Goal: Task Accomplishment & Management: Manage account settings

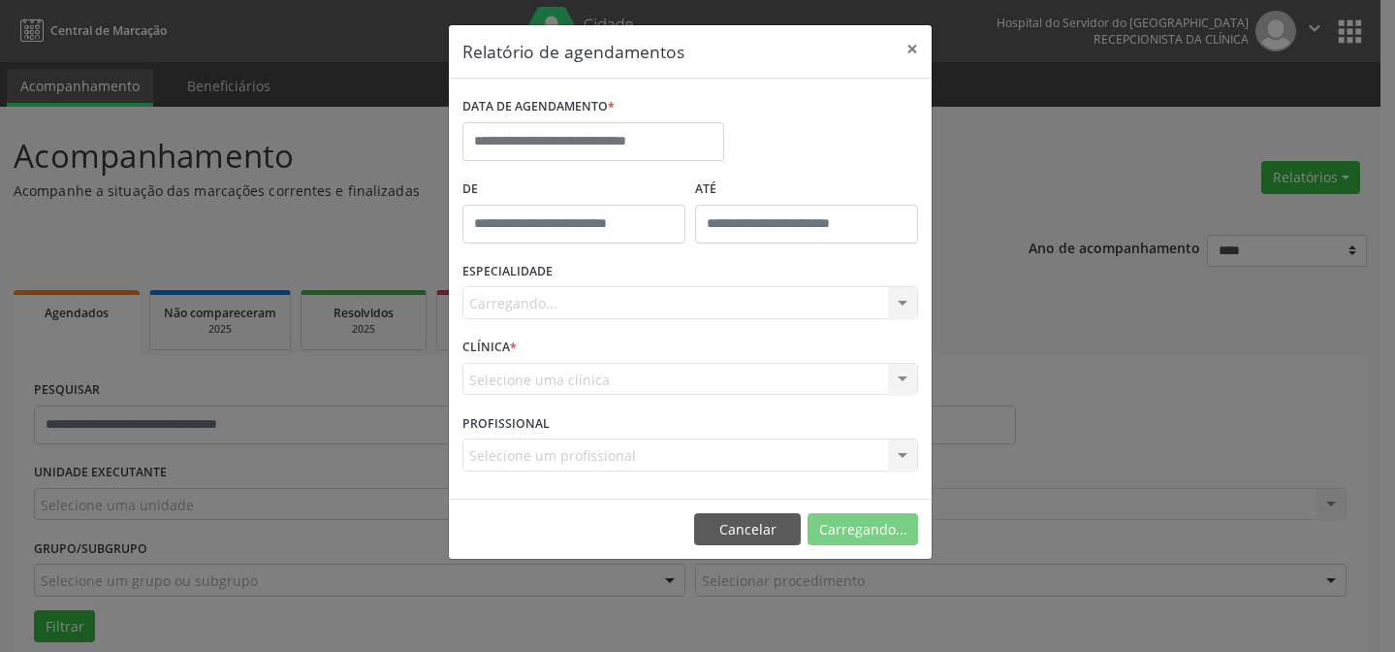
select select "*"
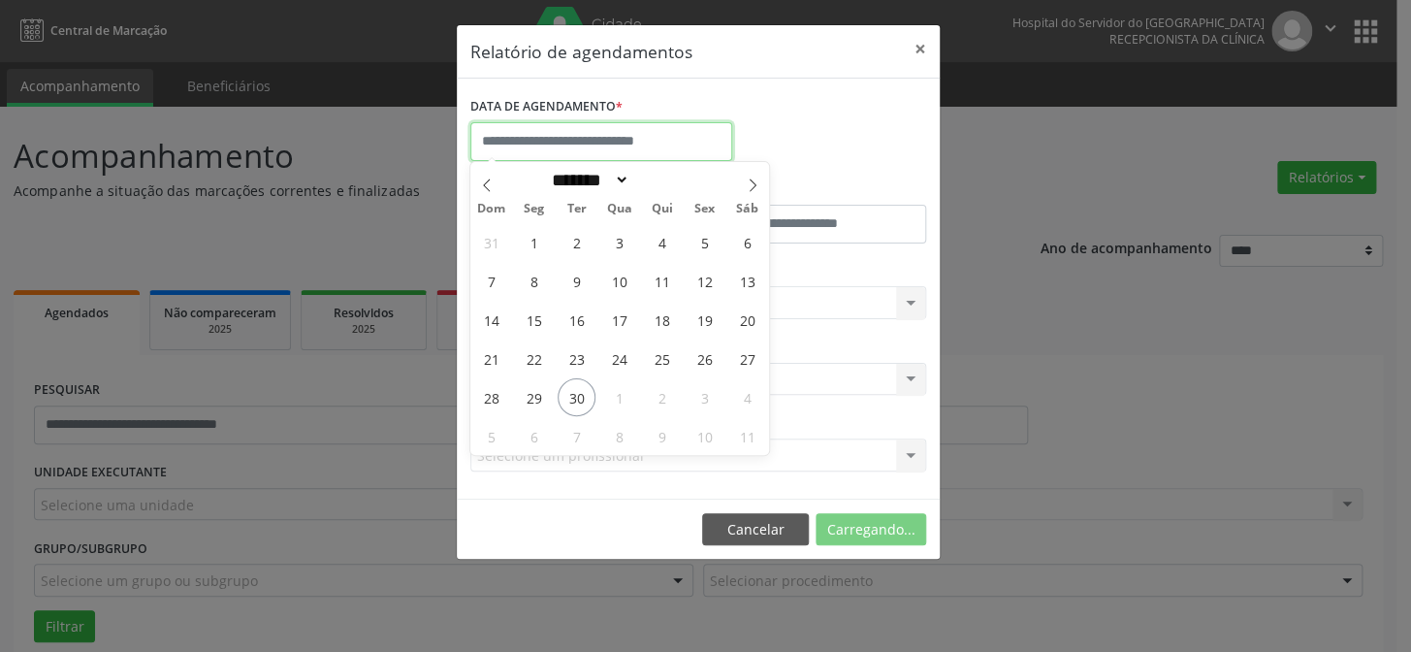
click at [615, 146] on input "text" at bounding box center [601, 141] width 262 height 39
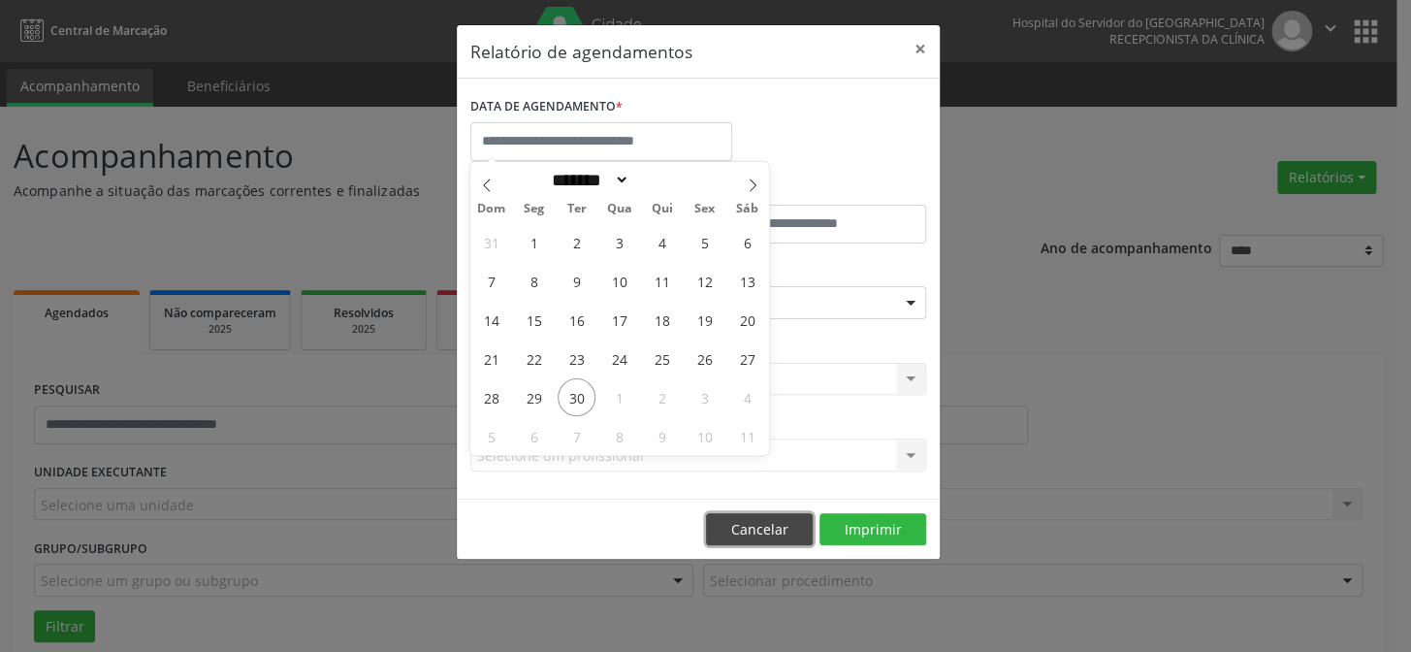
drag, startPoint x: 752, startPoint y: 535, endPoint x: 703, endPoint y: 530, distance: 49.7
click at [747, 535] on button "Cancelar" at bounding box center [759, 529] width 107 height 33
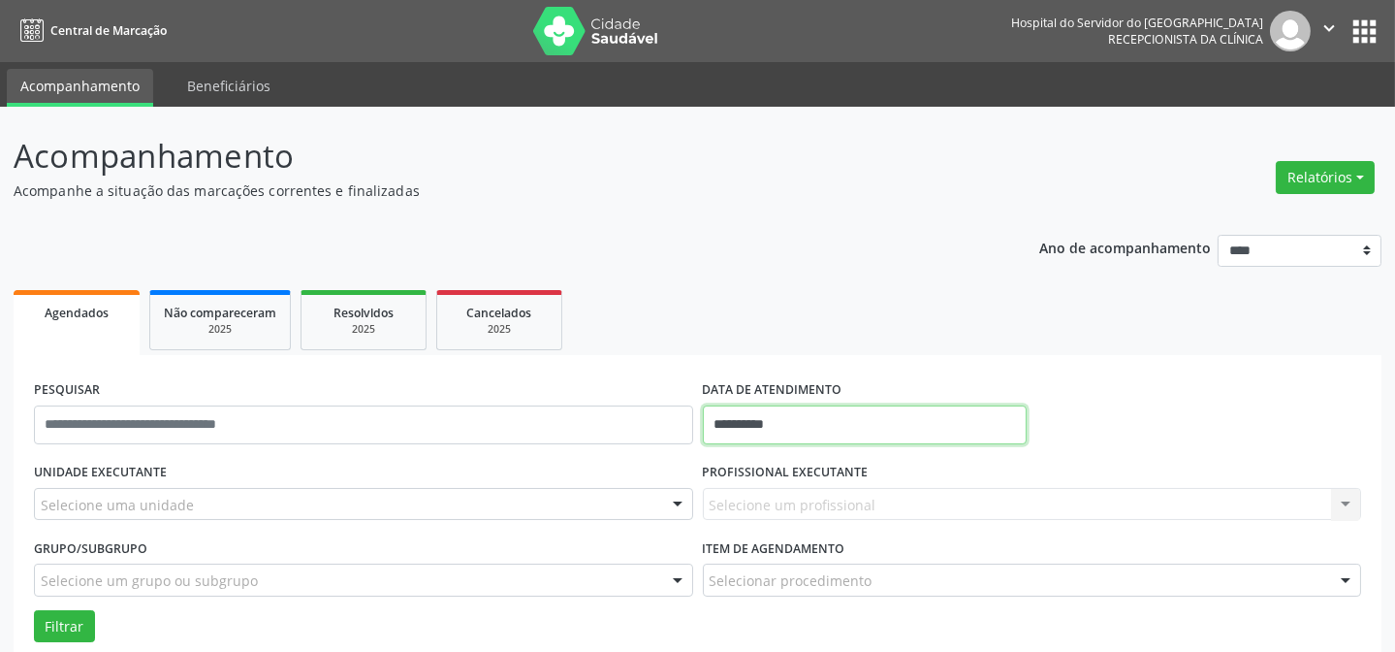
click at [824, 437] on input "**********" at bounding box center [865, 424] width 325 height 39
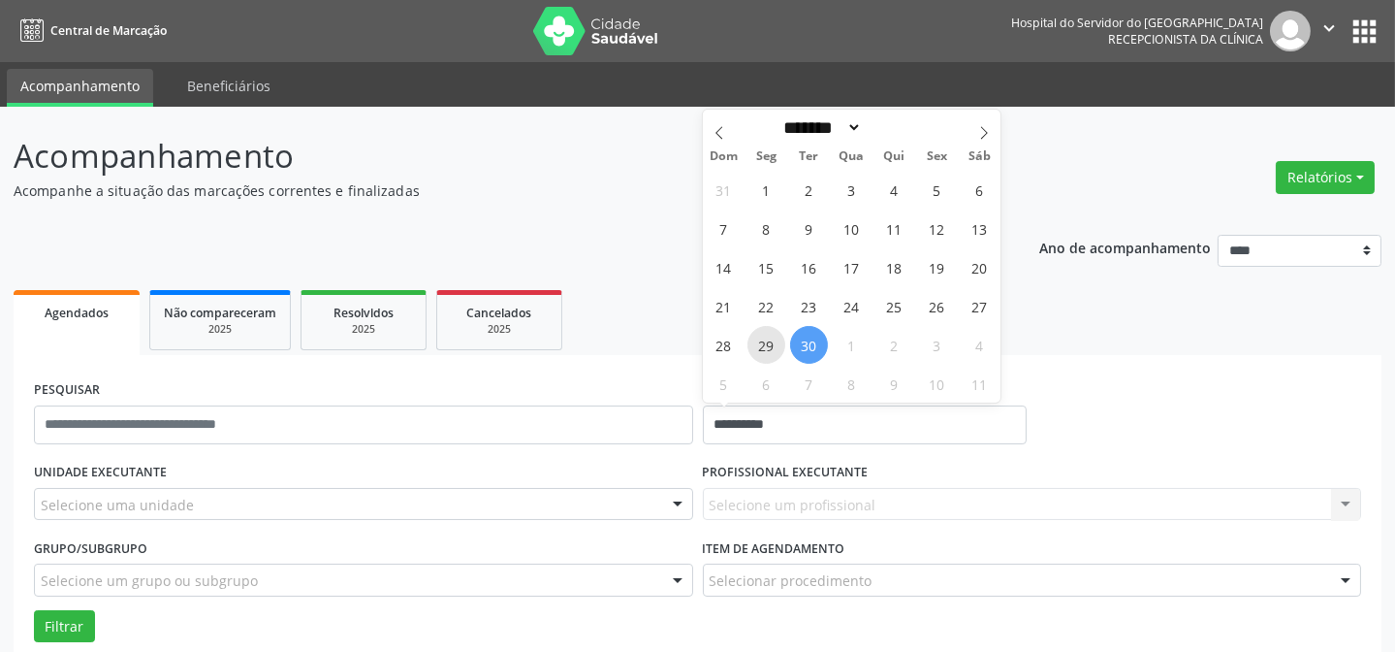
click at [760, 353] on span "29" at bounding box center [767, 345] width 38 height 38
type input "**********"
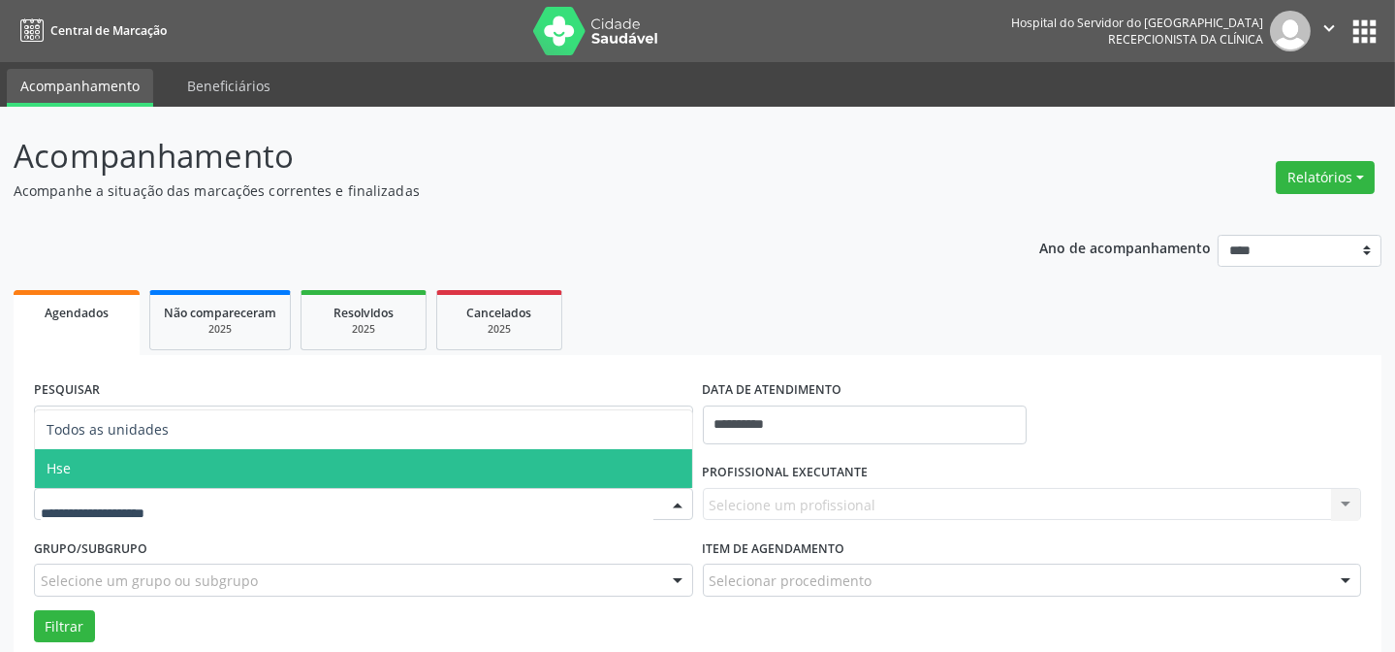
click at [173, 471] on span "Hse" at bounding box center [363, 468] width 657 height 39
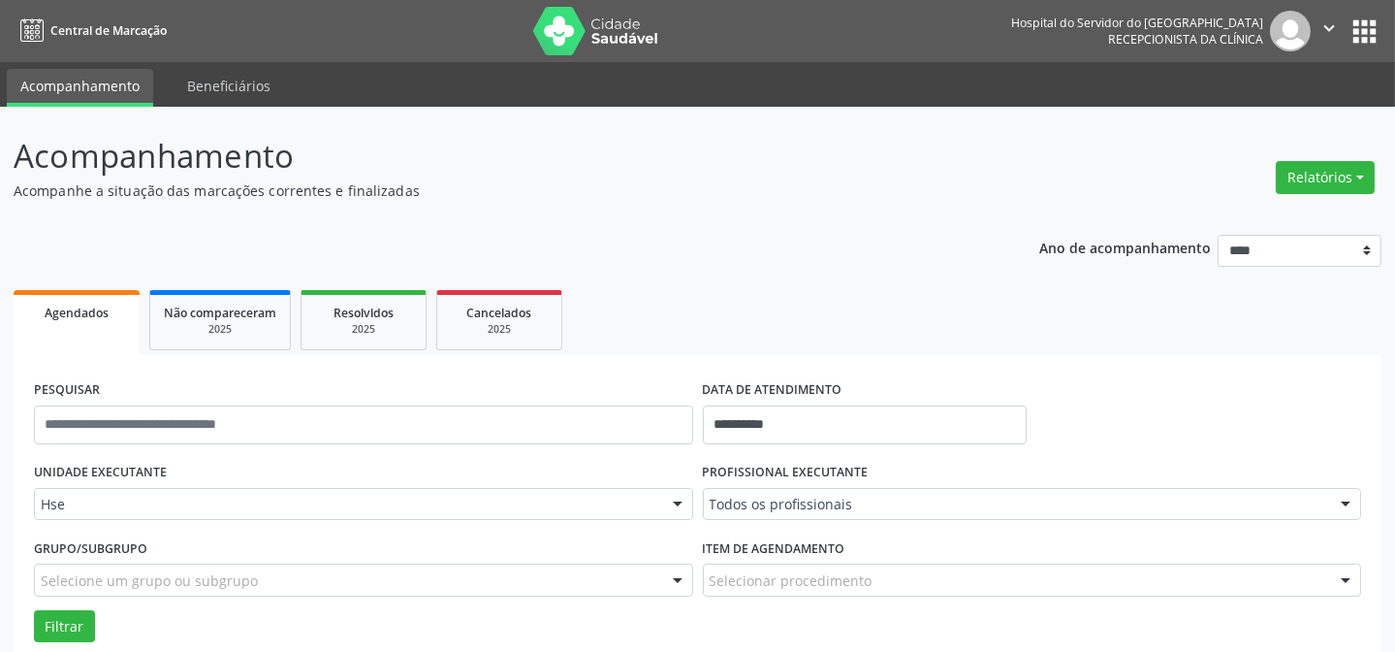
click at [773, 493] on div "Todos os profissionais" at bounding box center [1032, 504] width 659 height 33
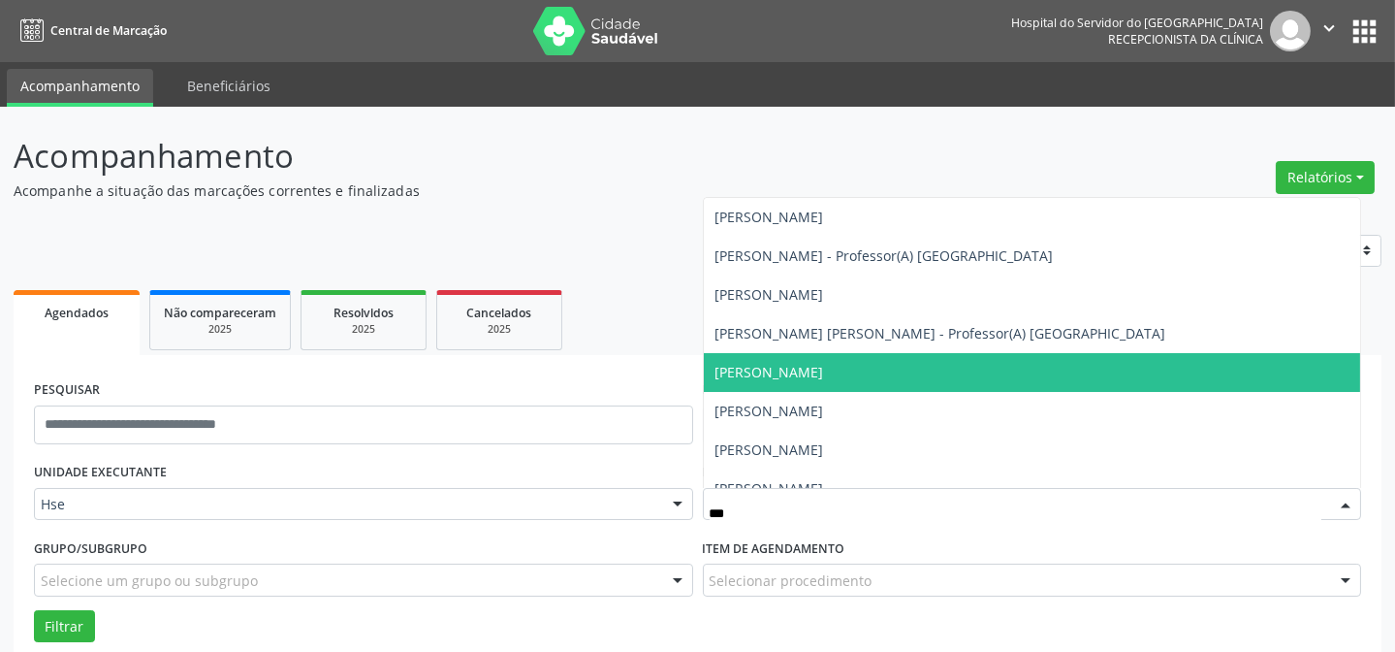
click at [814, 370] on span "[PERSON_NAME]" at bounding box center [770, 372] width 109 height 18
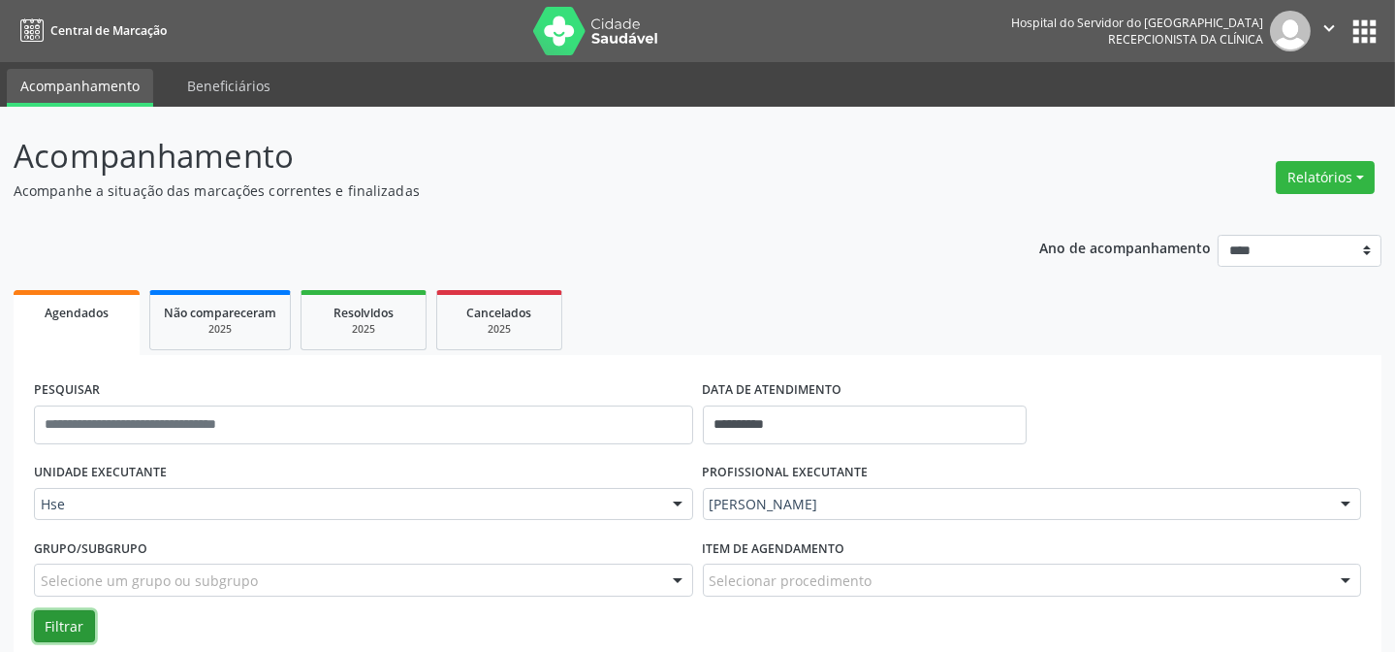
click at [43, 619] on button "Filtrar" at bounding box center [64, 626] width 61 height 33
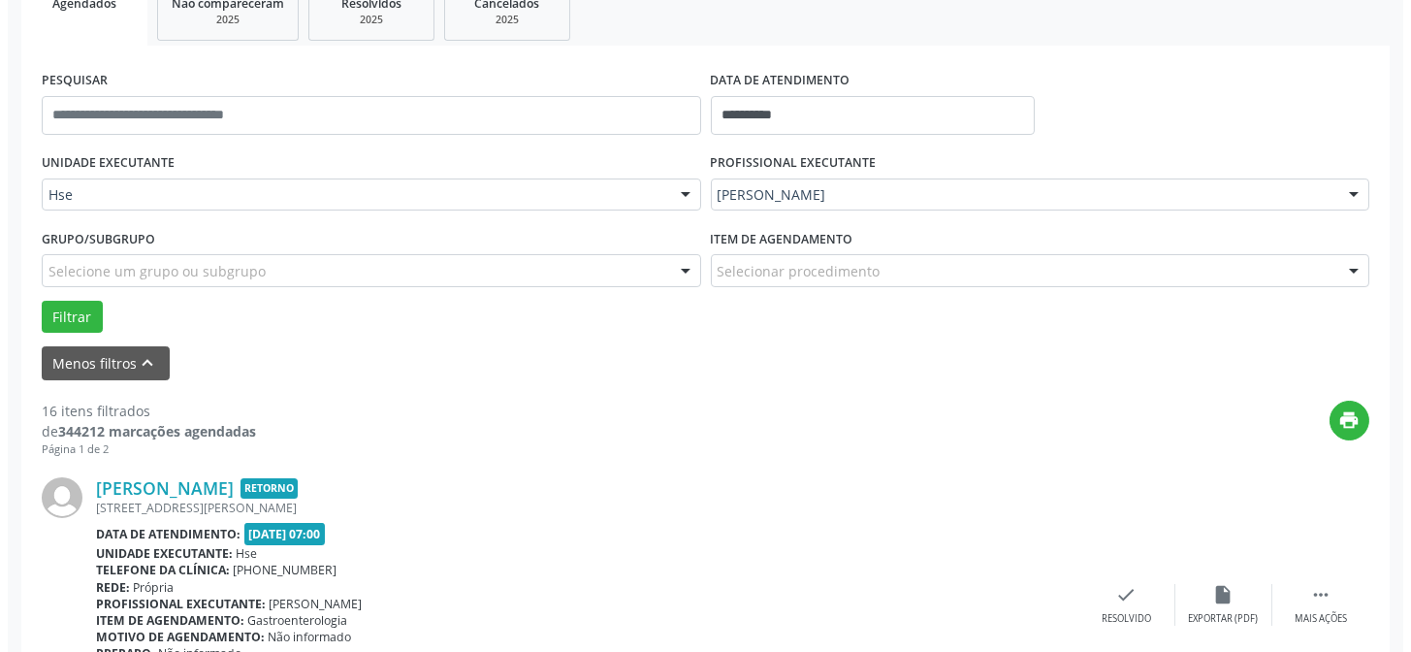
scroll to position [440, 0]
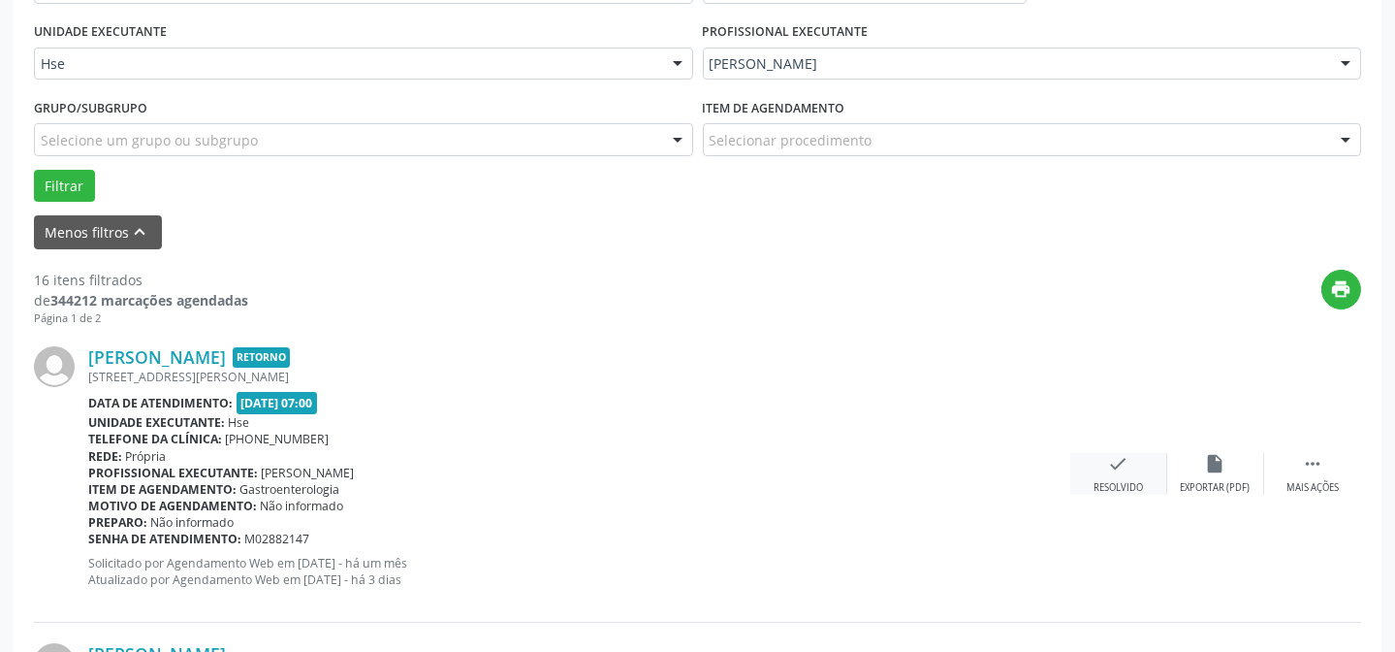
click at [1131, 474] on div "check Resolvido" at bounding box center [1118, 474] width 97 height 42
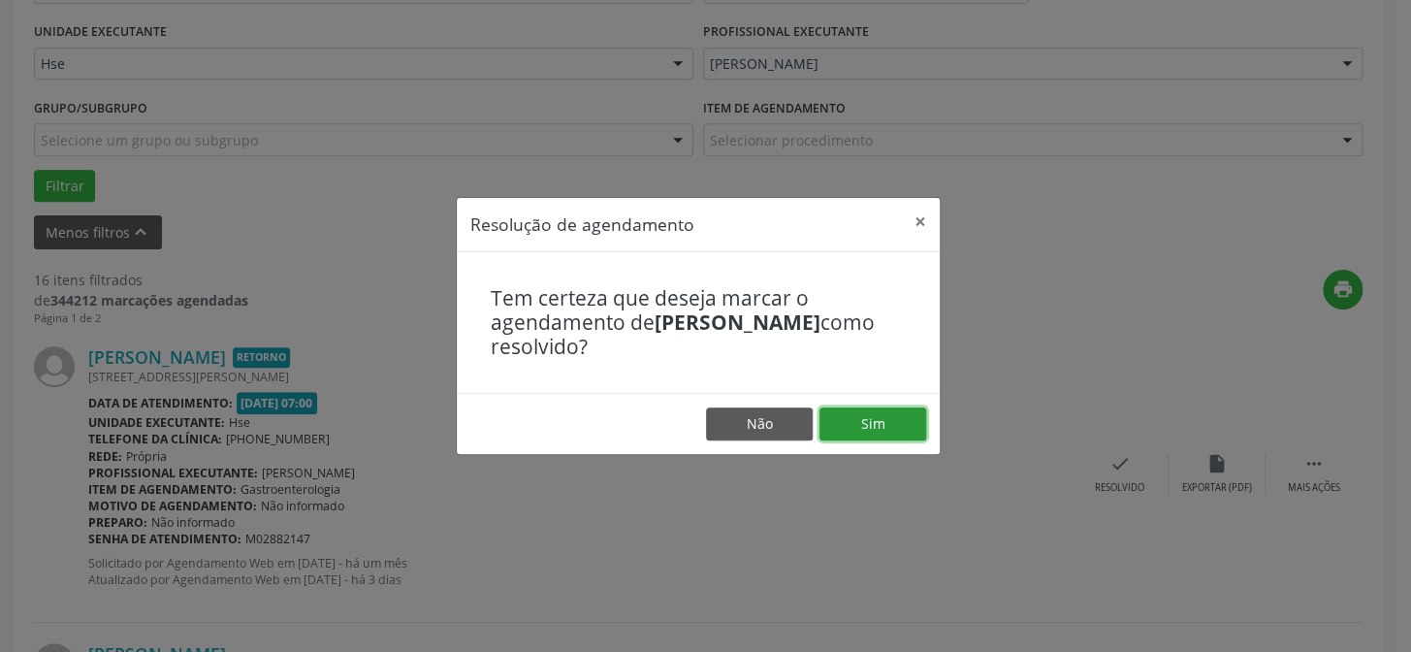
click at [868, 427] on button "Sim" at bounding box center [872, 423] width 107 height 33
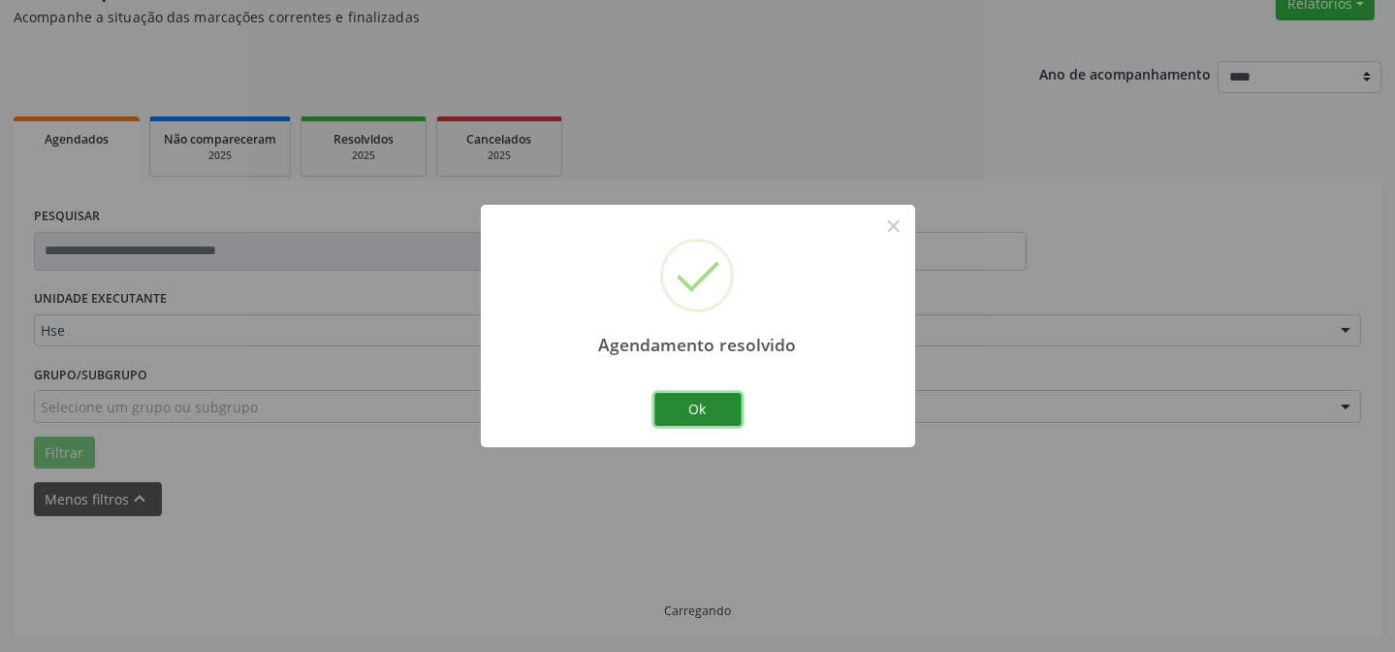
scroll to position [194, 0]
click at [725, 417] on button "Ok" at bounding box center [697, 409] width 87 height 33
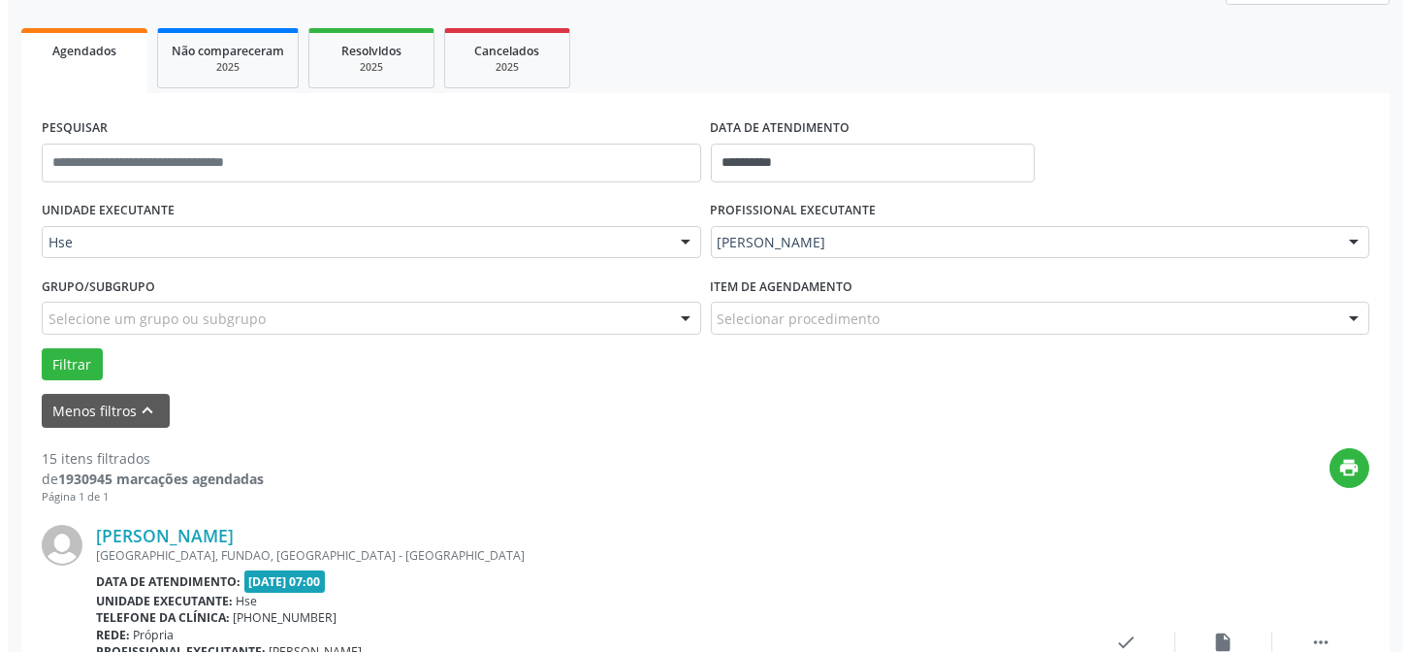
scroll to position [281, 0]
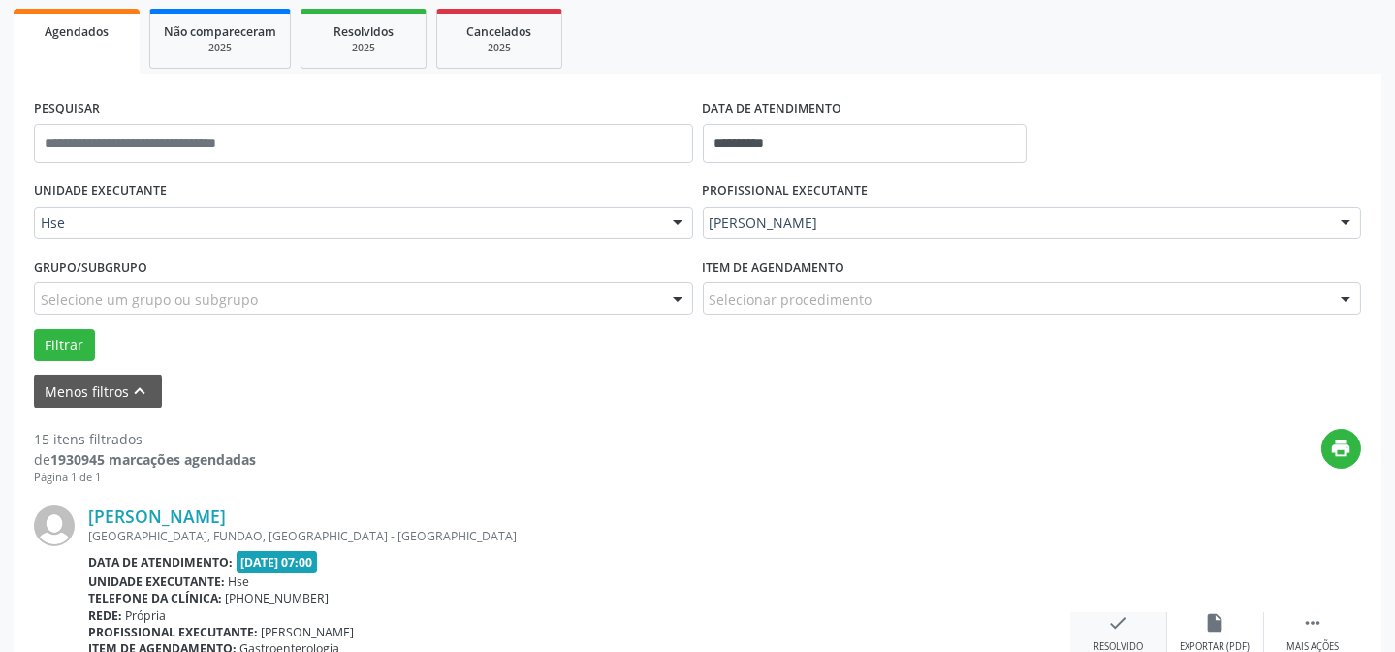
click at [1116, 623] on icon "check" at bounding box center [1118, 622] width 21 height 21
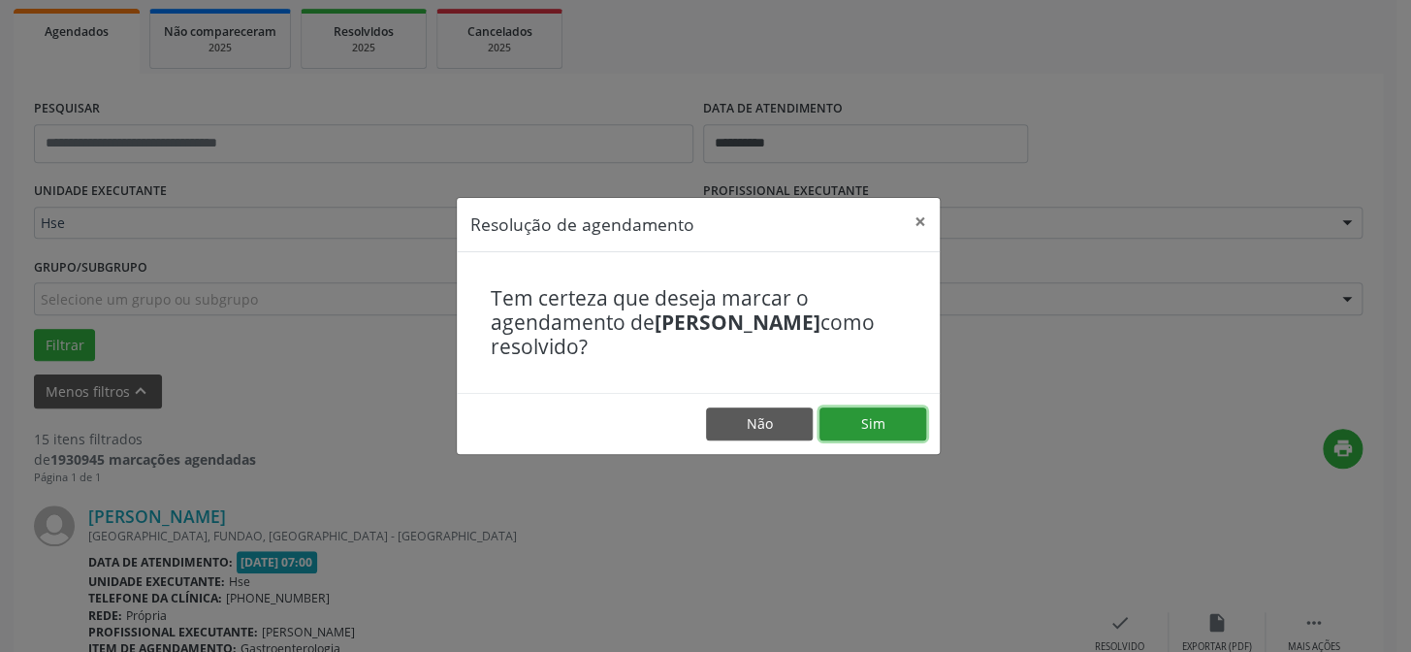
click at [868, 431] on button "Sim" at bounding box center [872, 423] width 107 height 33
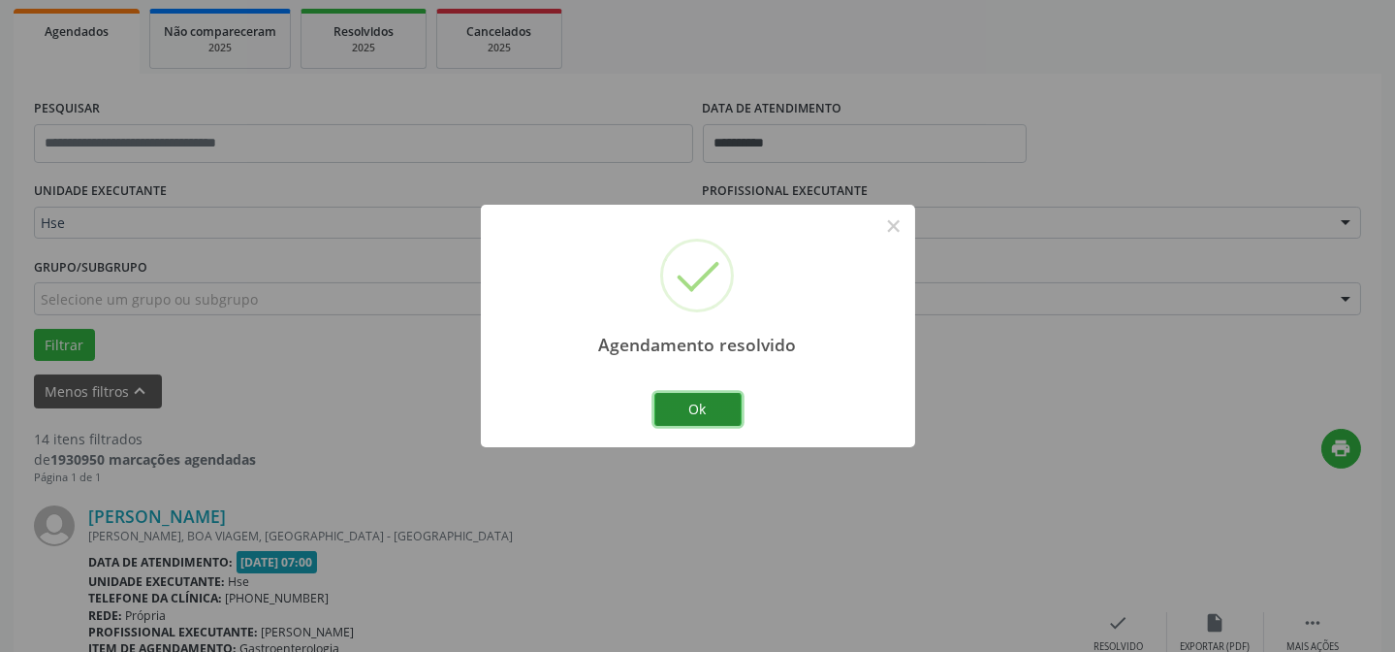
click at [688, 404] on button "Ok" at bounding box center [697, 409] width 87 height 33
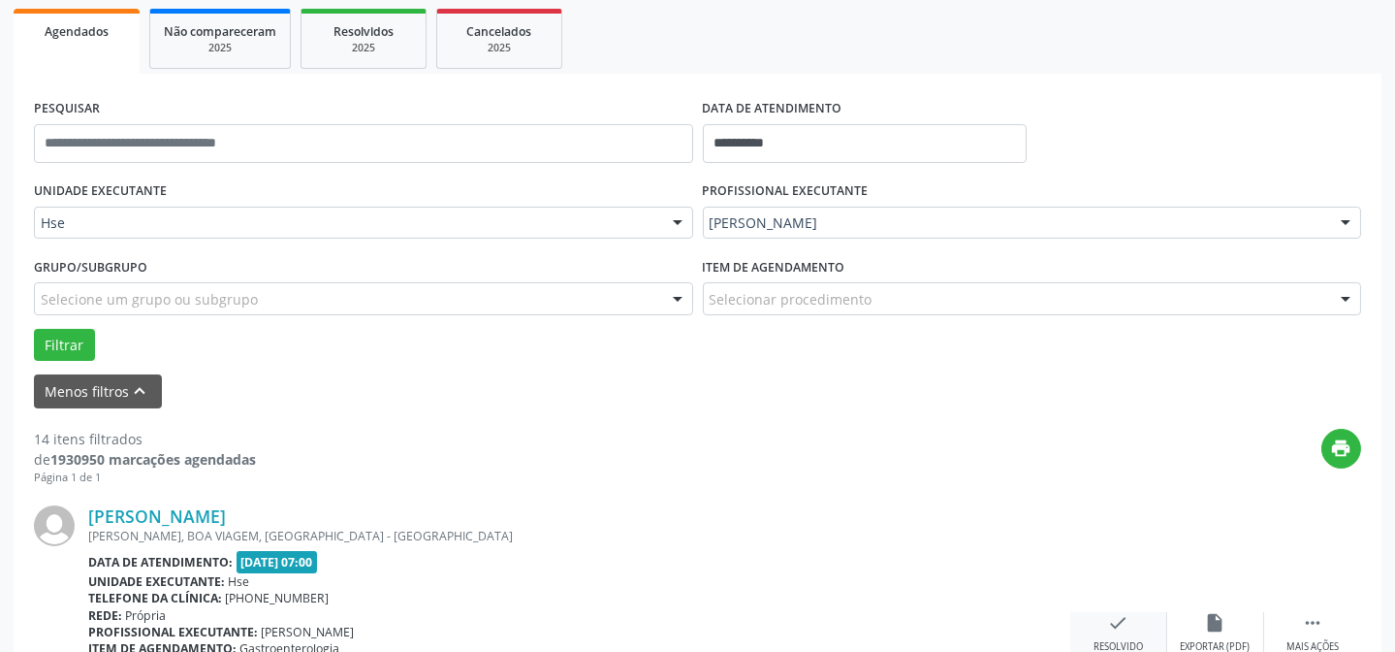
click at [1111, 629] on icon "check" at bounding box center [1118, 622] width 21 height 21
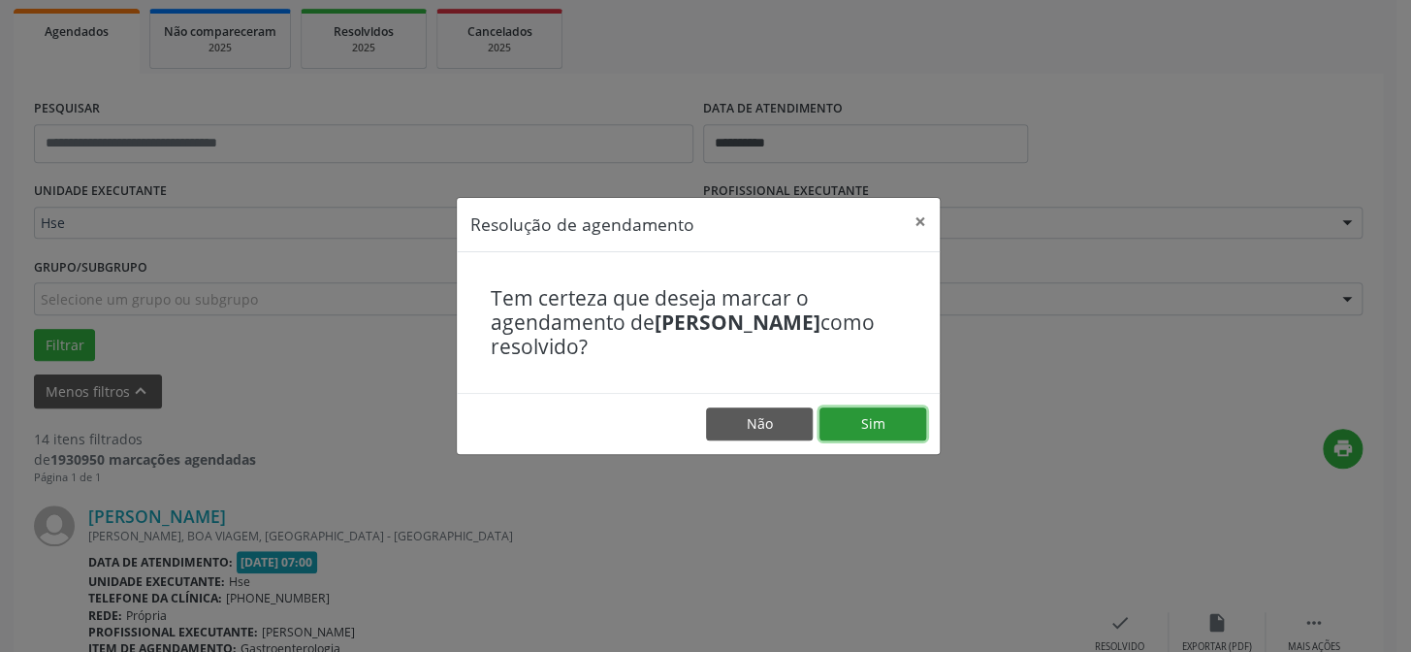
click at [906, 426] on button "Sim" at bounding box center [872, 423] width 107 height 33
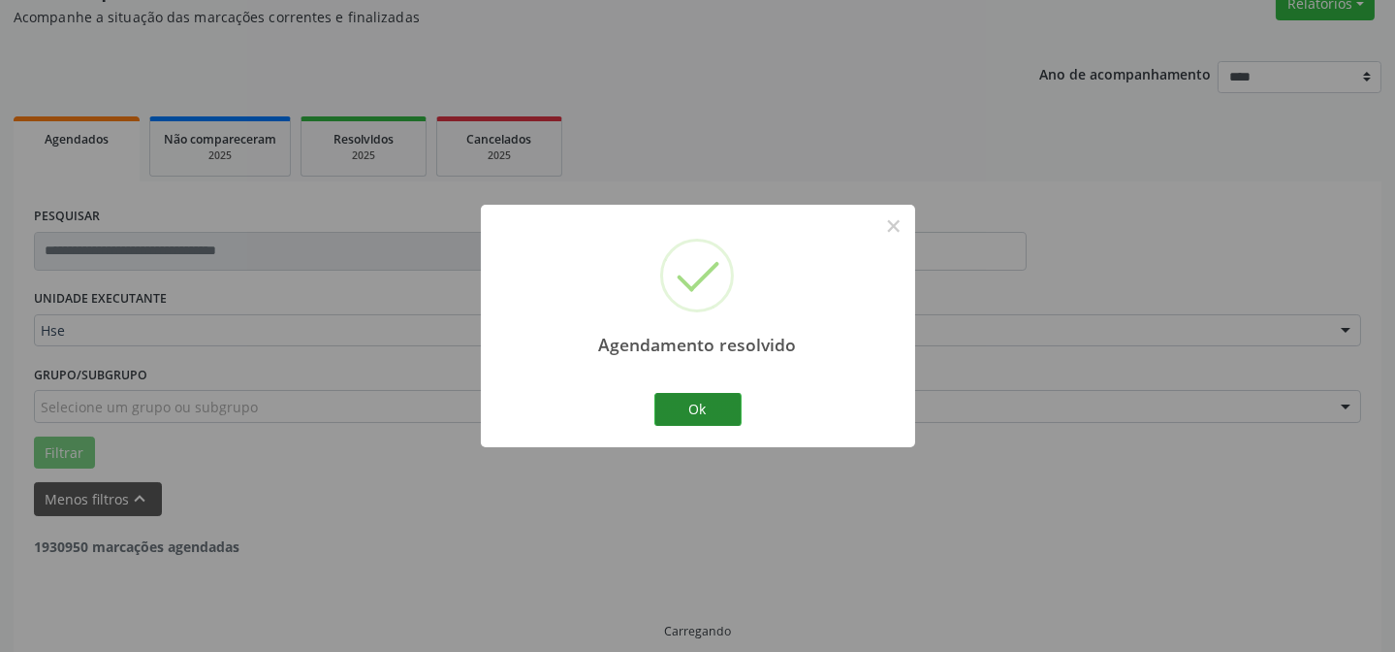
scroll to position [194, 0]
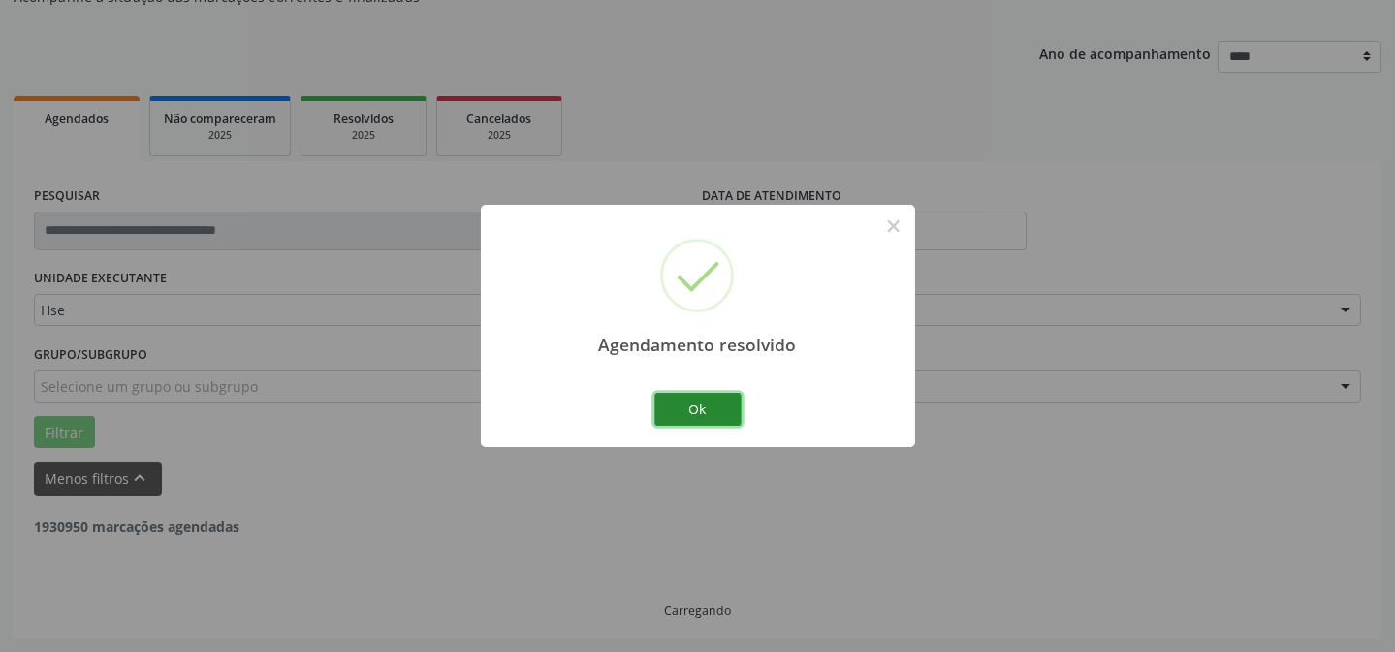
click at [738, 415] on button "Ok" at bounding box center [697, 409] width 87 height 33
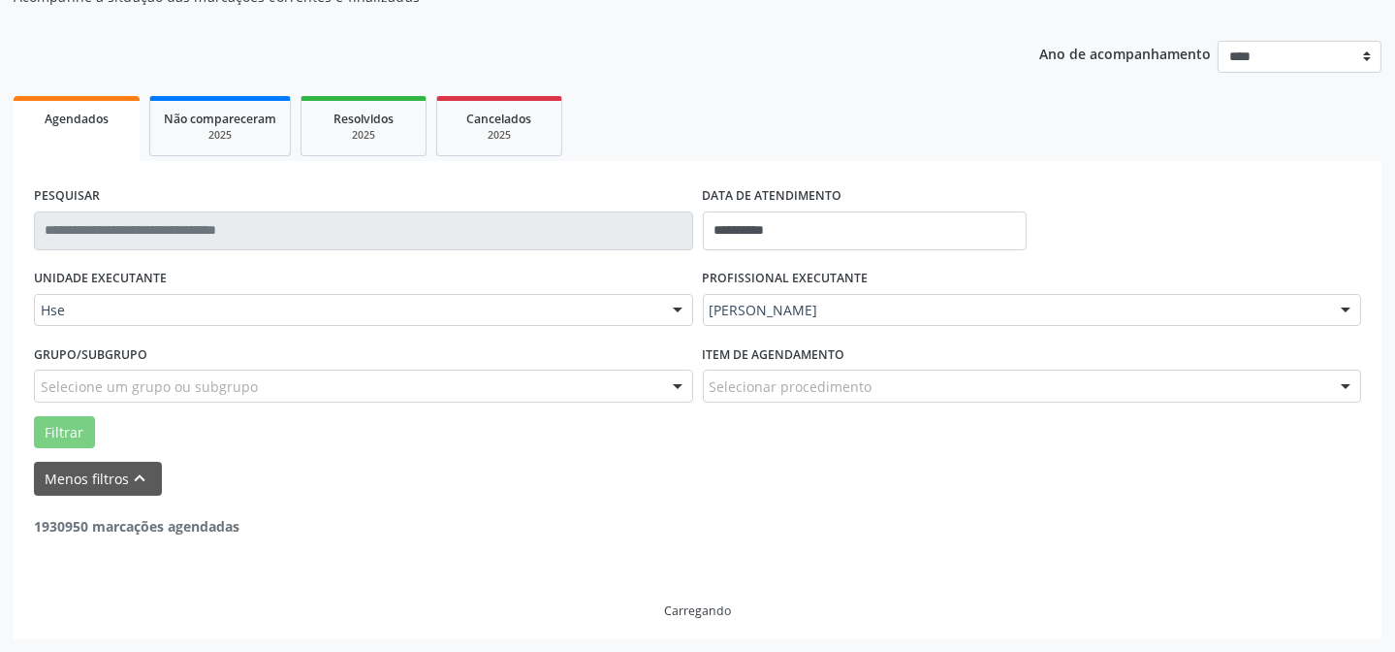
click at [721, 416] on div "Filtrar" at bounding box center [697, 432] width 1337 height 33
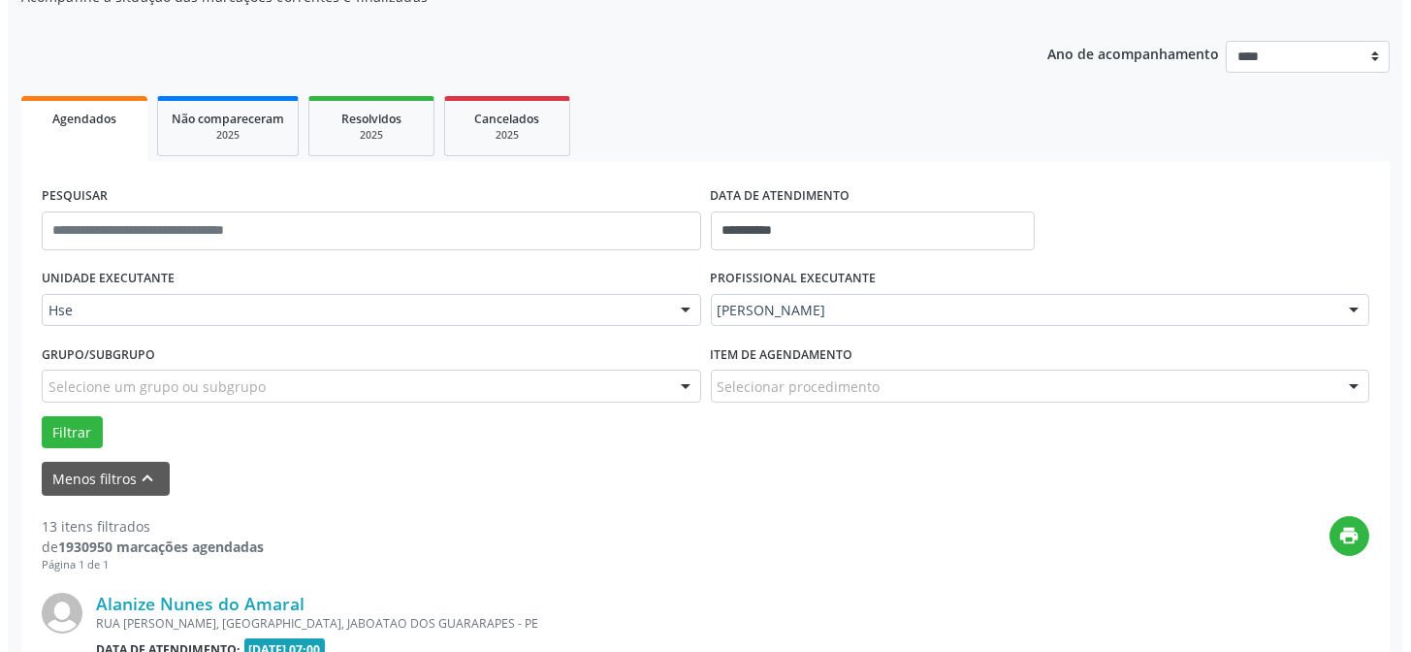
scroll to position [281, 0]
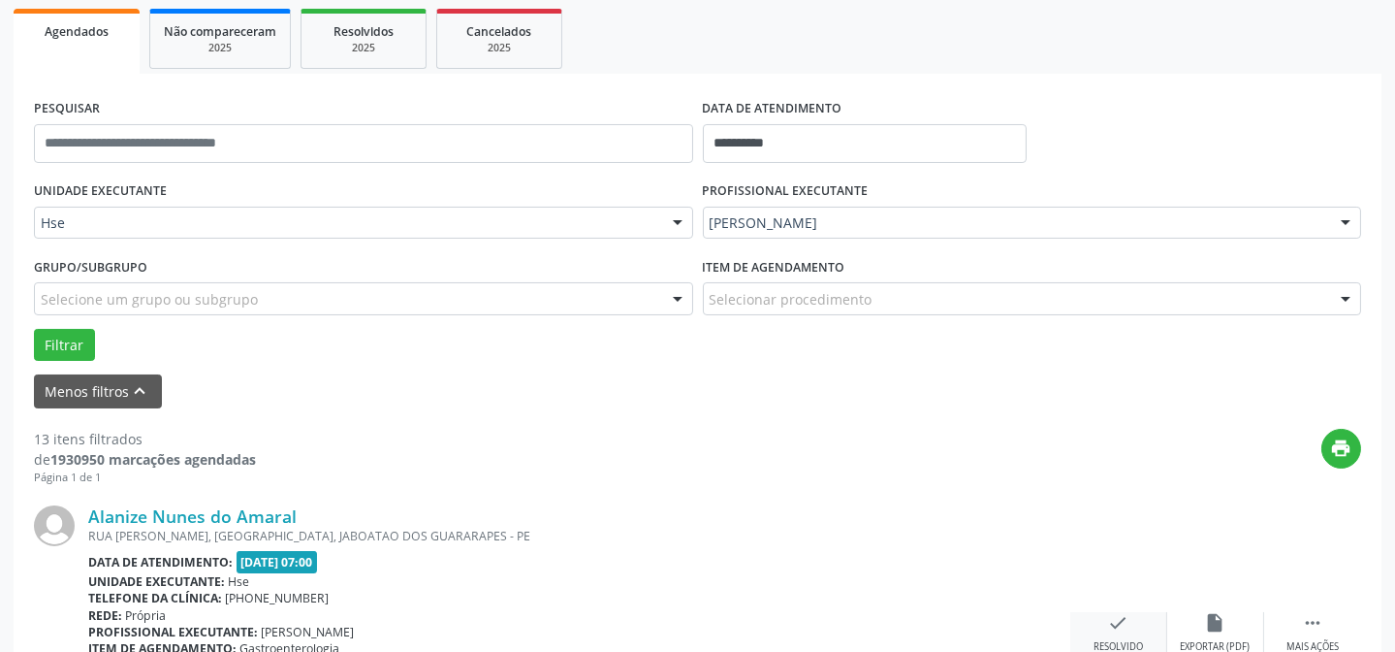
click at [1128, 628] on icon "check" at bounding box center [1118, 622] width 21 height 21
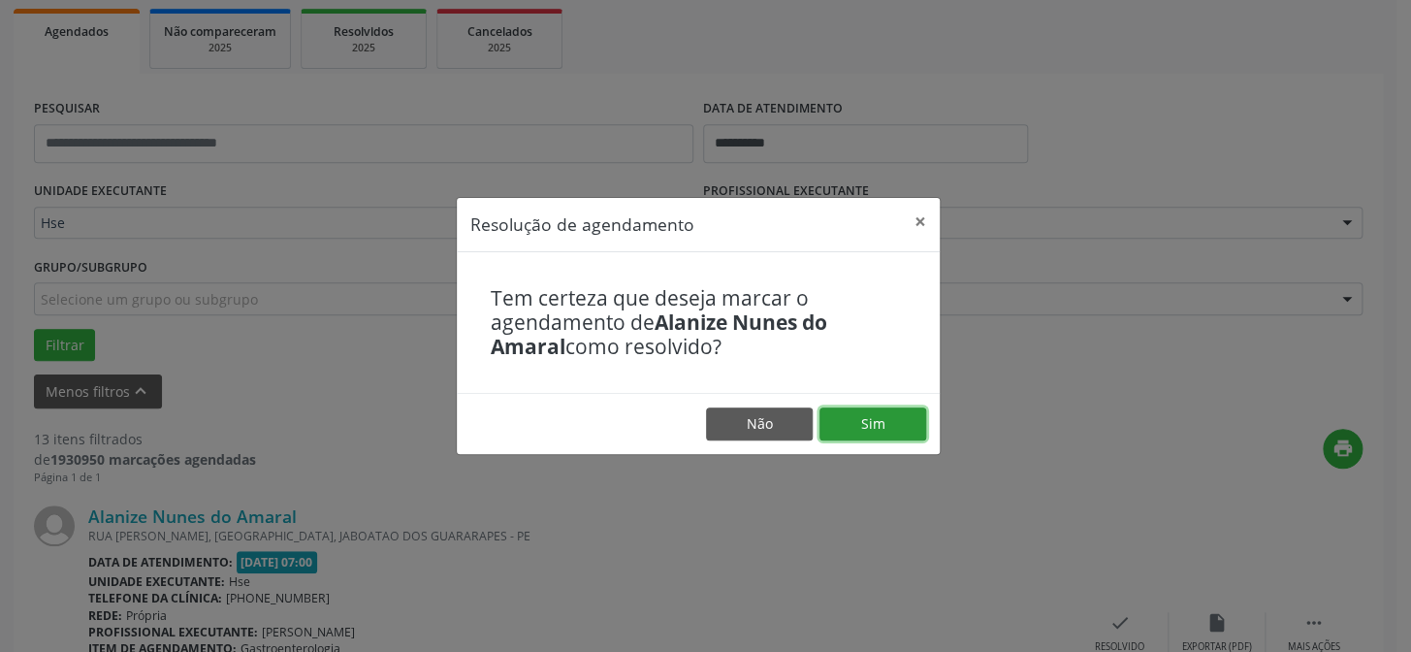
click at [891, 421] on button "Sim" at bounding box center [872, 423] width 107 height 33
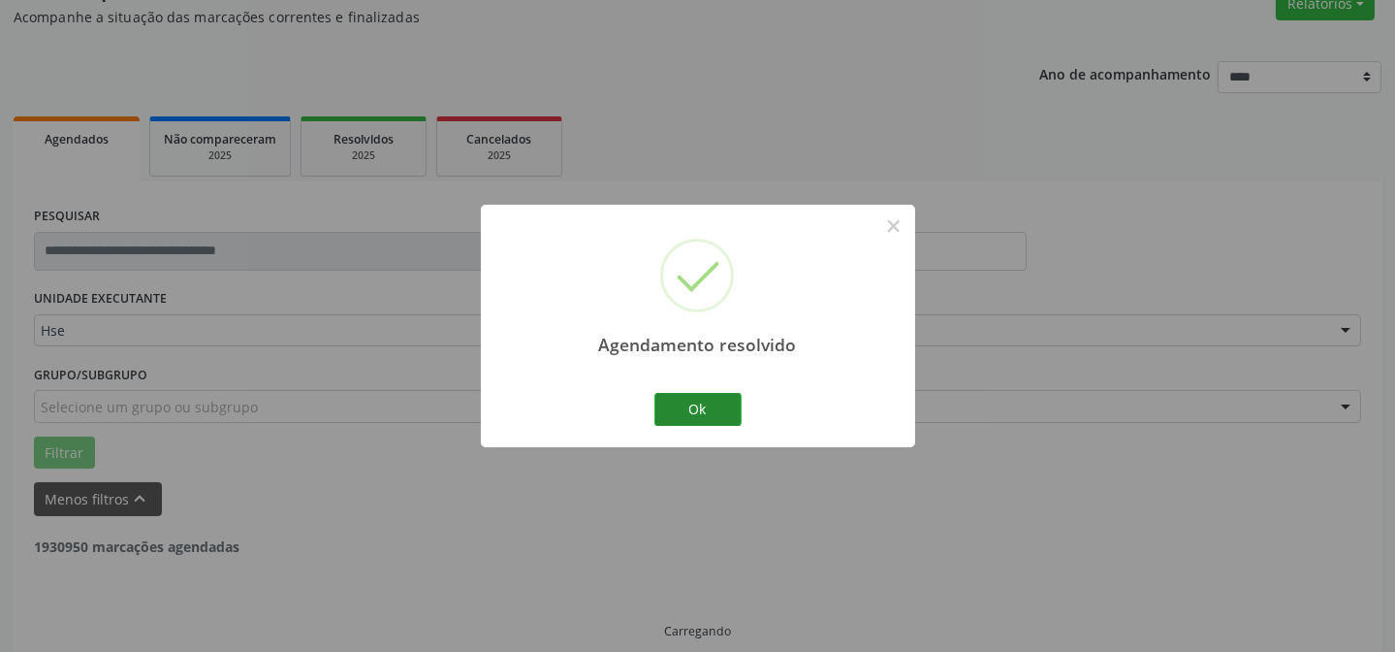
scroll to position [194, 0]
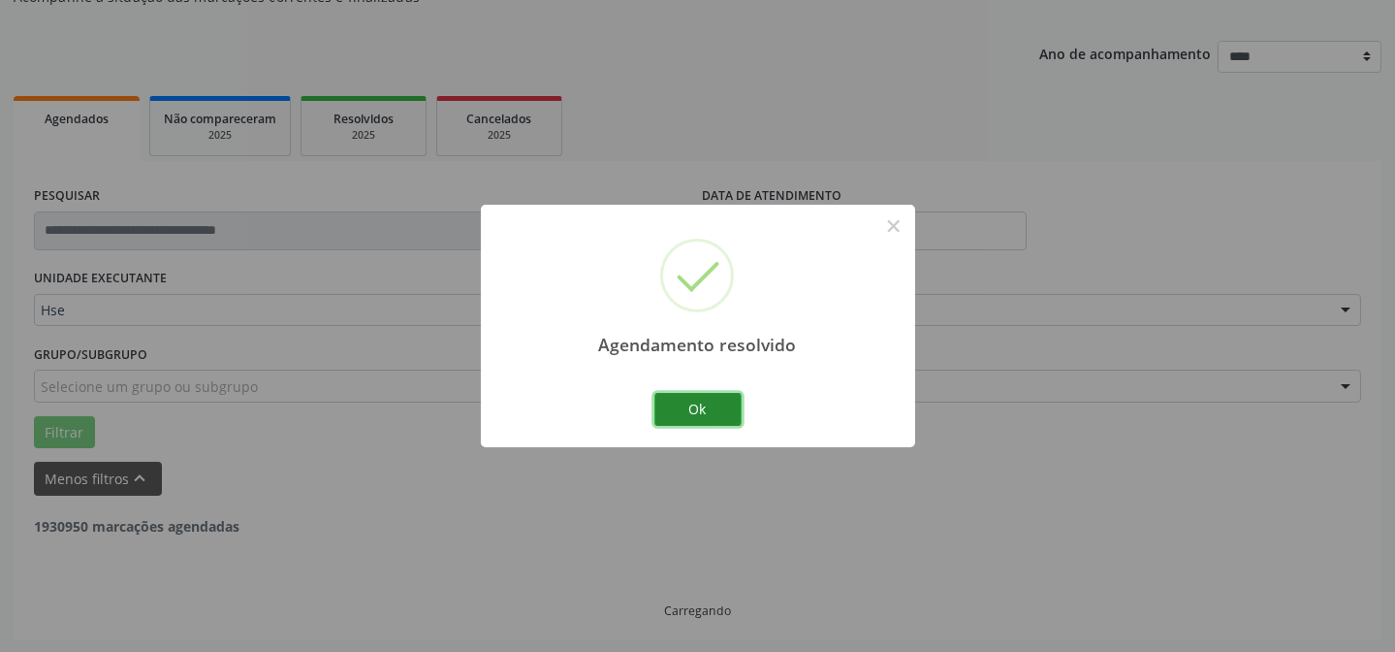
click at [693, 412] on button "Ok" at bounding box center [697, 409] width 87 height 33
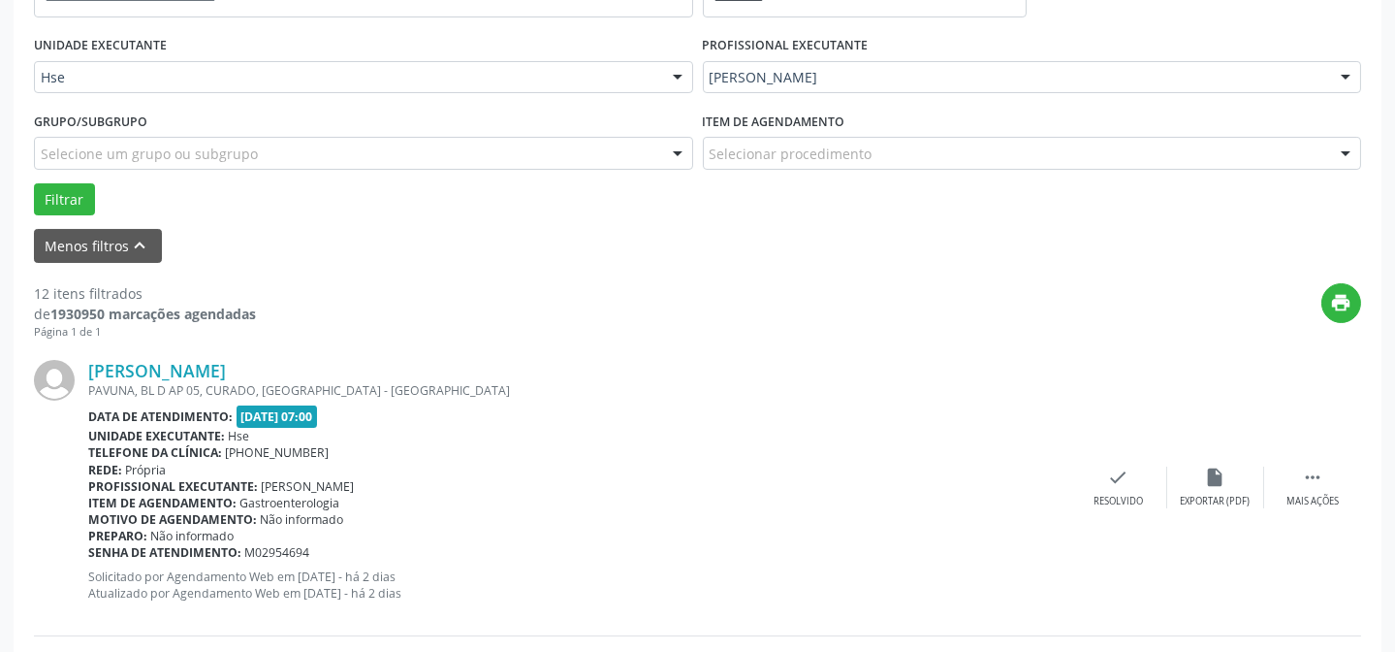
scroll to position [458, 0]
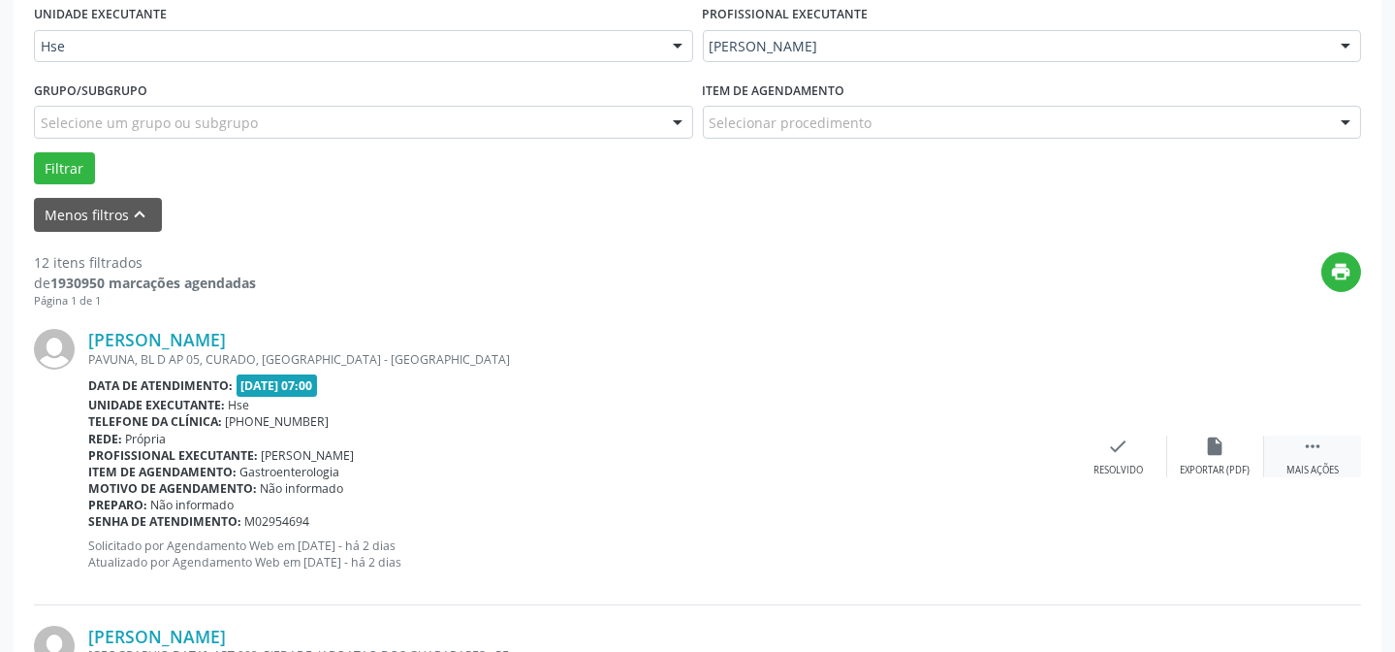
click at [1280, 446] on div " Mais ações" at bounding box center [1312, 456] width 97 height 42
drag, startPoint x: 1208, startPoint y: 461, endPoint x: 1185, endPoint y: 452, distance: 24.9
click at [1185, 452] on div "alarm_off Não compareceu" at bounding box center [1215, 456] width 97 height 42
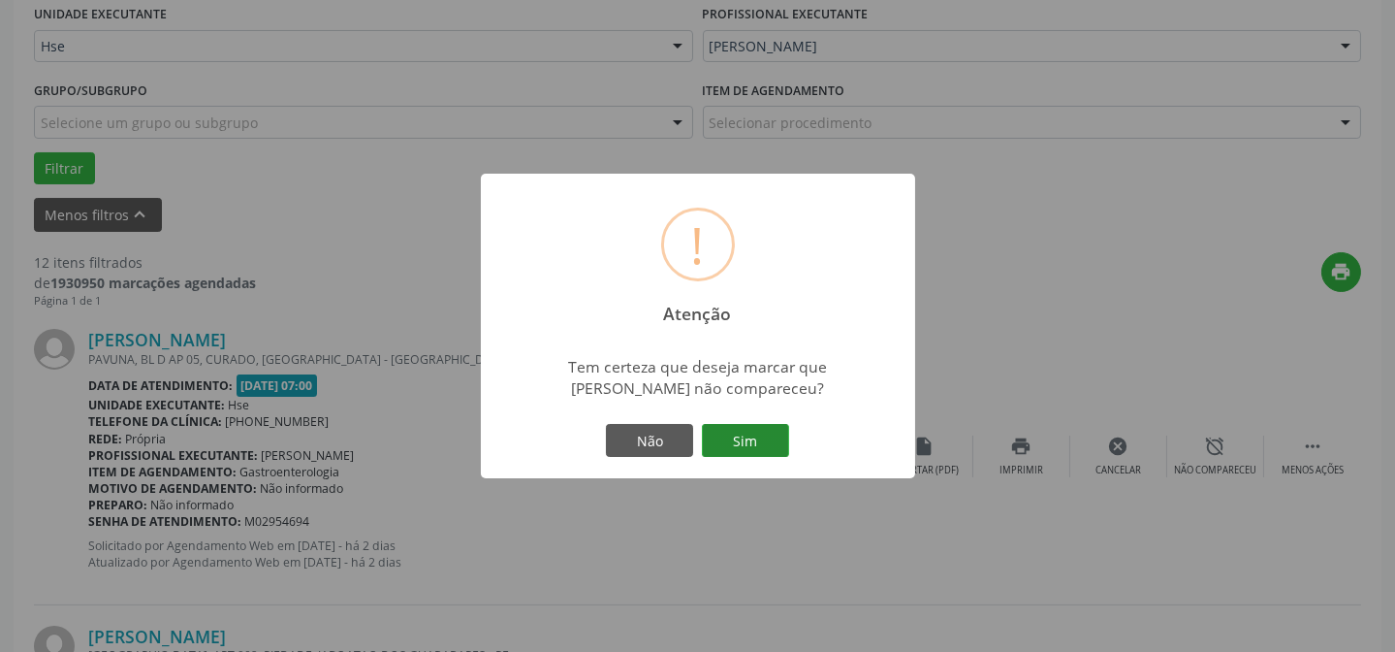
drag, startPoint x: 748, startPoint y: 426, endPoint x: 756, endPoint y: 436, distance: 13.8
click at [752, 433] on div "! Atenção × Tem certeza que deseja marcar que [PERSON_NAME] não compareceu? Não…" at bounding box center [698, 326] width 434 height 304
drag, startPoint x: 759, startPoint y: 440, endPoint x: 1403, endPoint y: 629, distance: 671.0
click at [760, 441] on button "Sim" at bounding box center [745, 440] width 87 height 33
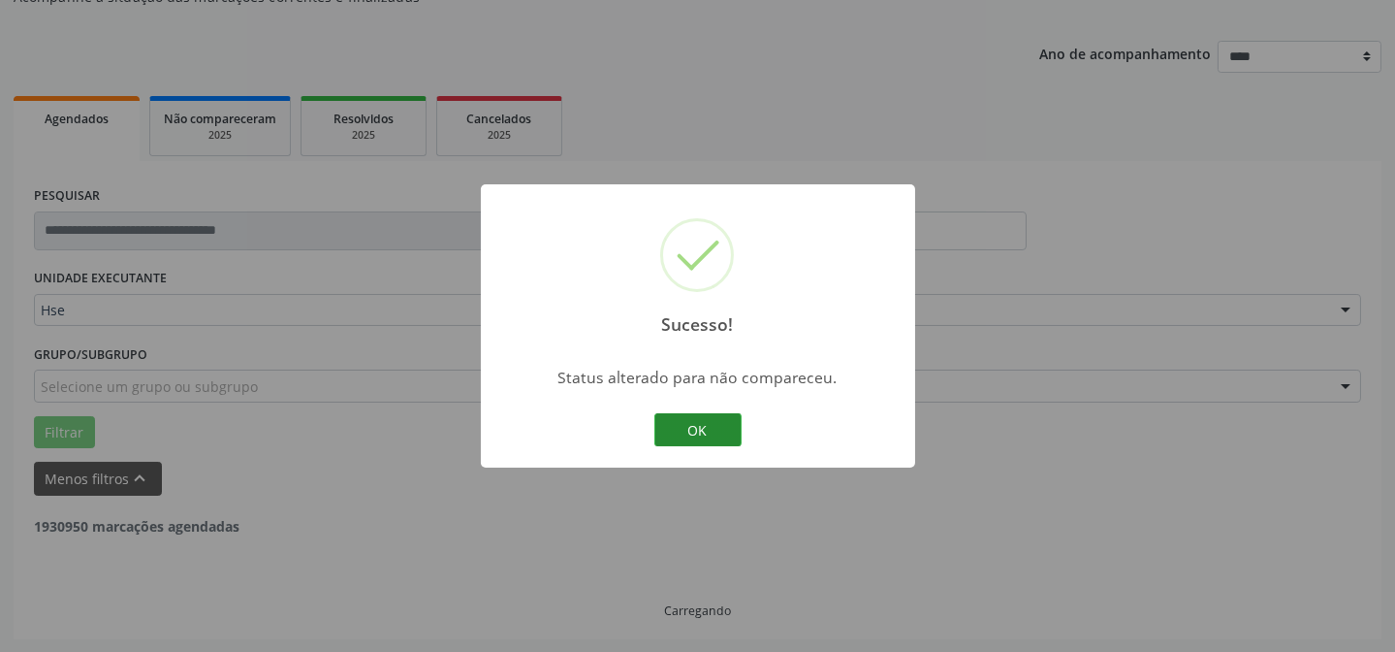
click at [713, 429] on button "OK" at bounding box center [697, 429] width 87 height 33
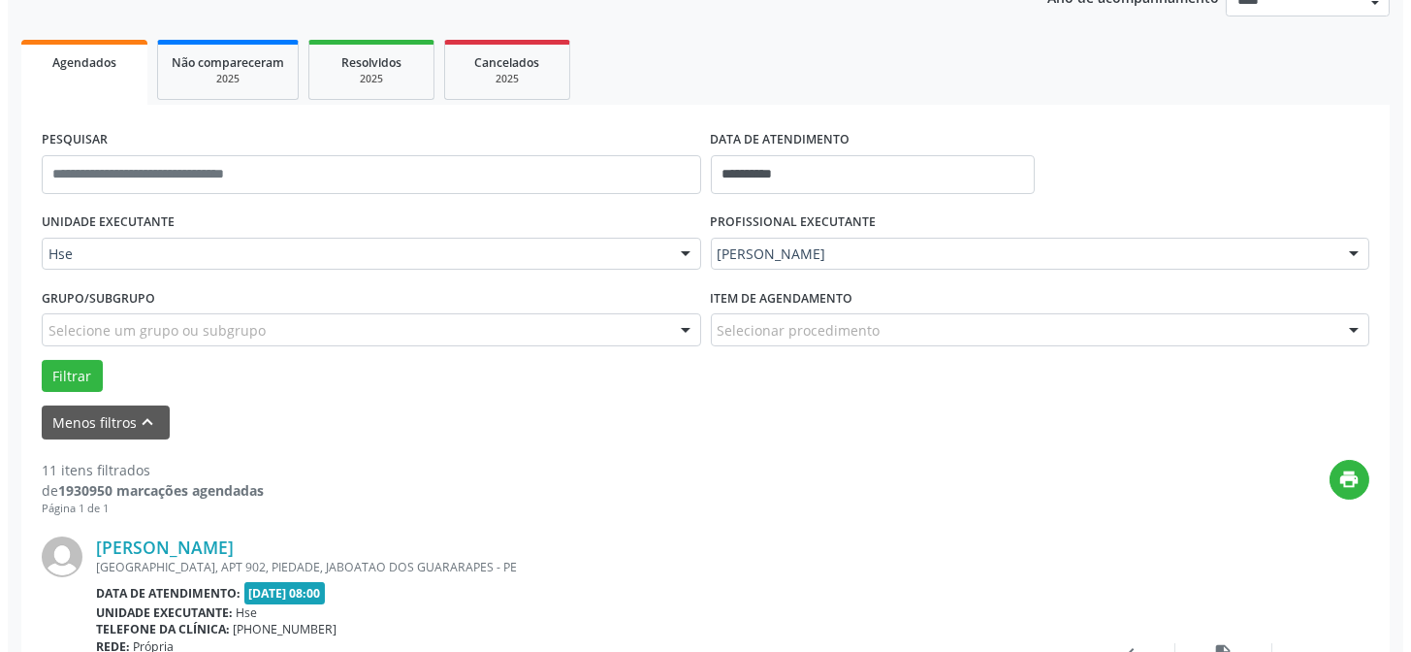
scroll to position [281, 0]
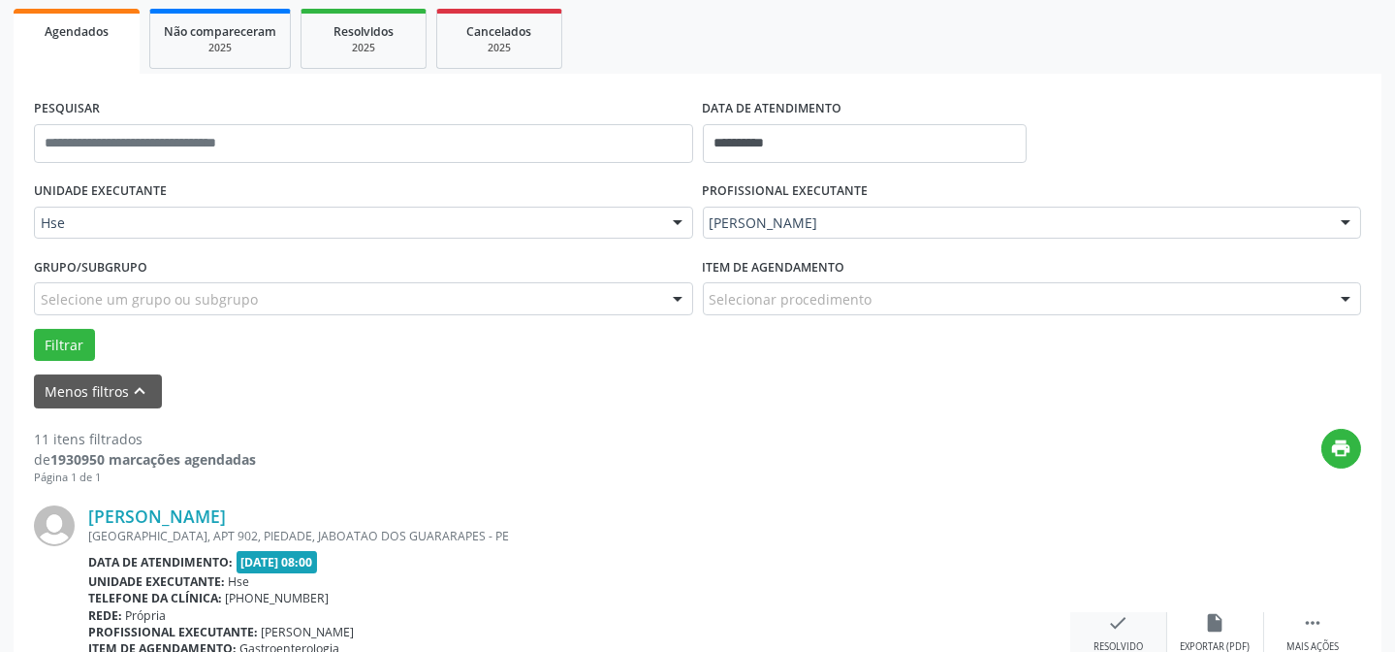
click at [1115, 644] on div "Resolvido" at bounding box center [1118, 647] width 49 height 14
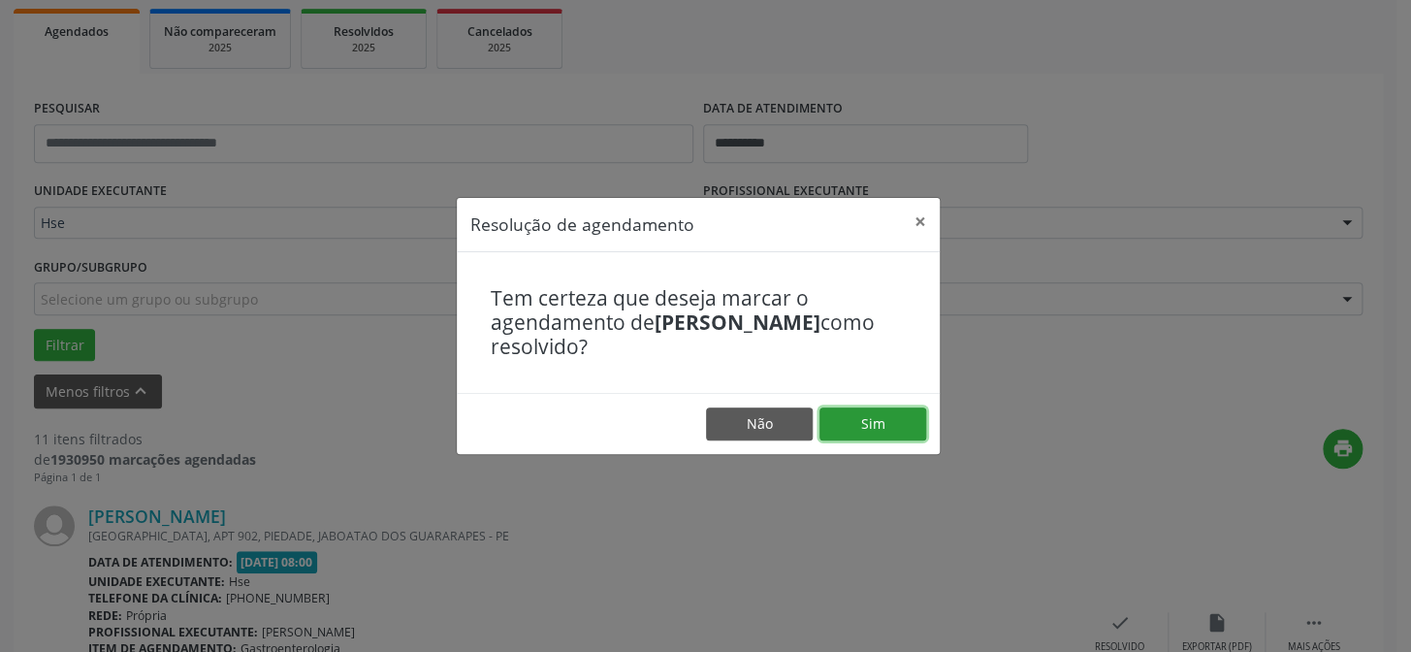
click at [880, 425] on button "Sim" at bounding box center [872, 423] width 107 height 33
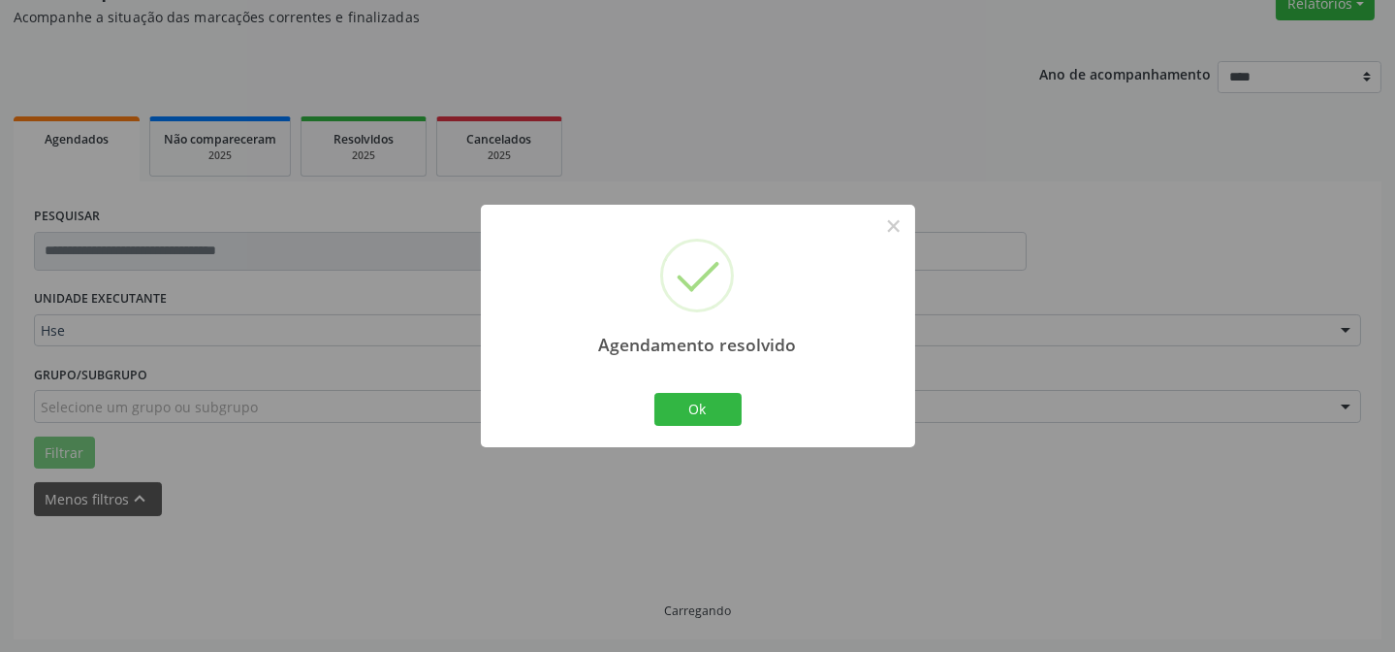
scroll to position [194, 0]
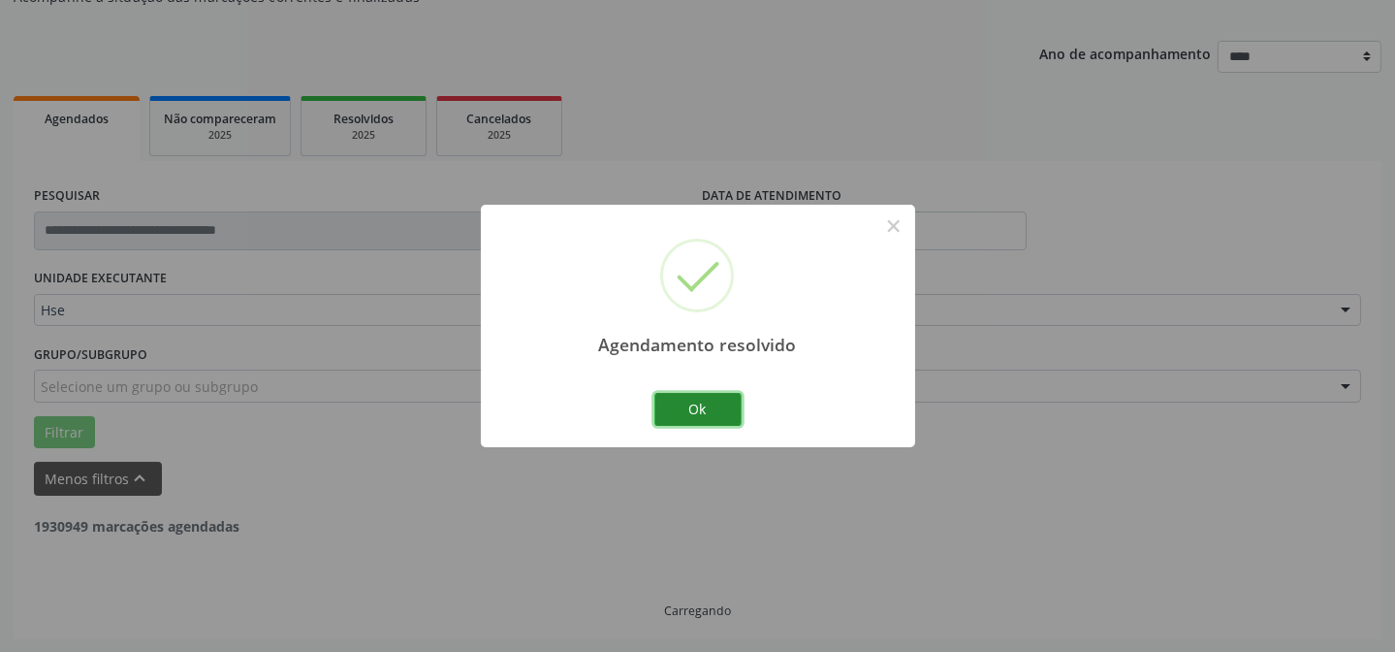
click at [715, 401] on button "Ok" at bounding box center [697, 409] width 87 height 33
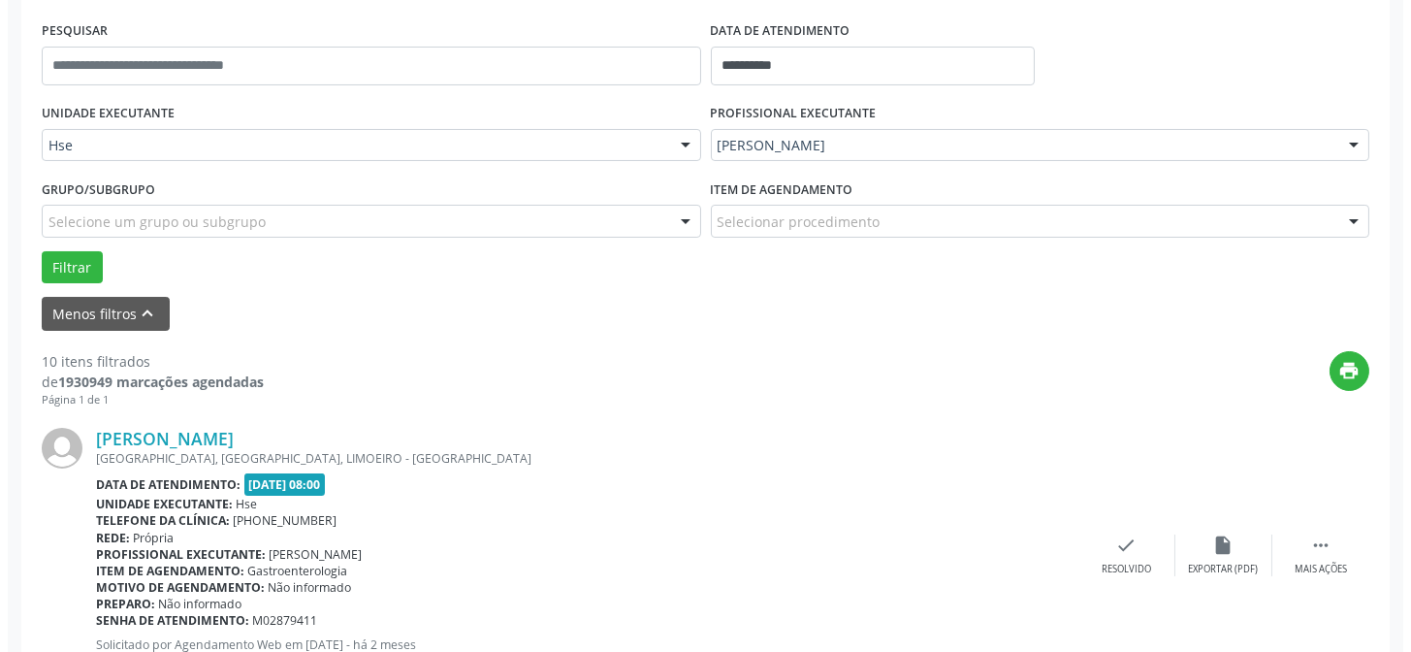
scroll to position [369, 0]
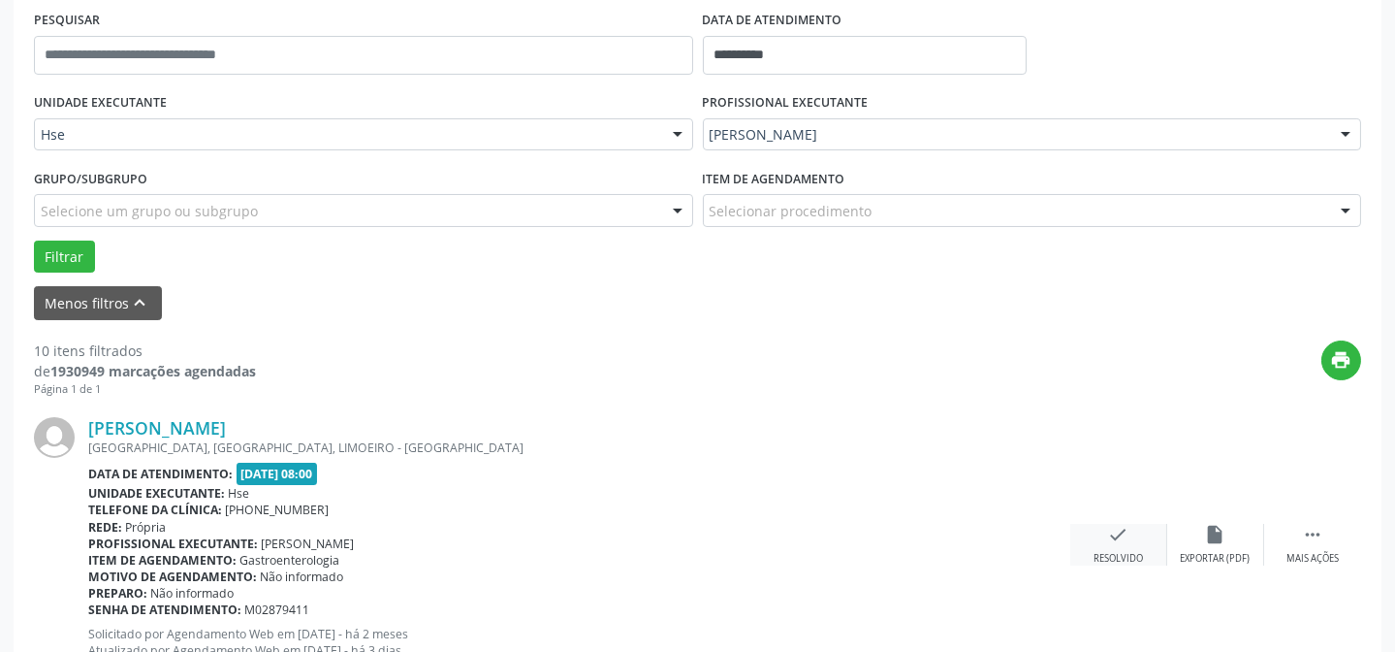
click at [1090, 558] on div "check Resolvido" at bounding box center [1118, 545] width 97 height 42
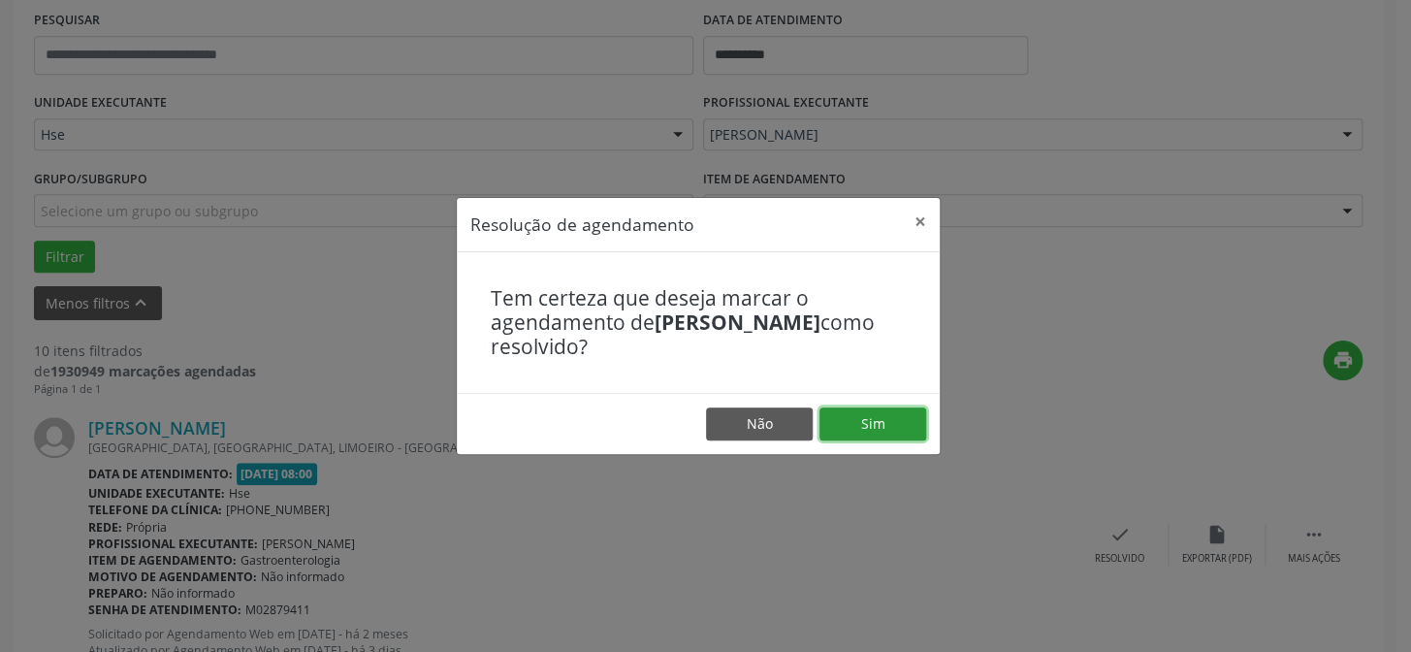
drag, startPoint x: 850, startPoint y: 429, endPoint x: 838, endPoint y: 441, distance: 17.8
click at [849, 429] on button "Sim" at bounding box center [872, 423] width 107 height 33
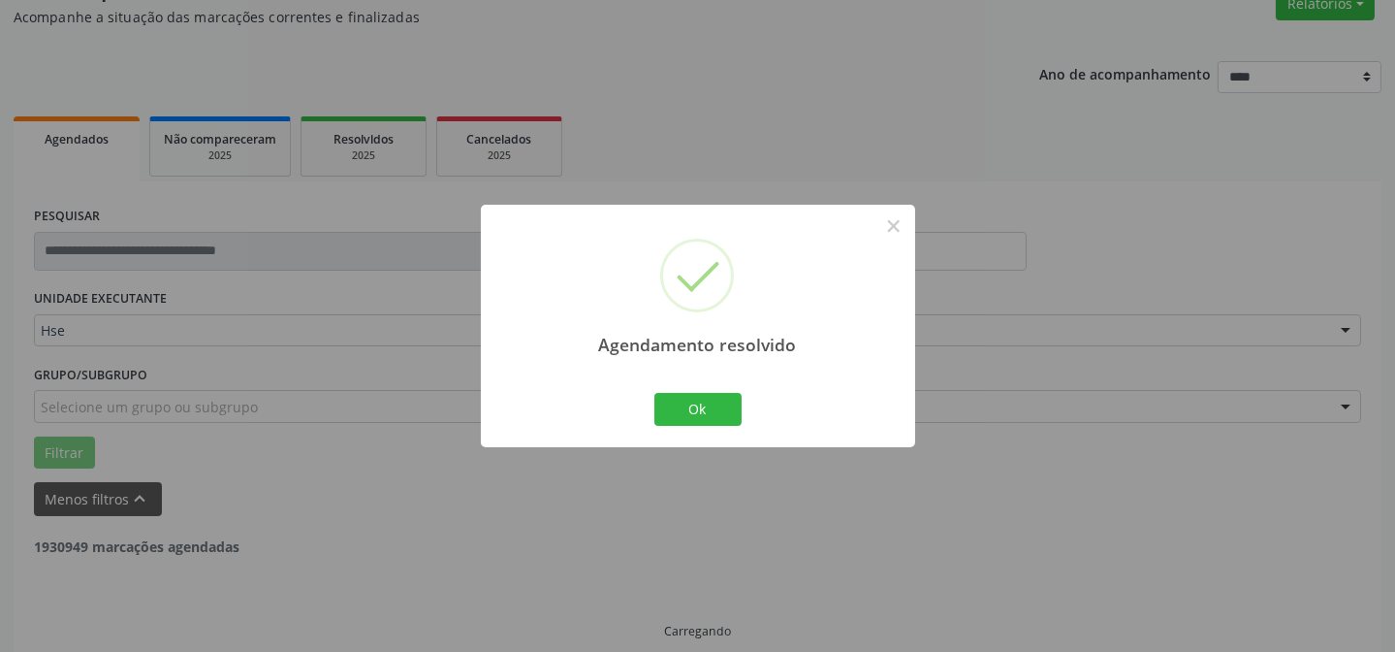
scroll to position [194, 0]
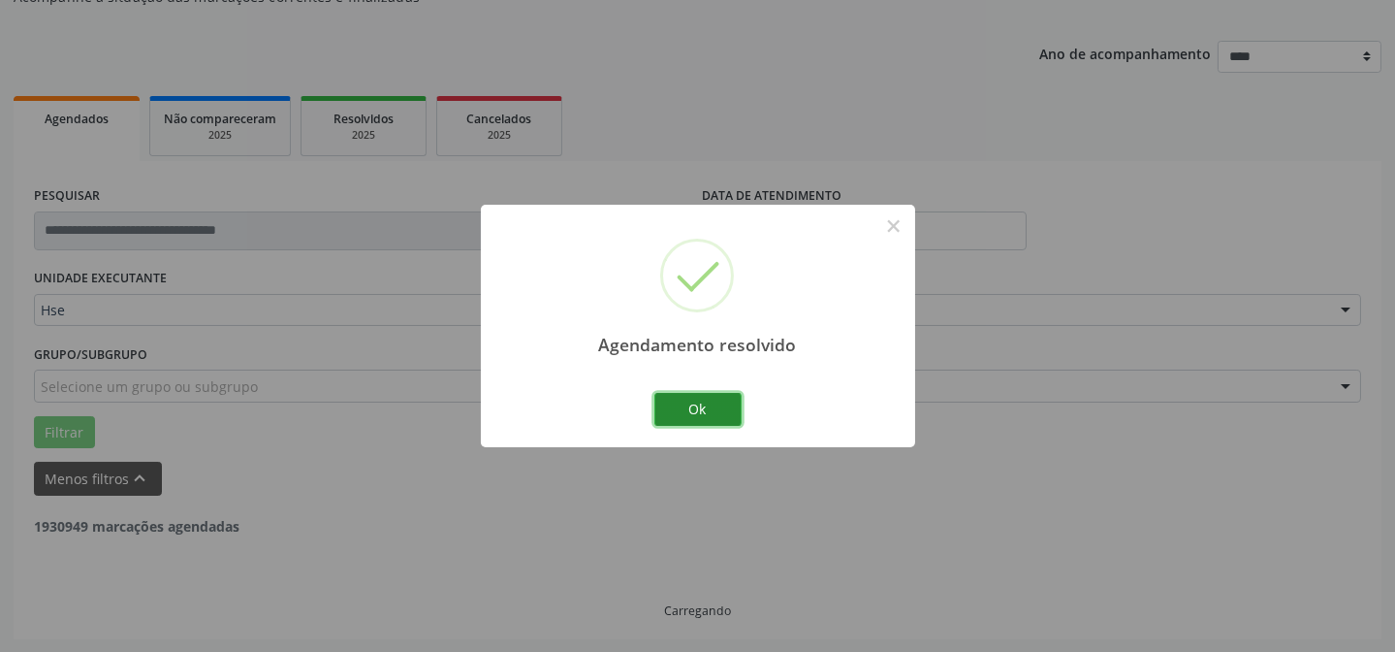
click at [716, 407] on button "Ok" at bounding box center [697, 409] width 87 height 33
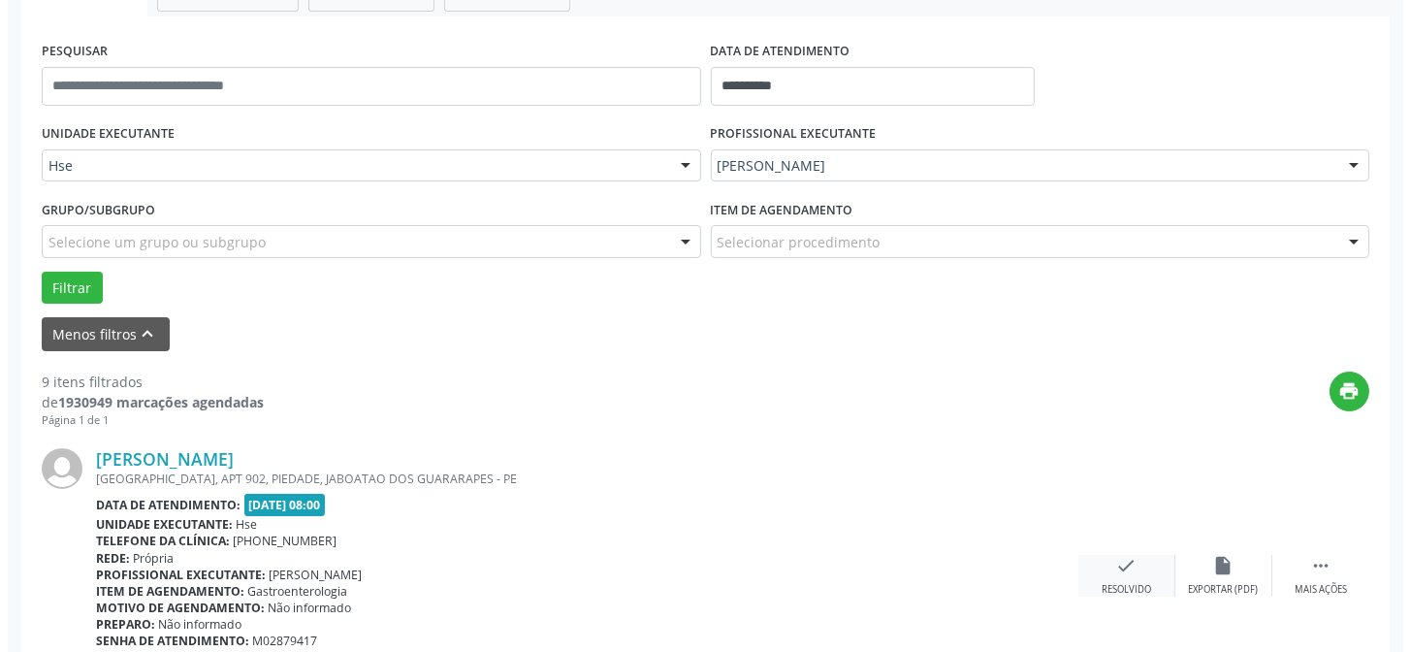
scroll to position [369, 0]
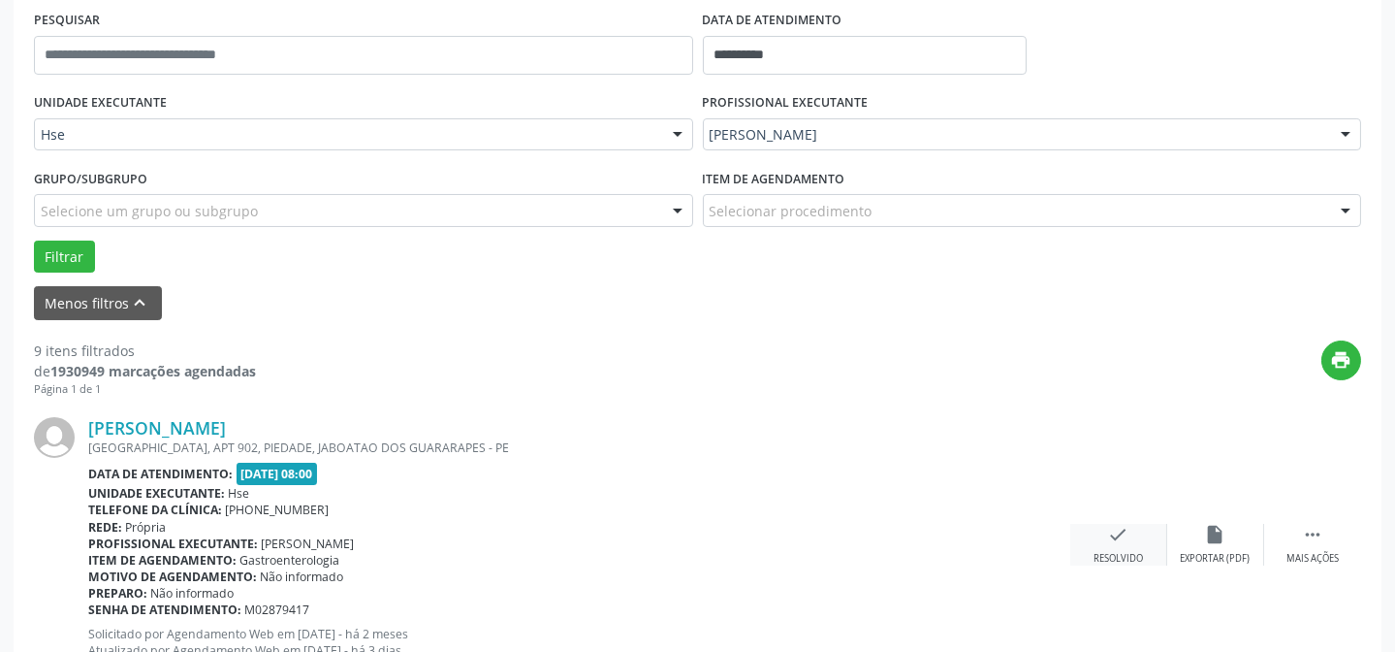
click at [1100, 540] on div "check Resolvido" at bounding box center [1118, 545] width 97 height 42
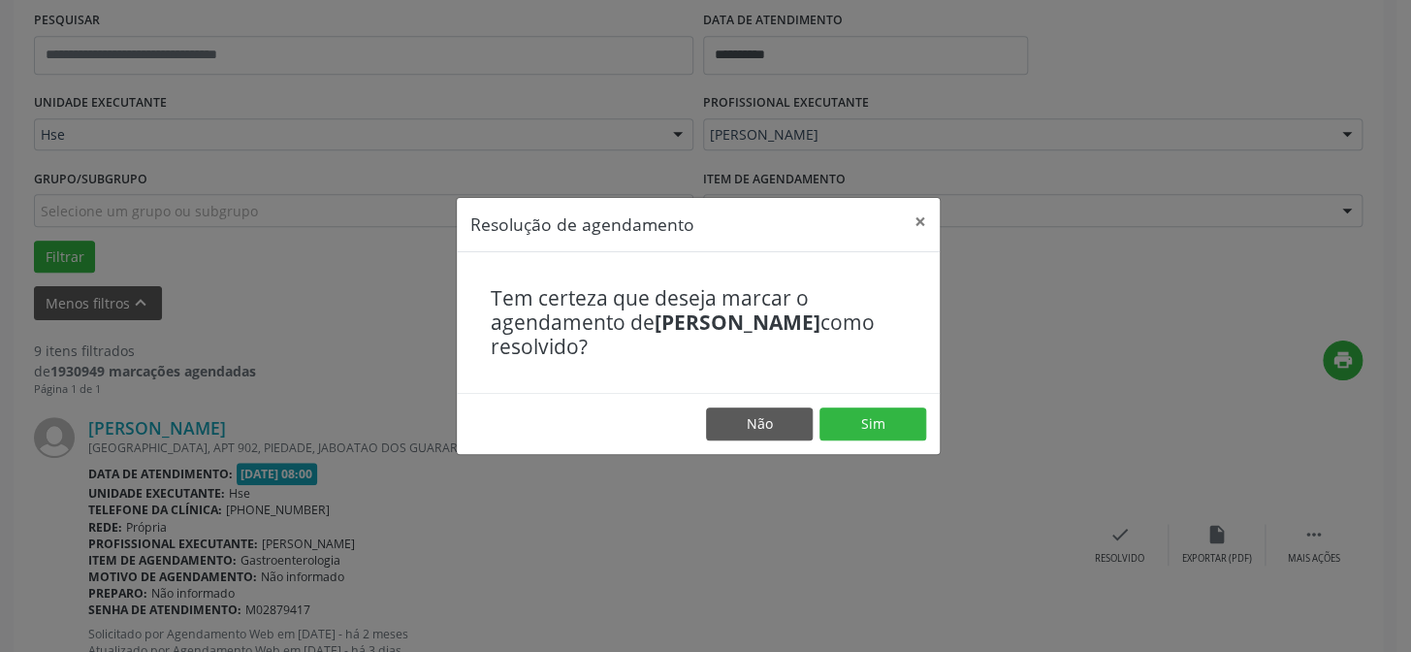
drag, startPoint x: 870, startPoint y: 390, endPoint x: 866, endPoint y: 437, distance: 47.7
click at [870, 392] on div "Tem certeza que deseja marcar o agendamento de [PERSON_NAME] como resolvido?" at bounding box center [698, 323] width 483 height 142
click at [869, 445] on footer "Não Sim" at bounding box center [698, 423] width 483 height 61
click at [885, 435] on button "Sim" at bounding box center [872, 423] width 107 height 33
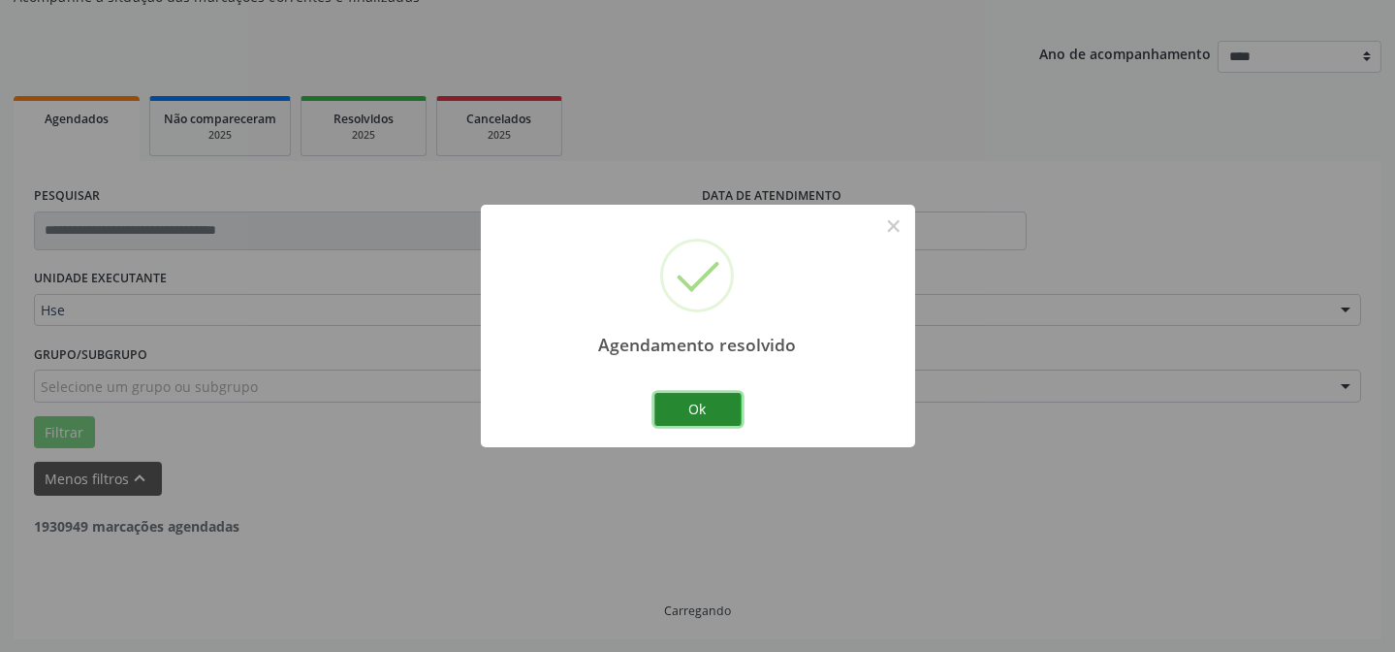
click at [695, 410] on button "Ok" at bounding box center [697, 409] width 87 height 33
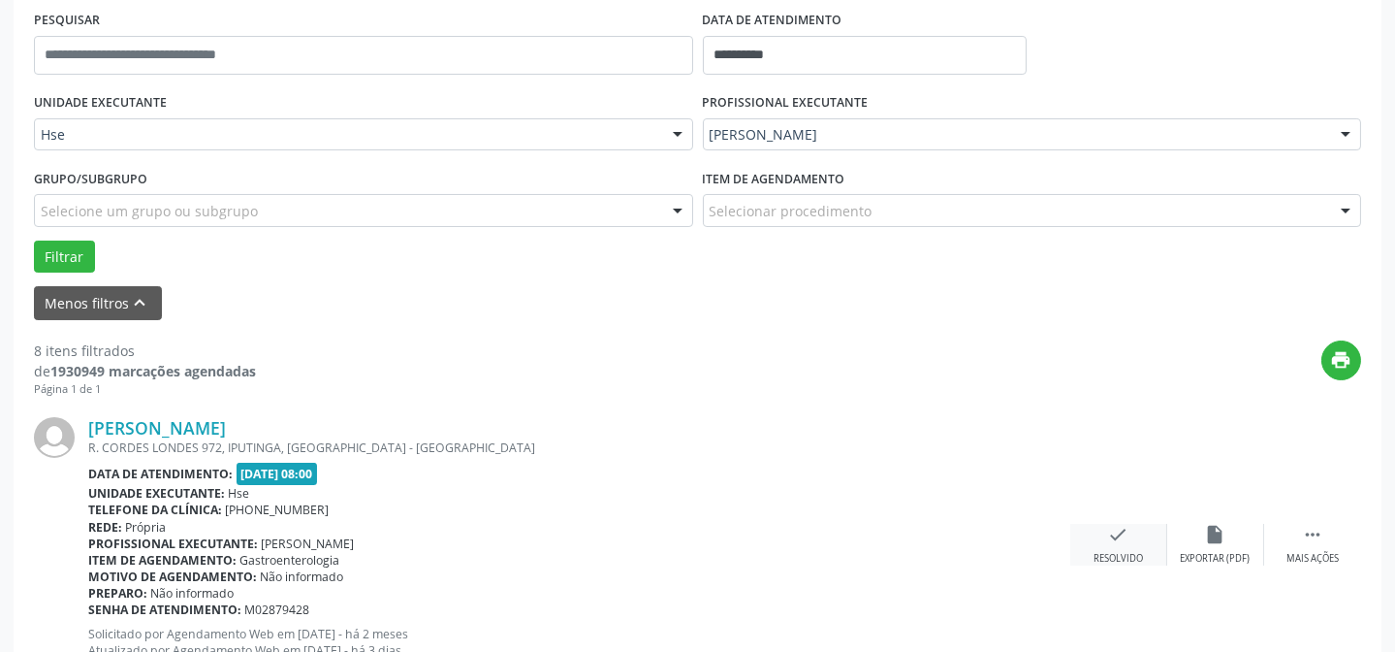
click at [1121, 545] on div "check Resolvido" at bounding box center [1118, 545] width 97 height 42
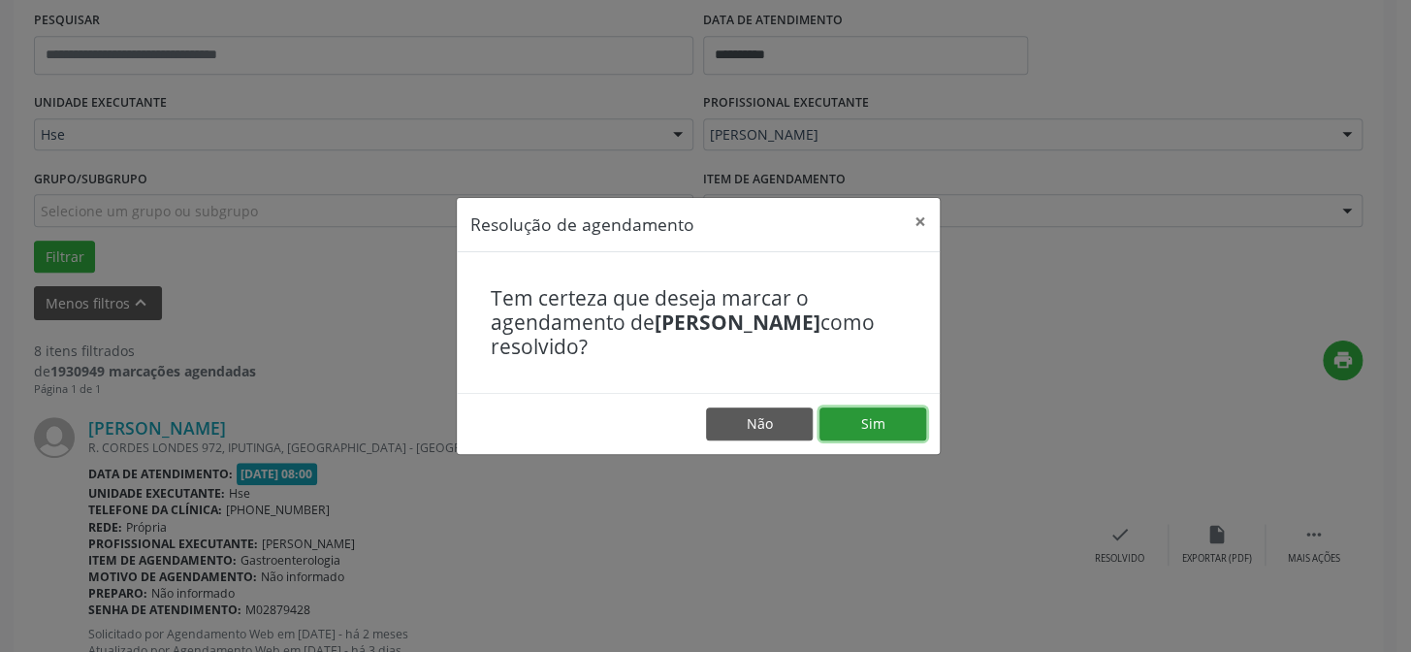
click at [861, 424] on button "Sim" at bounding box center [872, 423] width 107 height 33
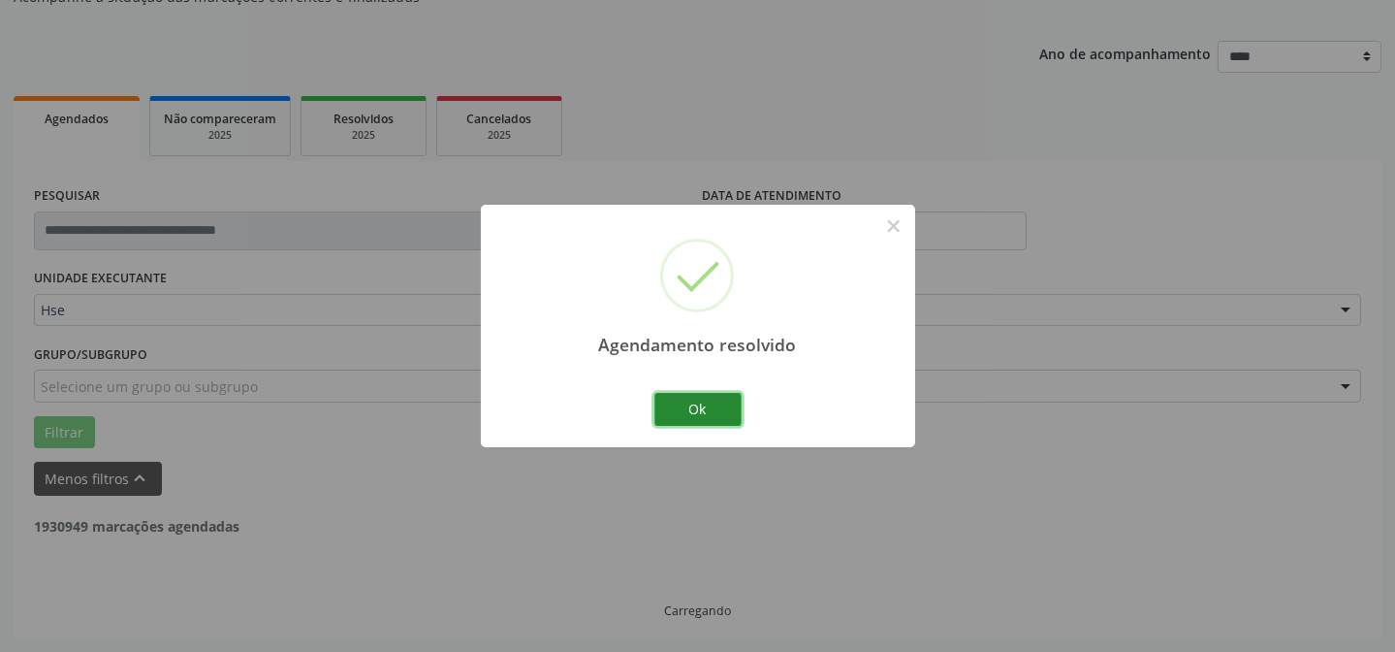
click at [714, 411] on button "Ok" at bounding box center [697, 409] width 87 height 33
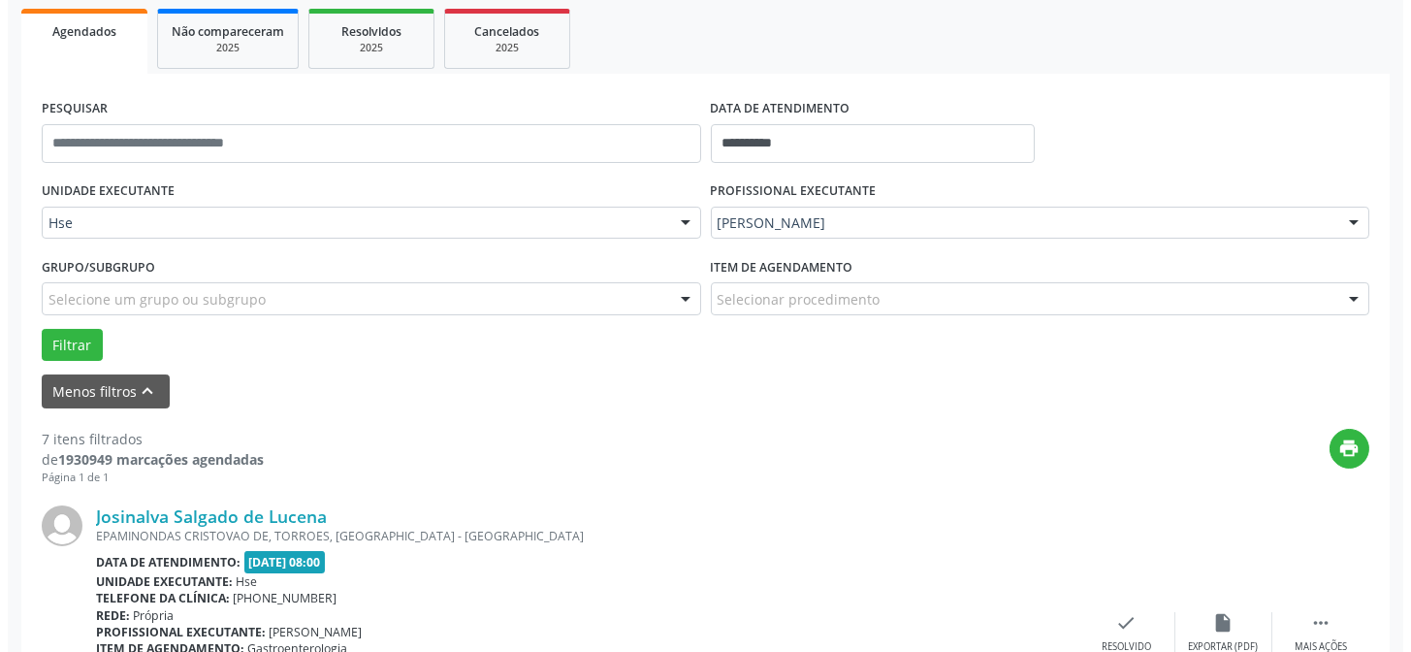
scroll to position [281, 0]
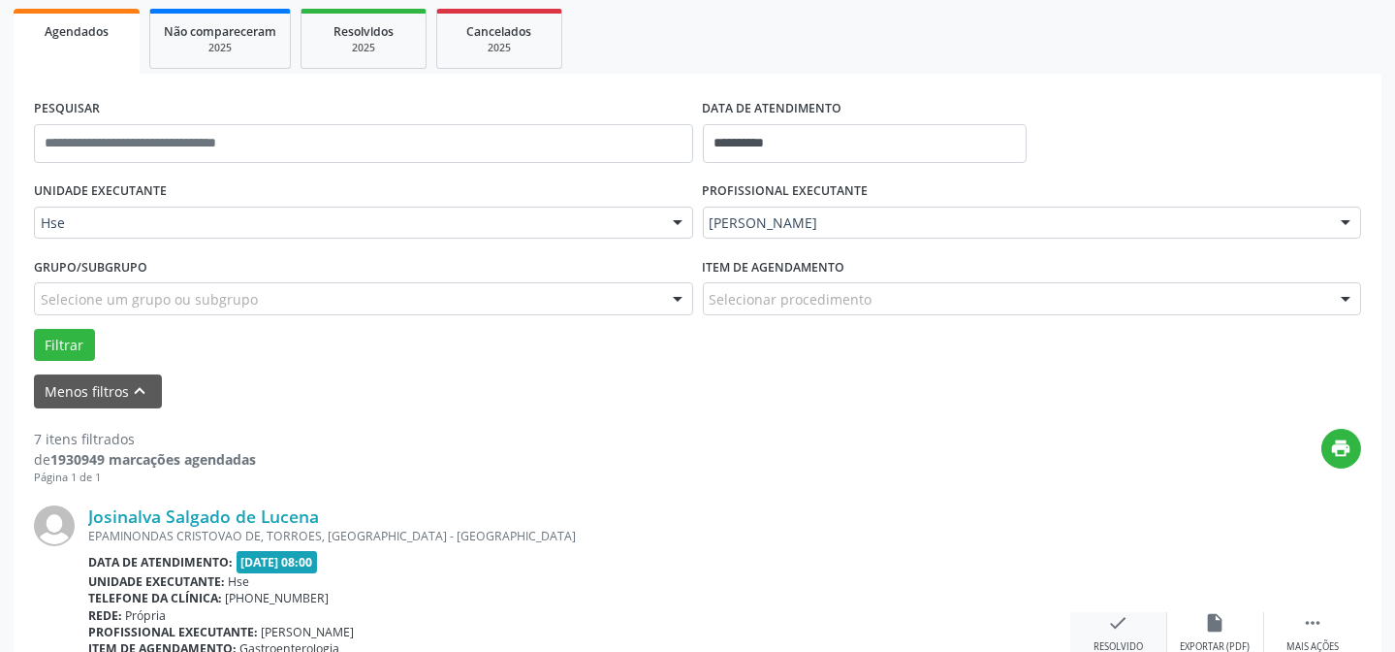
click at [1114, 636] on div "check Resolvido" at bounding box center [1118, 633] width 97 height 42
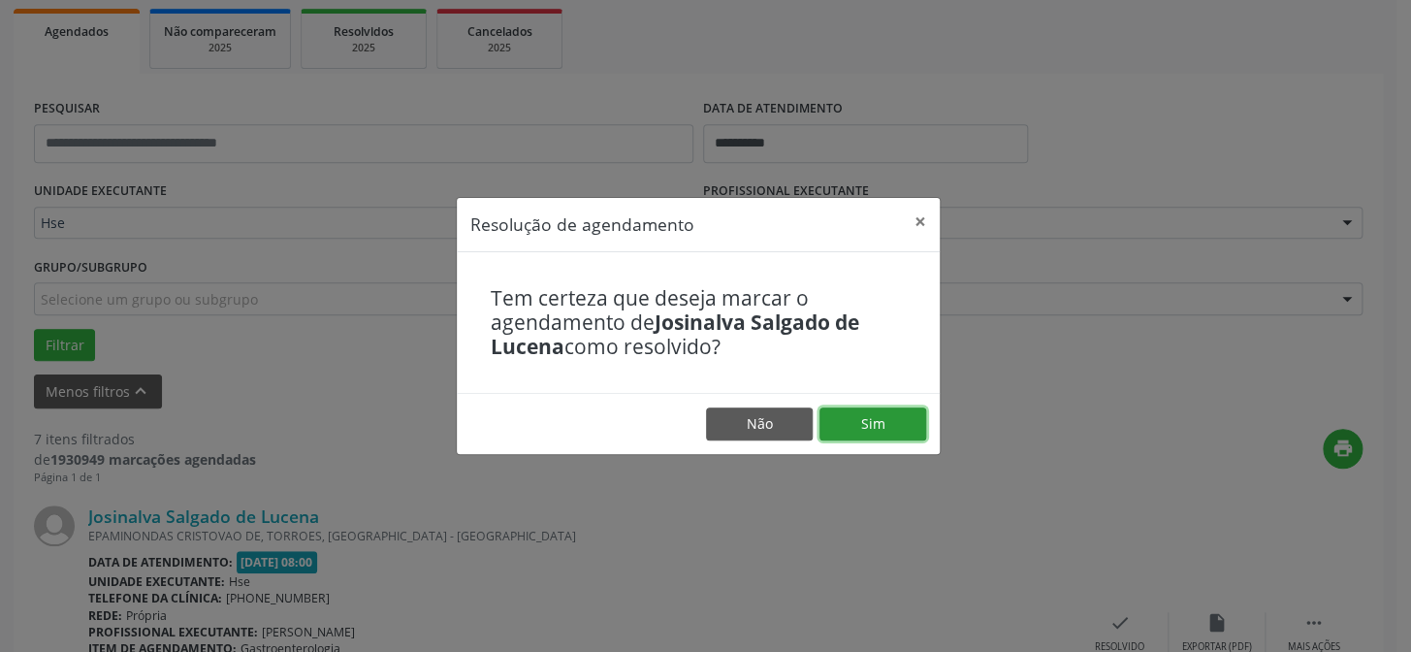
click at [901, 437] on button "Sim" at bounding box center [872, 423] width 107 height 33
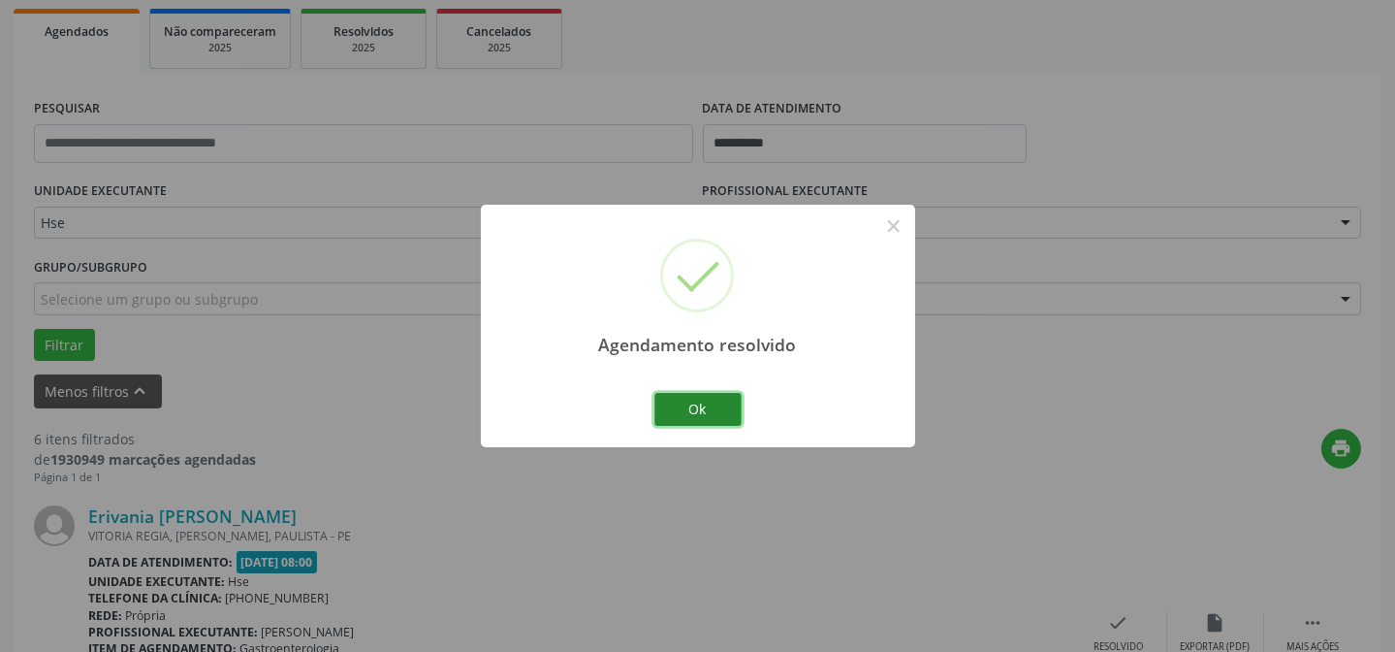
click at [669, 410] on button "Ok" at bounding box center [697, 409] width 87 height 33
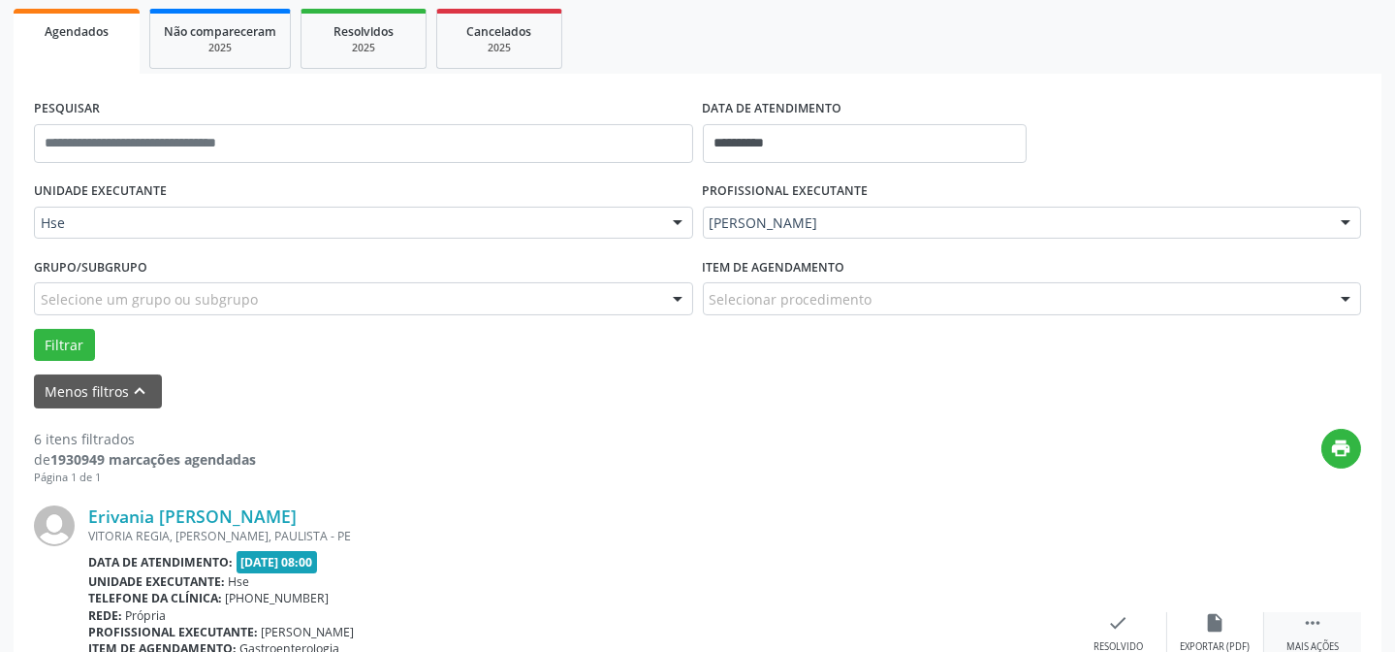
click at [1289, 627] on div " Mais ações" at bounding box center [1312, 633] width 97 height 42
click at [1192, 619] on div "alarm_off Não compareceu" at bounding box center [1215, 633] width 97 height 42
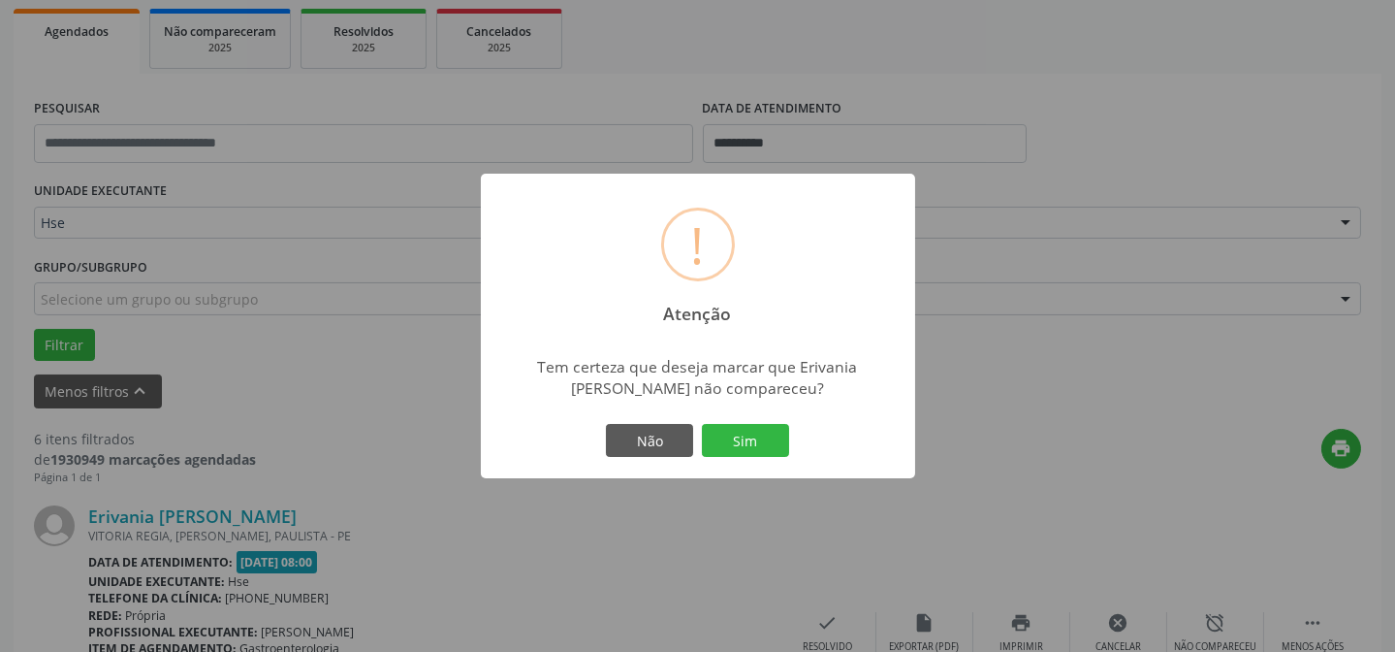
click at [748, 448] on button "Sim" at bounding box center [745, 440] width 87 height 33
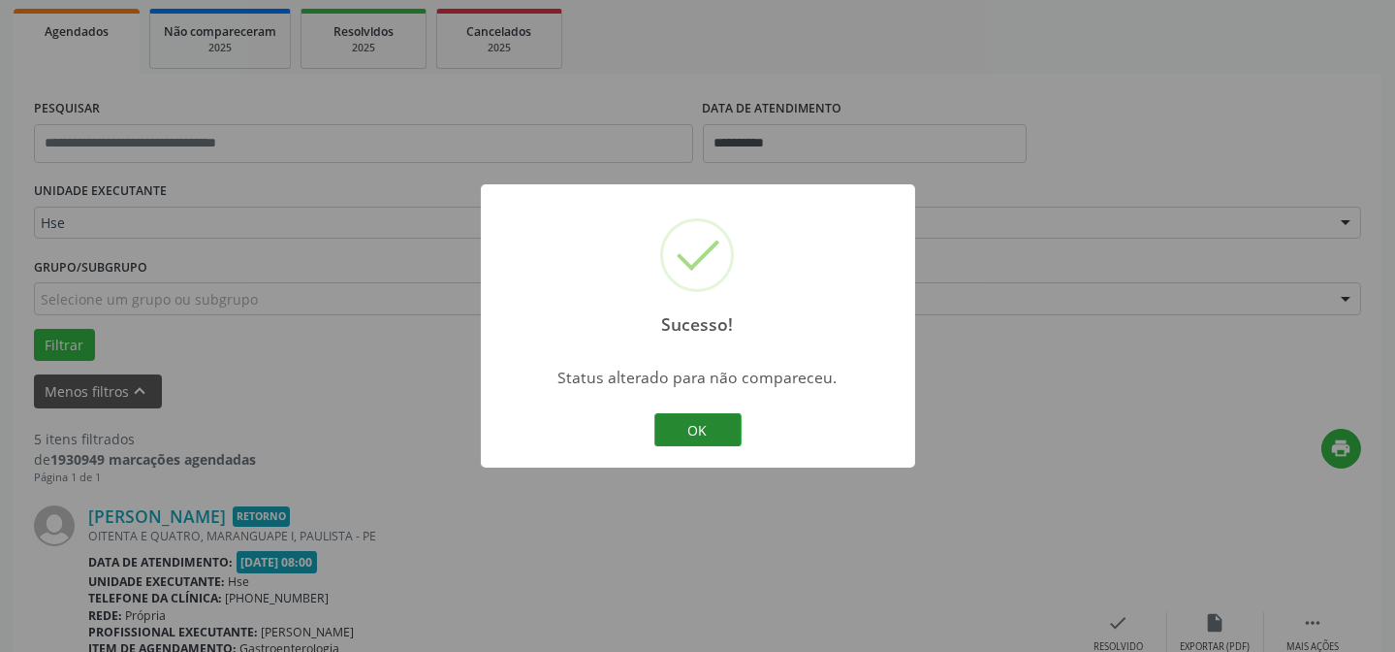
click at [654, 426] on button "OK" at bounding box center [697, 429] width 87 height 33
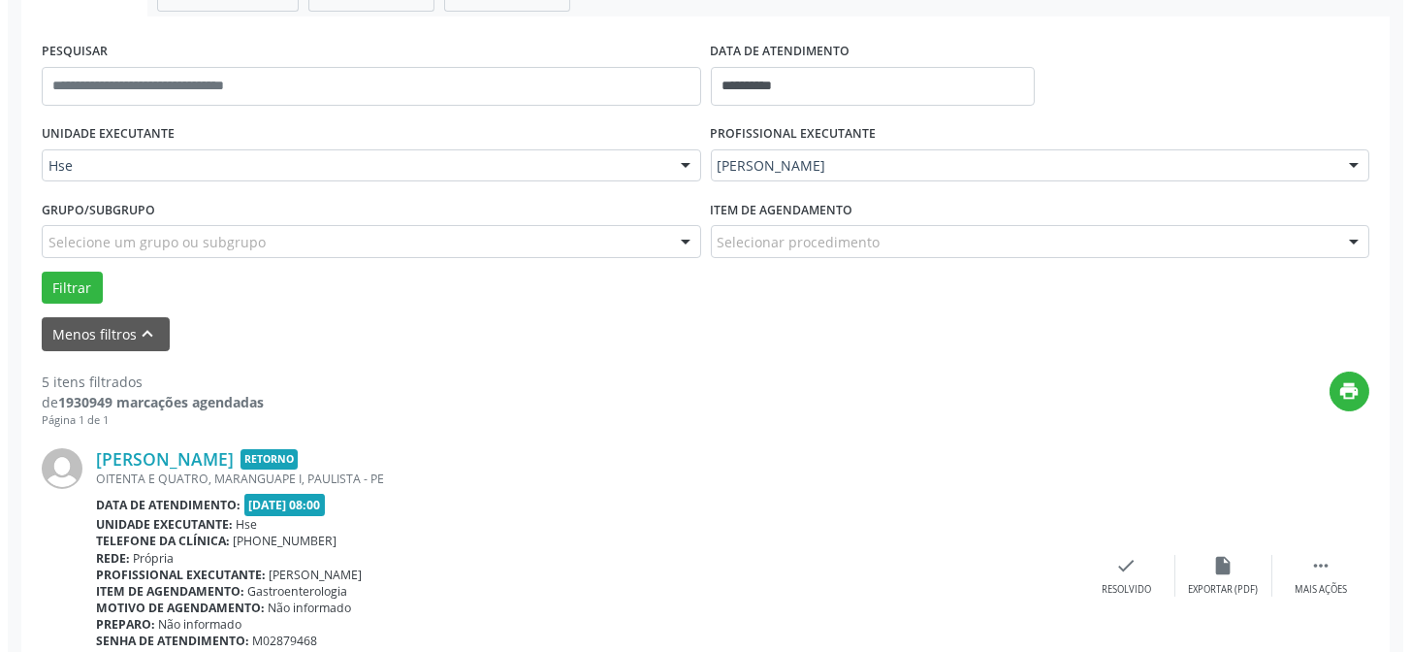
scroll to position [369, 0]
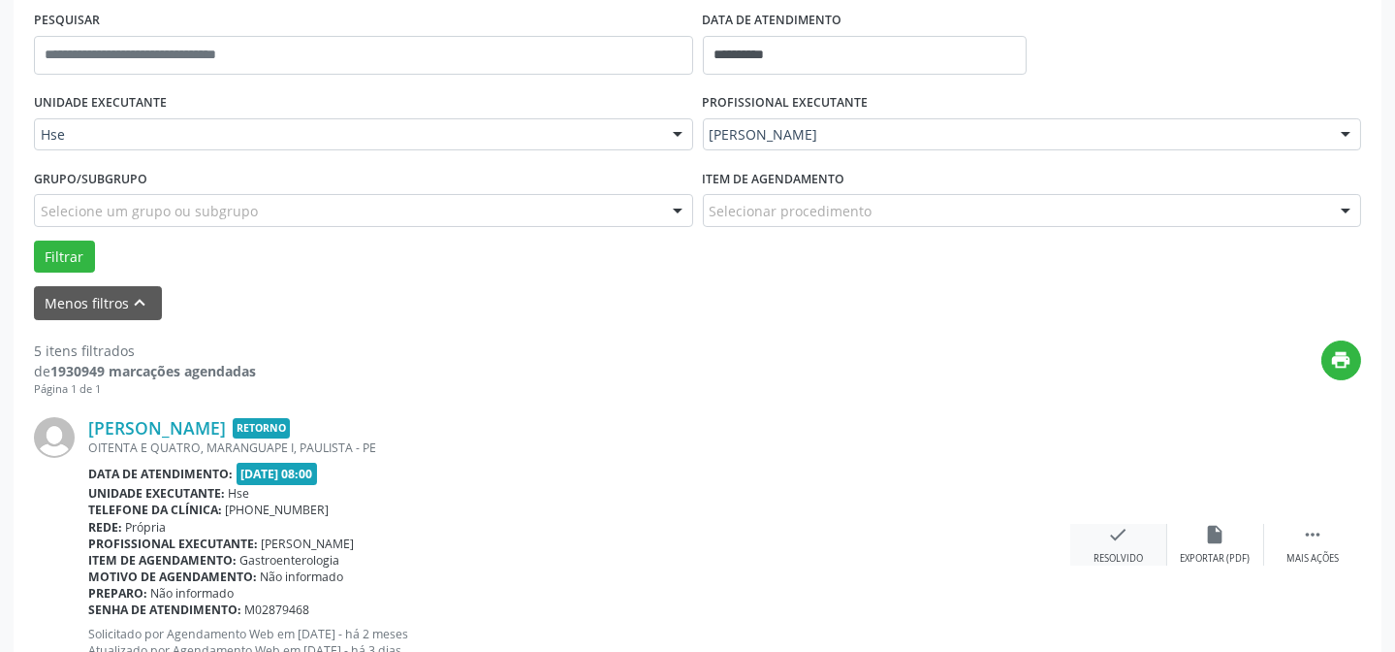
click at [1102, 535] on div "check Resolvido" at bounding box center [1118, 545] width 97 height 42
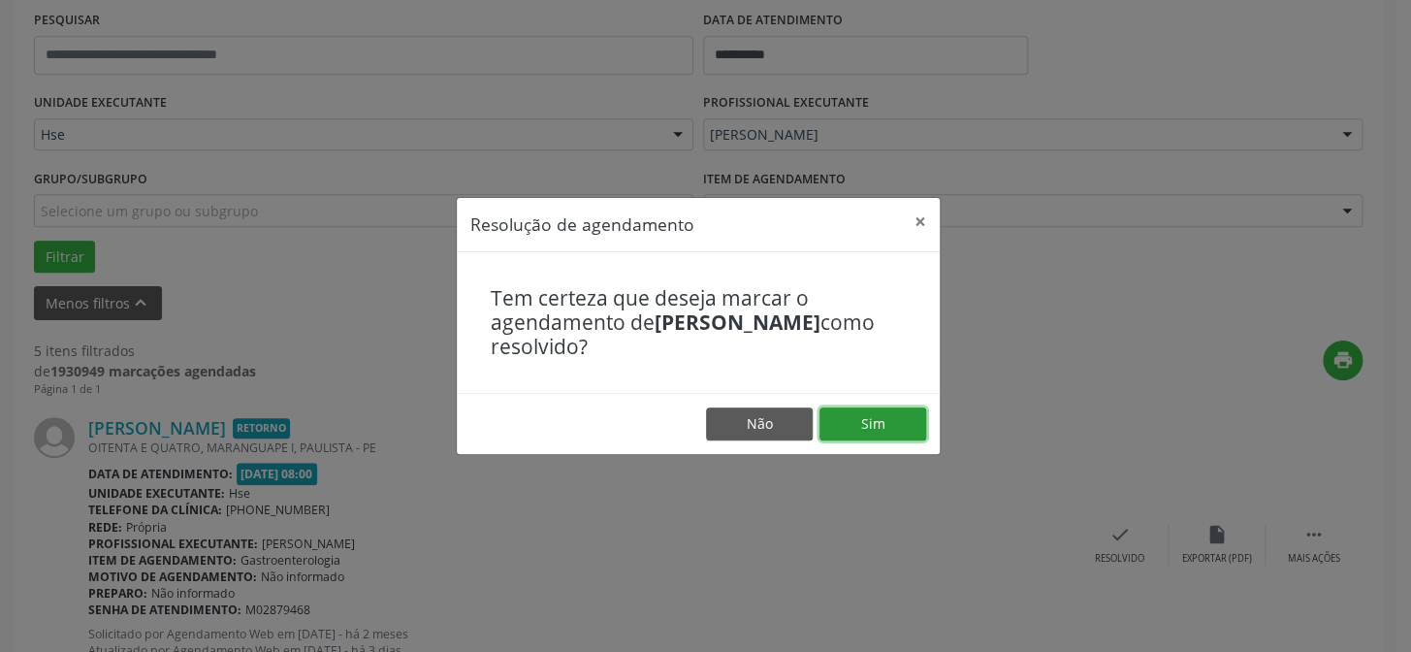
click at [849, 419] on button "Sim" at bounding box center [872, 423] width 107 height 33
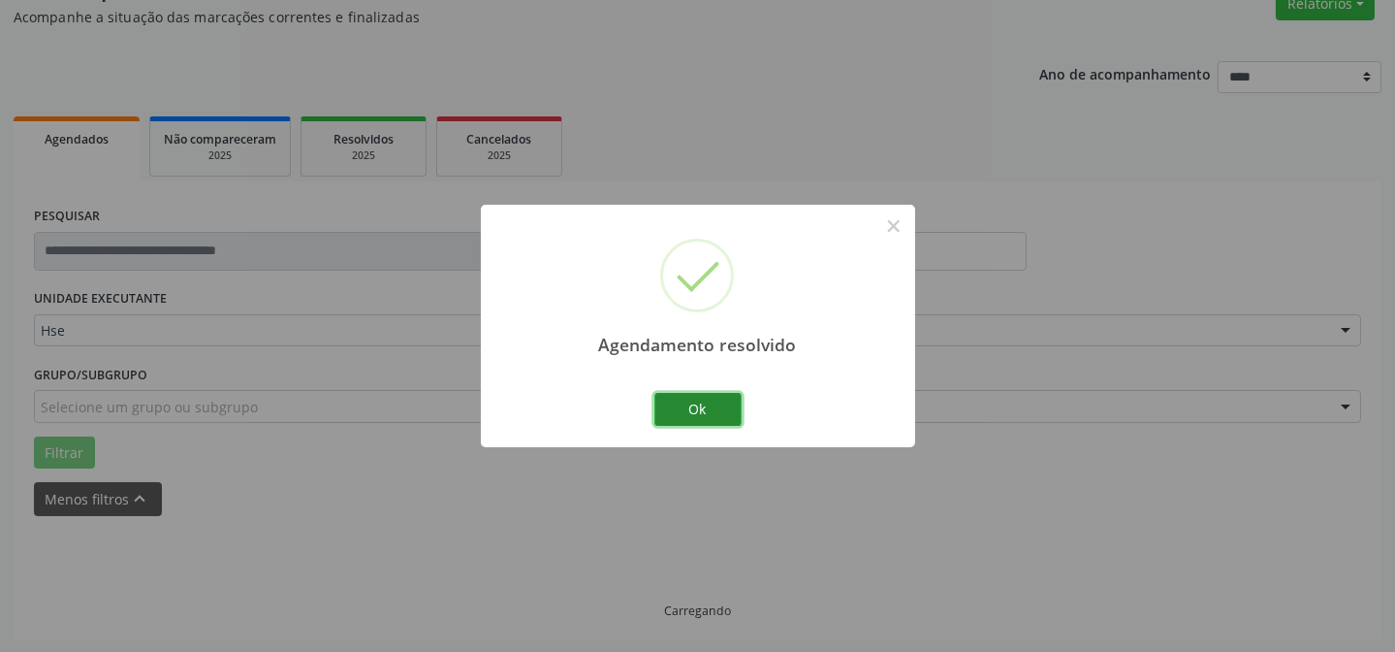
click at [722, 412] on button "Ok" at bounding box center [697, 409] width 87 height 33
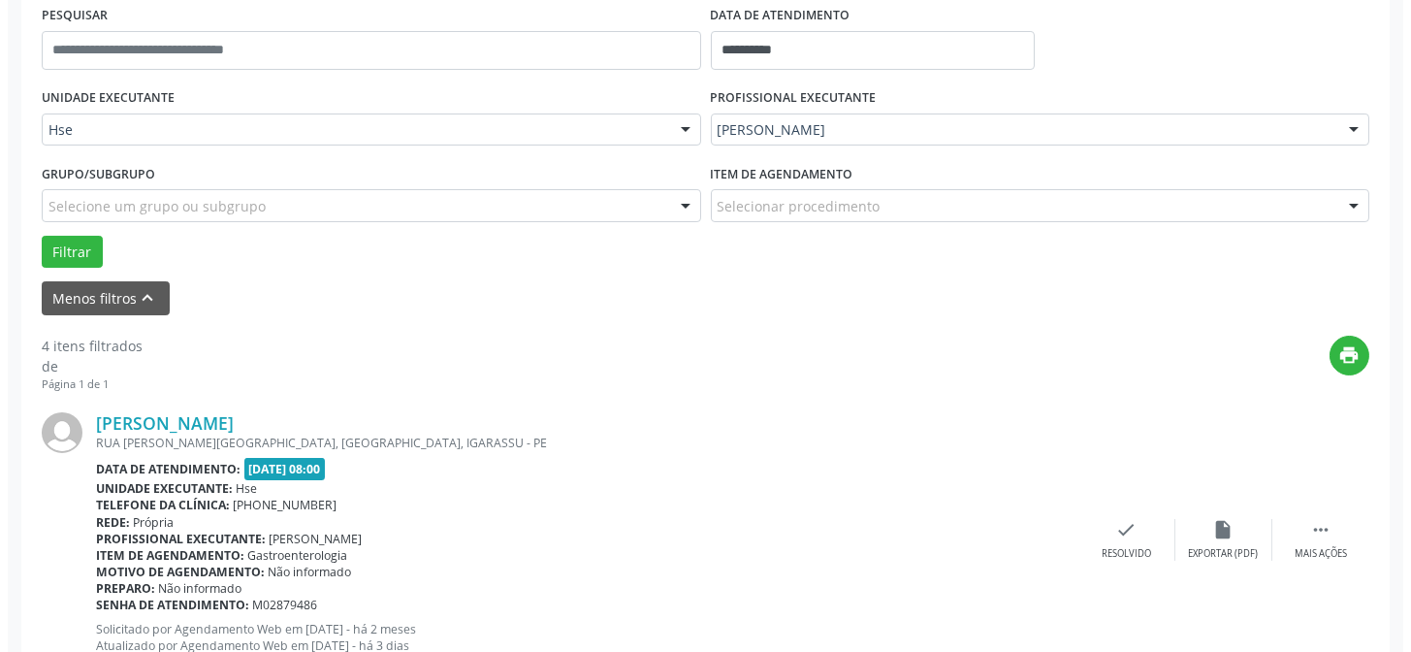
scroll to position [437, 0]
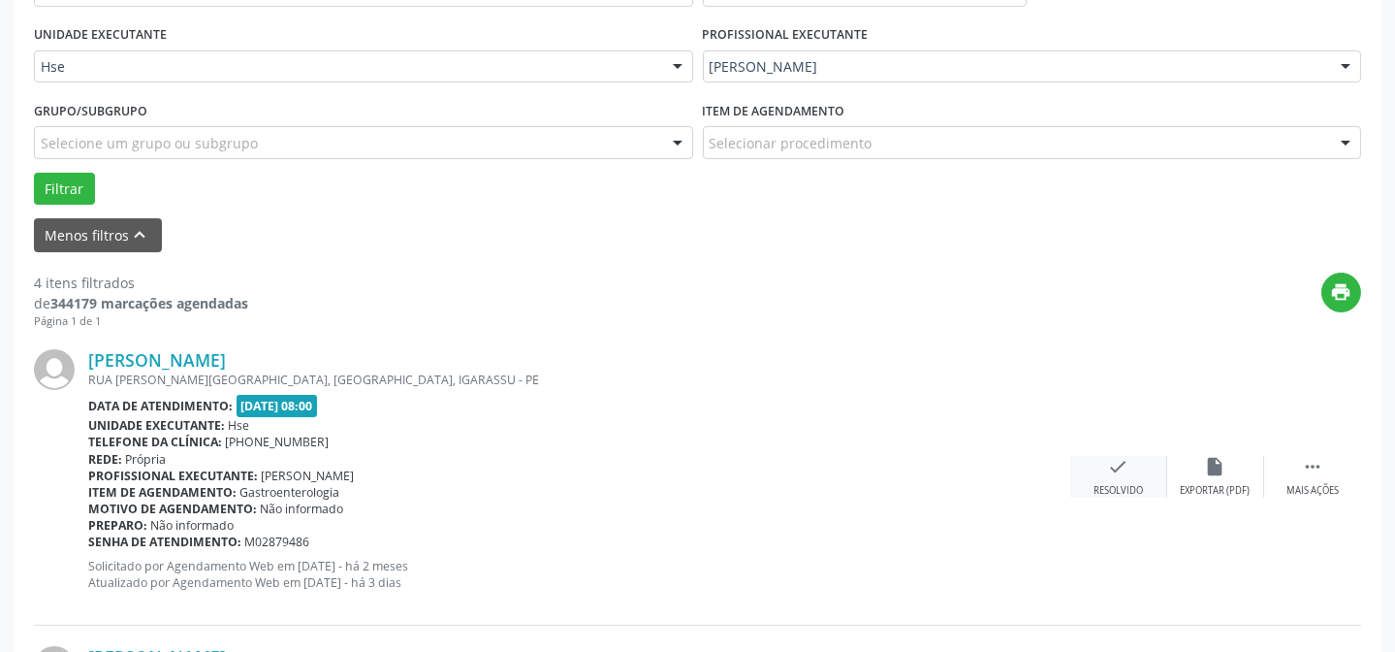
click at [1140, 480] on div "check Resolvido" at bounding box center [1118, 477] width 97 height 42
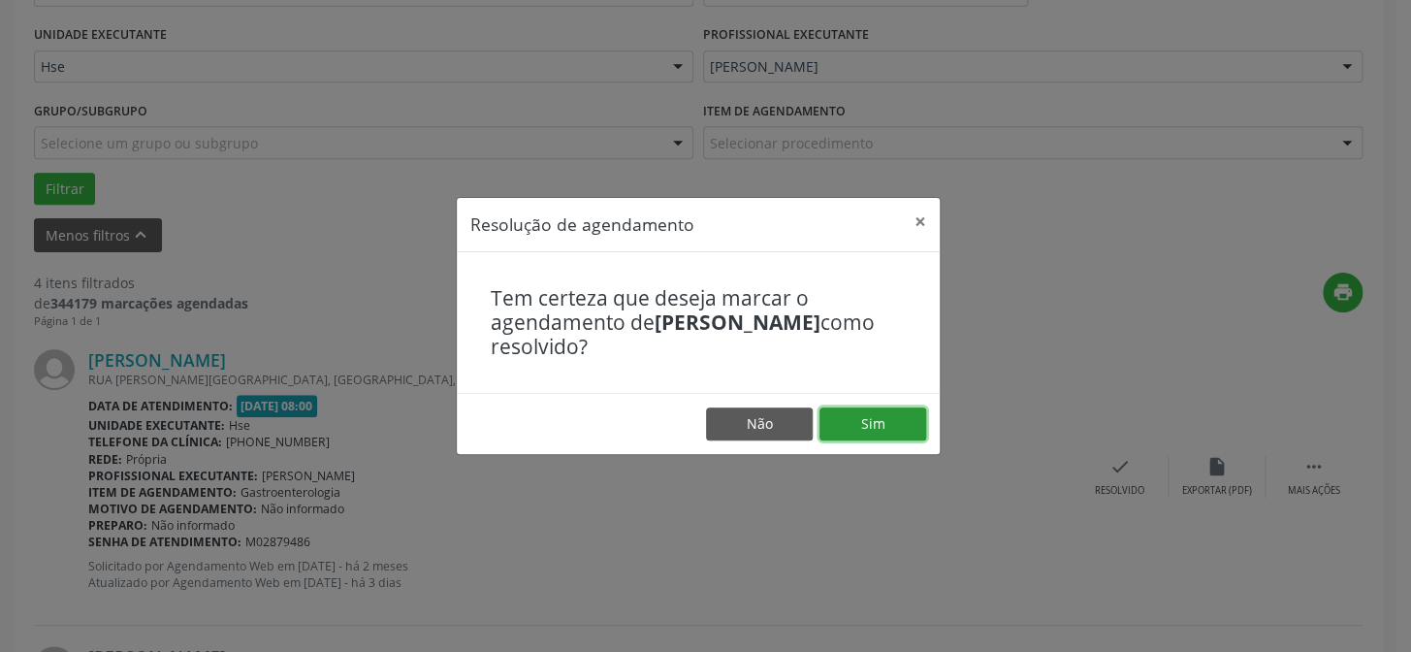
click at [865, 420] on button "Sim" at bounding box center [872, 423] width 107 height 33
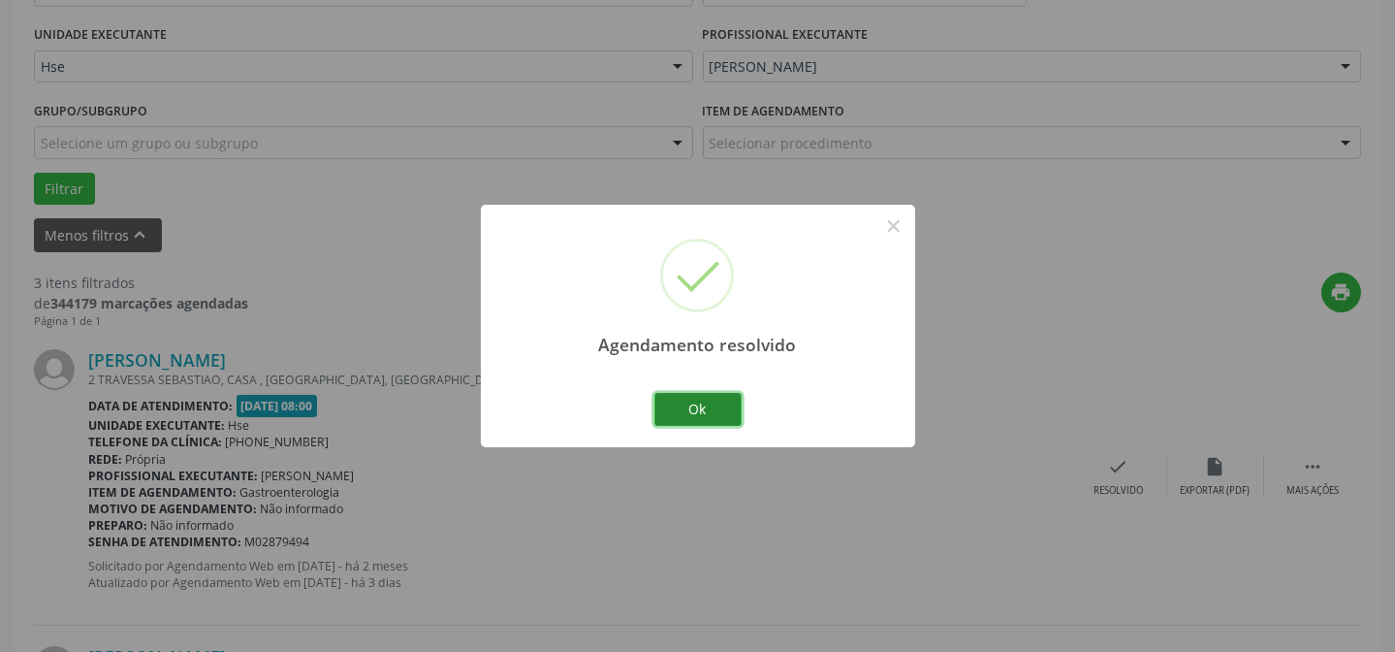
click at [700, 401] on button "Ok" at bounding box center [697, 409] width 87 height 33
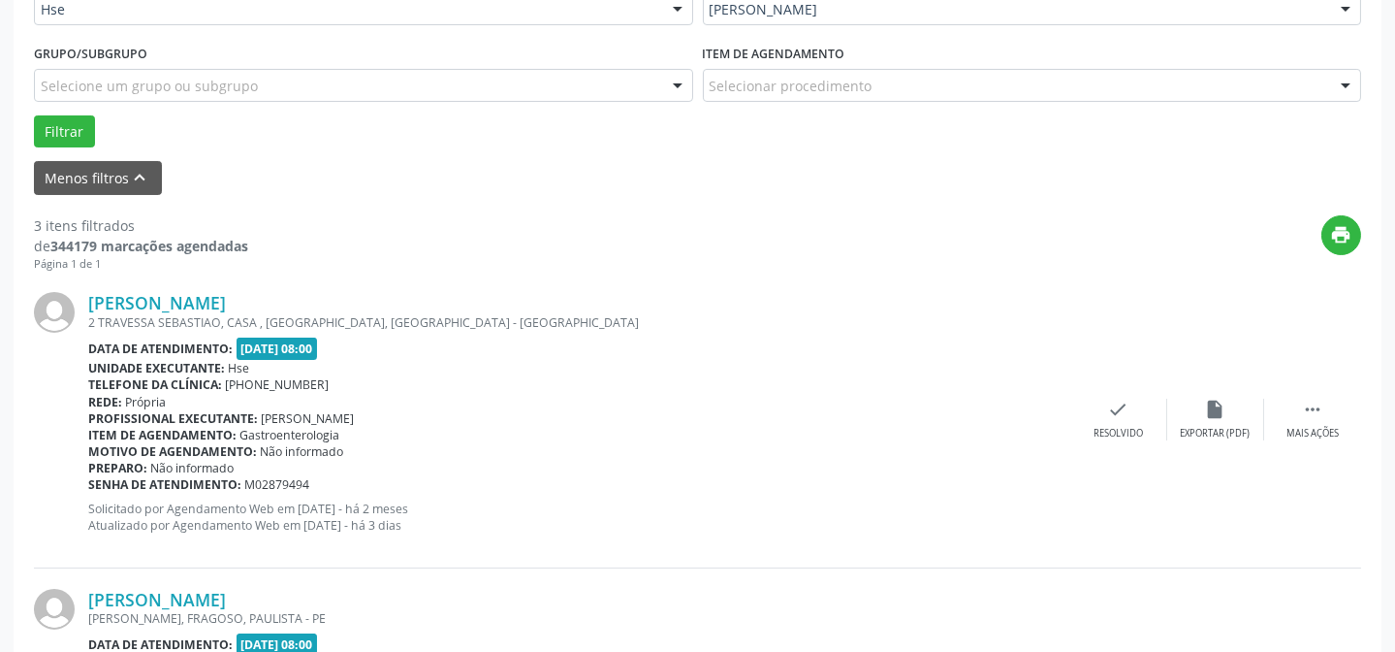
scroll to position [525, 0]
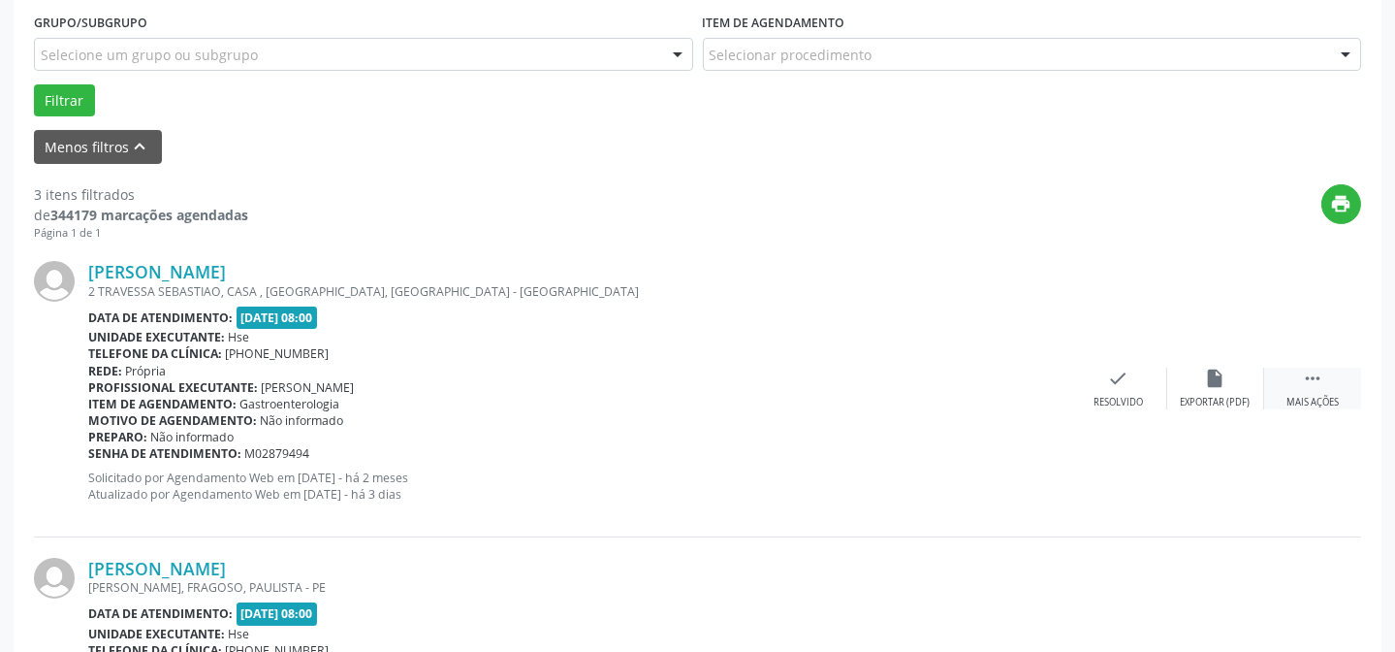
click at [1314, 398] on div "Mais ações" at bounding box center [1313, 403] width 52 height 14
click at [1210, 414] on div "[PERSON_NAME] 2 TRAVESSA [GEOGRAPHIC_DATA], CASA , [GEOGRAPHIC_DATA], [GEOGRAPH…" at bounding box center [697, 388] width 1327 height 296
click at [1209, 387] on icon "alarm_off" at bounding box center [1215, 377] width 21 height 21
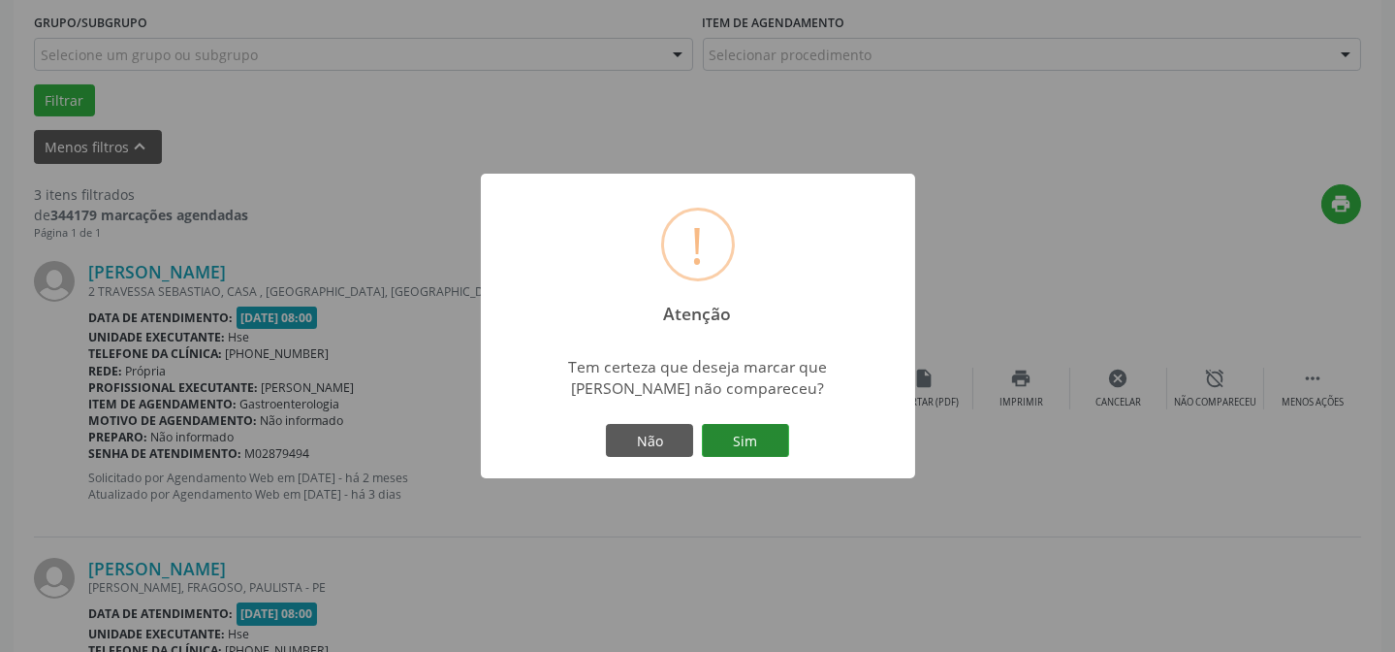
click at [768, 451] on button "Sim" at bounding box center [745, 440] width 87 height 33
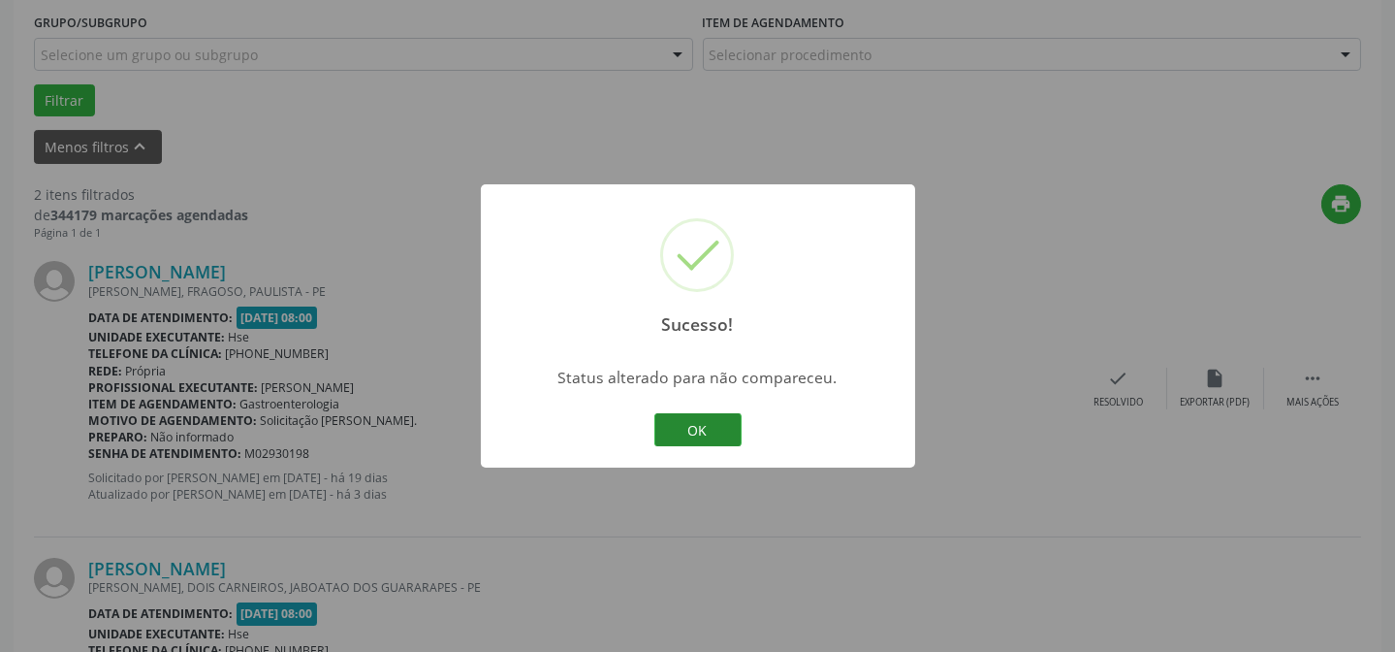
click at [697, 443] on button "OK" at bounding box center [697, 429] width 87 height 33
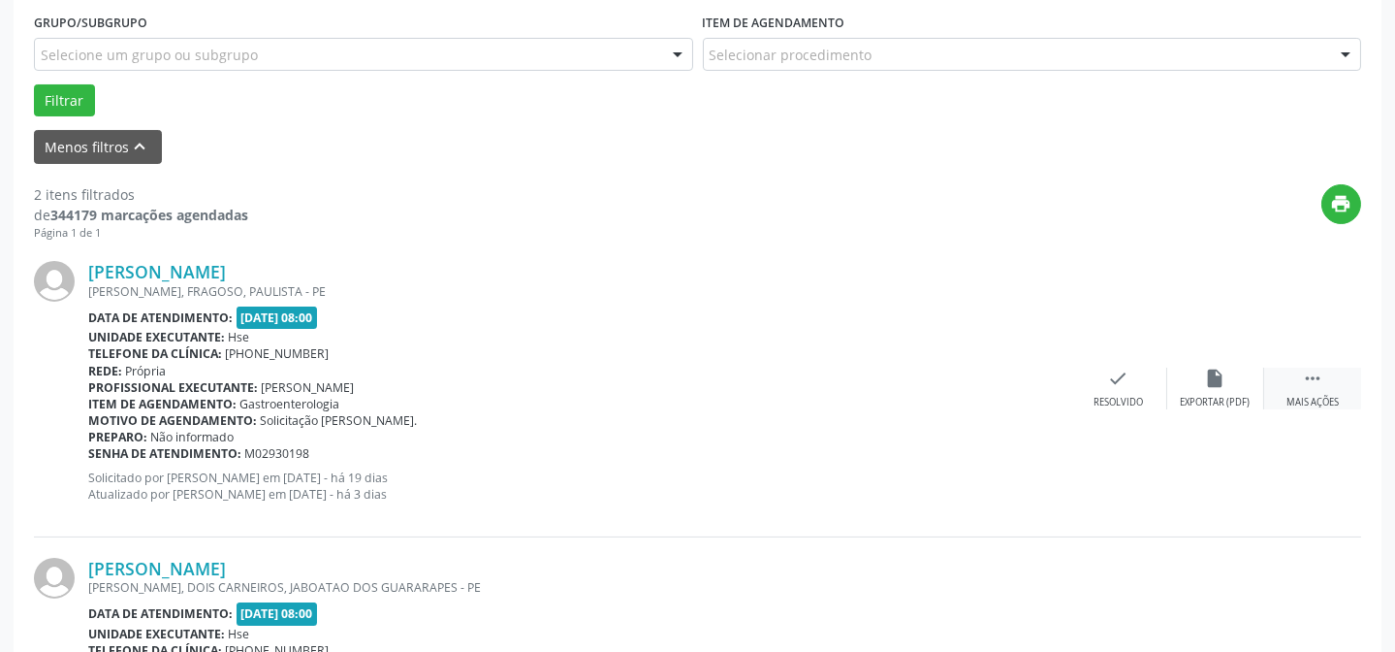
click at [1310, 372] on icon "" at bounding box center [1312, 377] width 21 height 21
click at [1209, 381] on icon "alarm_off" at bounding box center [1215, 377] width 21 height 21
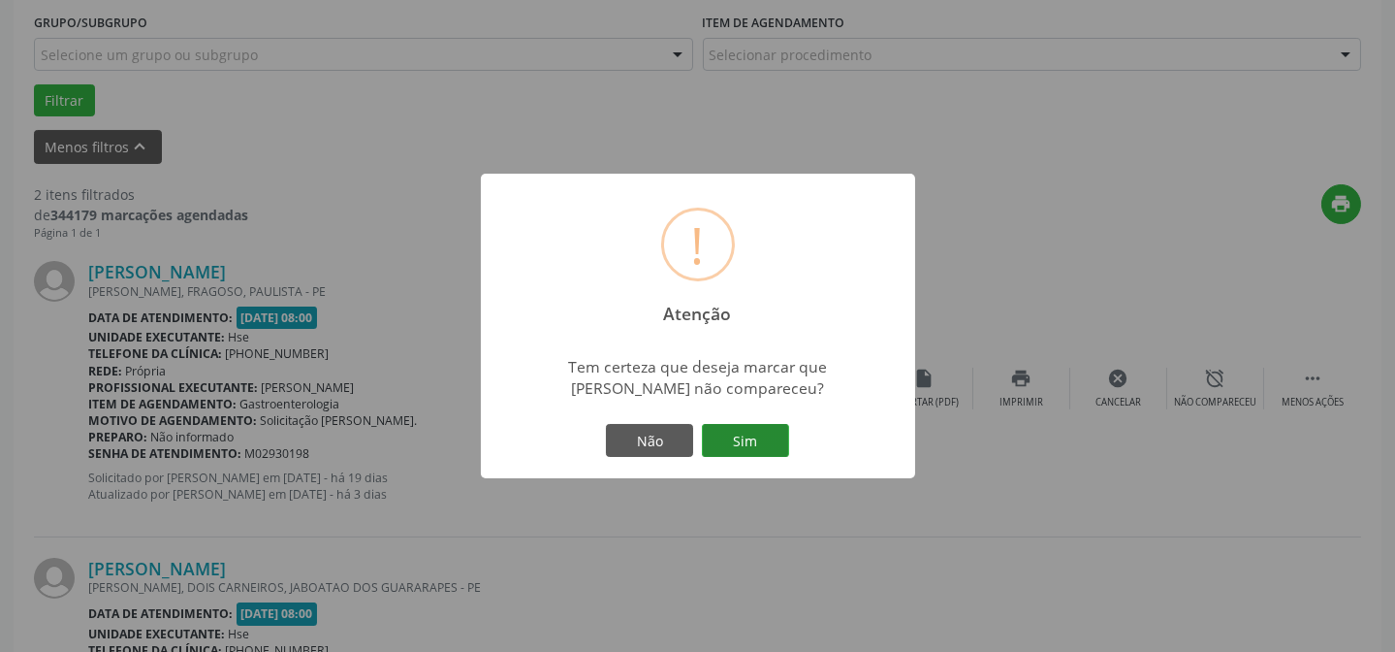
click at [759, 440] on button "Sim" at bounding box center [745, 440] width 87 height 33
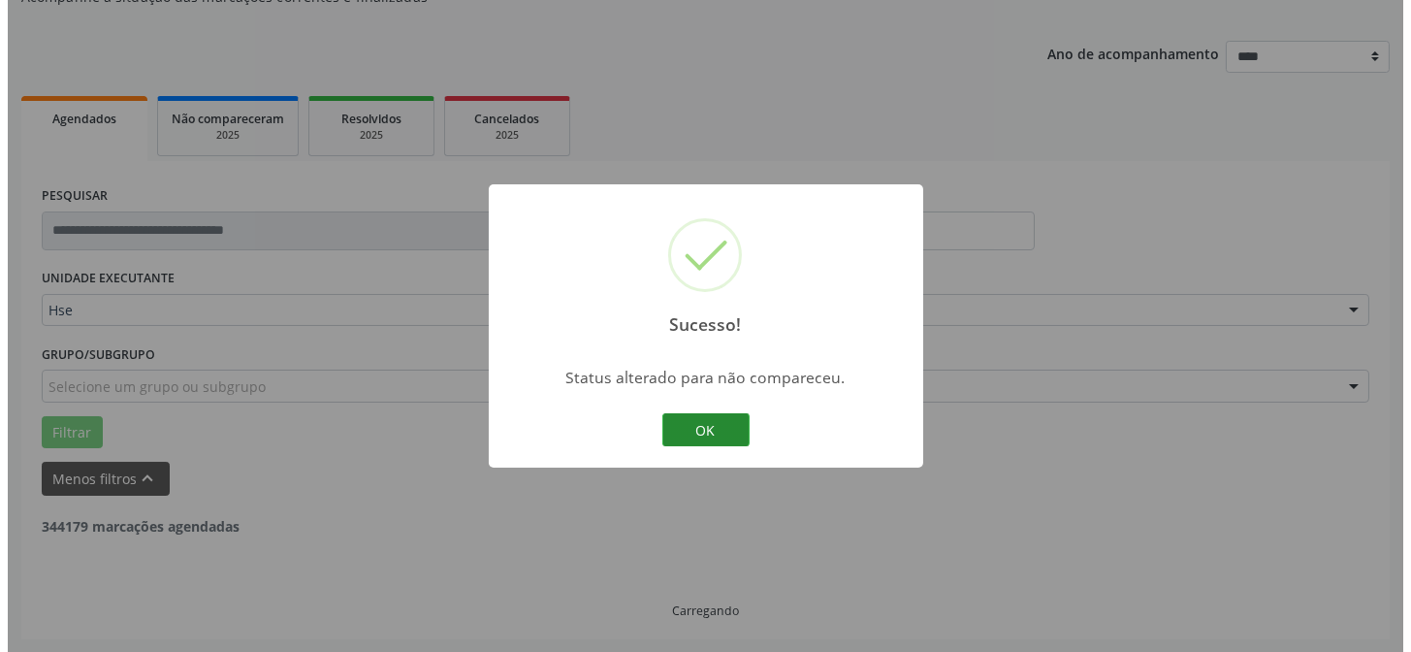
scroll to position [443, 0]
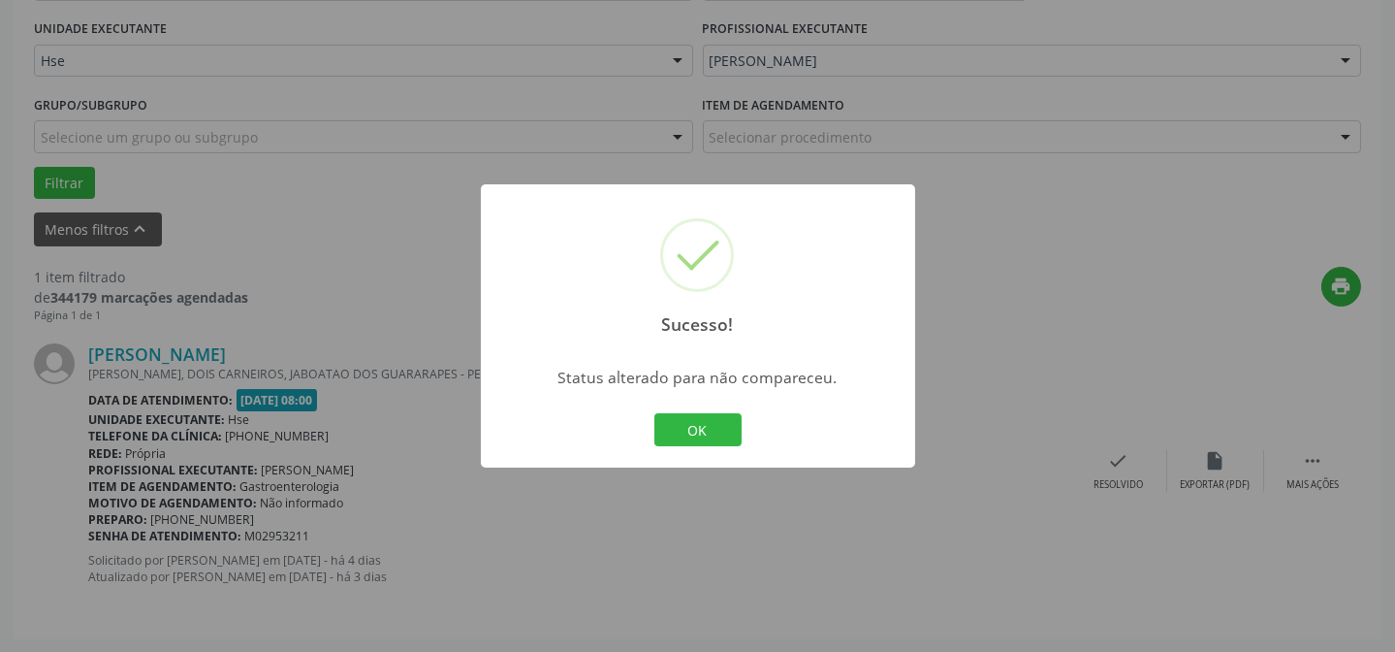
click at [680, 427] on button "OK" at bounding box center [697, 429] width 87 height 33
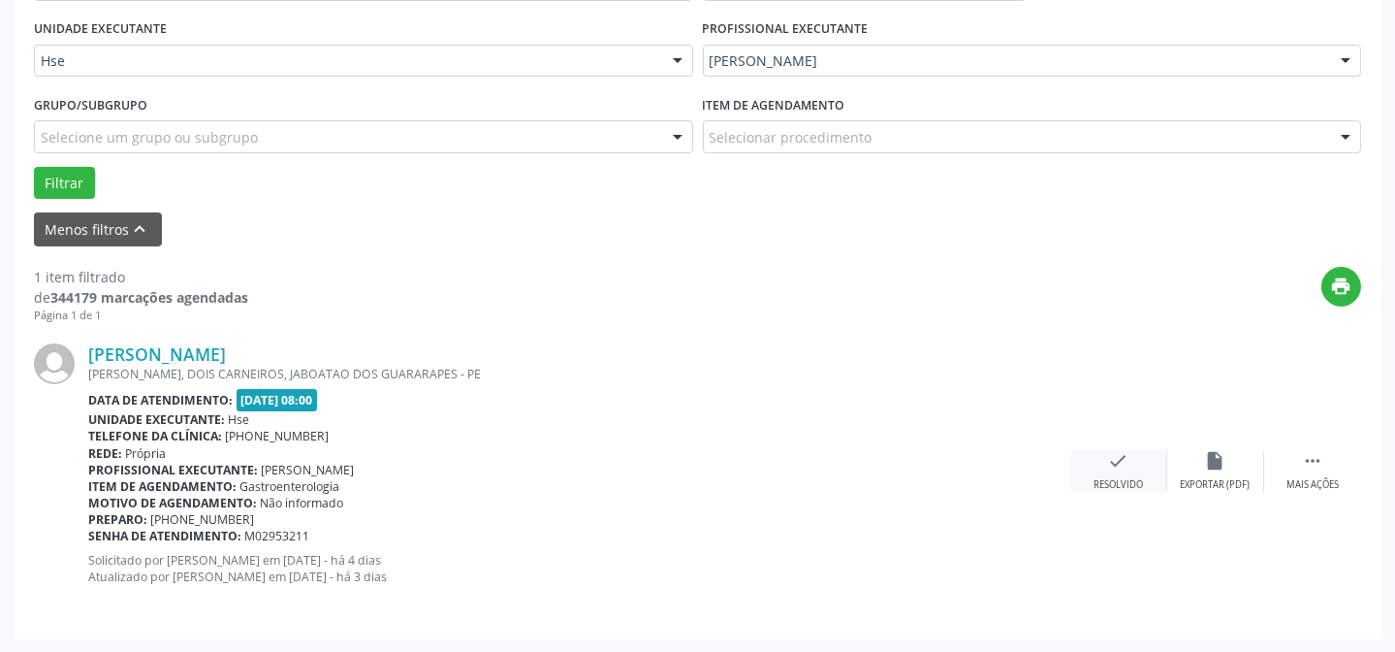
click at [1112, 461] on icon "check" at bounding box center [1118, 460] width 21 height 21
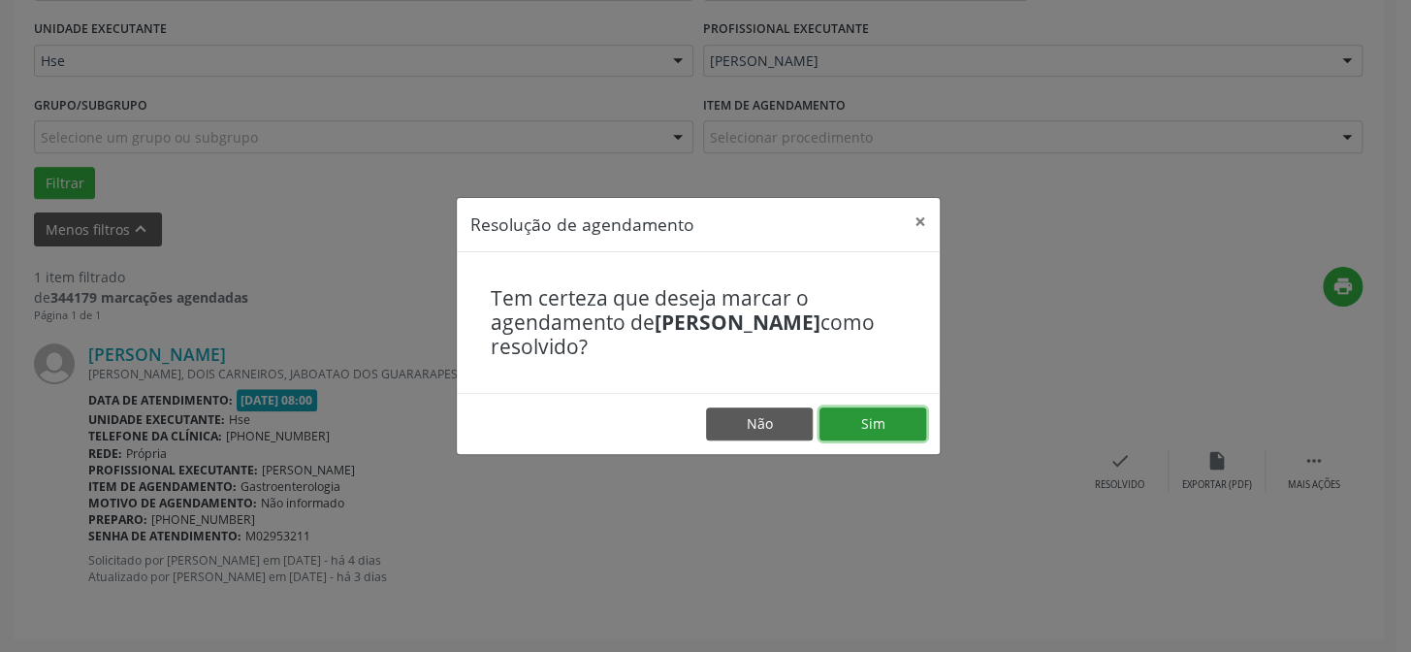
click at [875, 426] on button "Sim" at bounding box center [872, 423] width 107 height 33
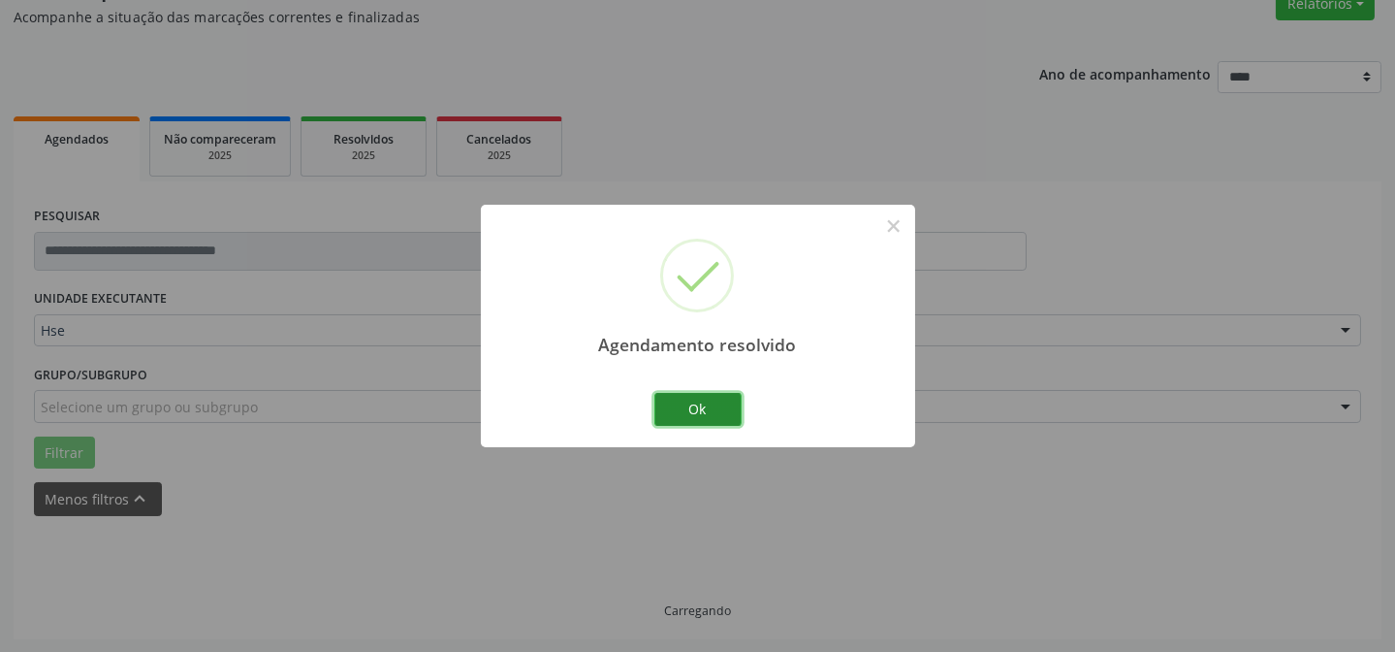
click at [688, 407] on button "Ok" at bounding box center [697, 409] width 87 height 33
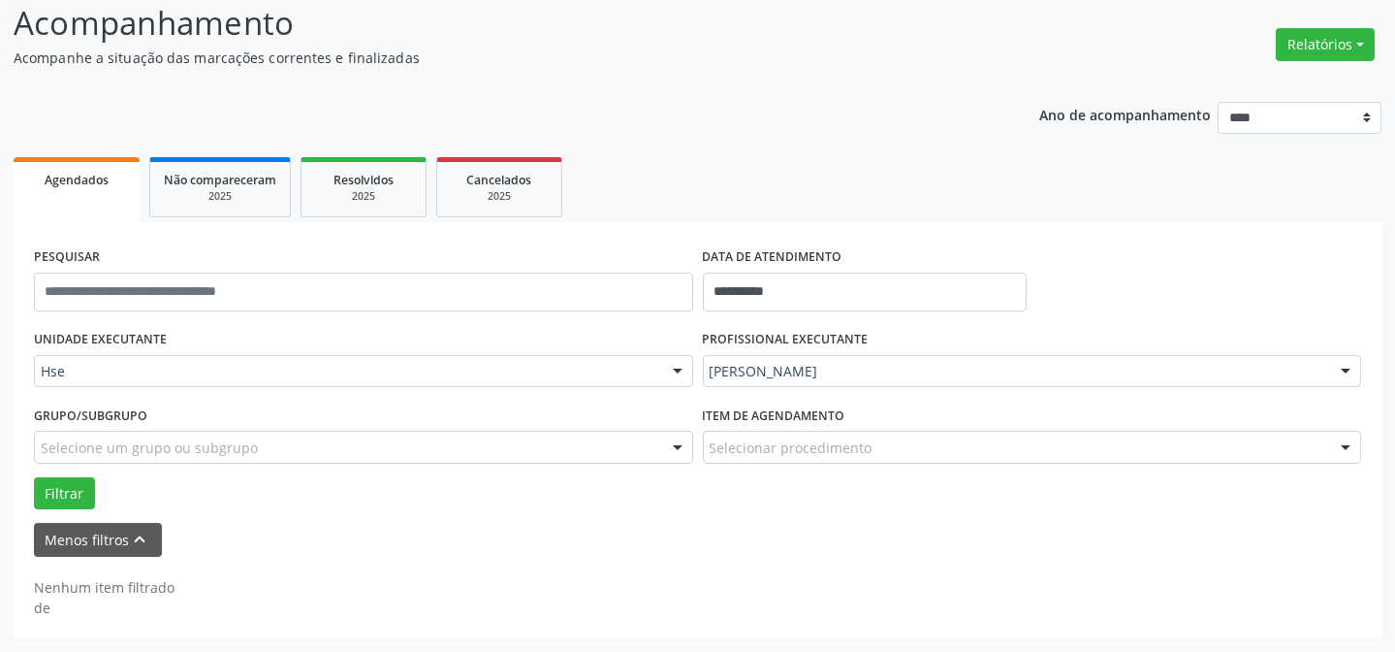
scroll to position [131, 0]
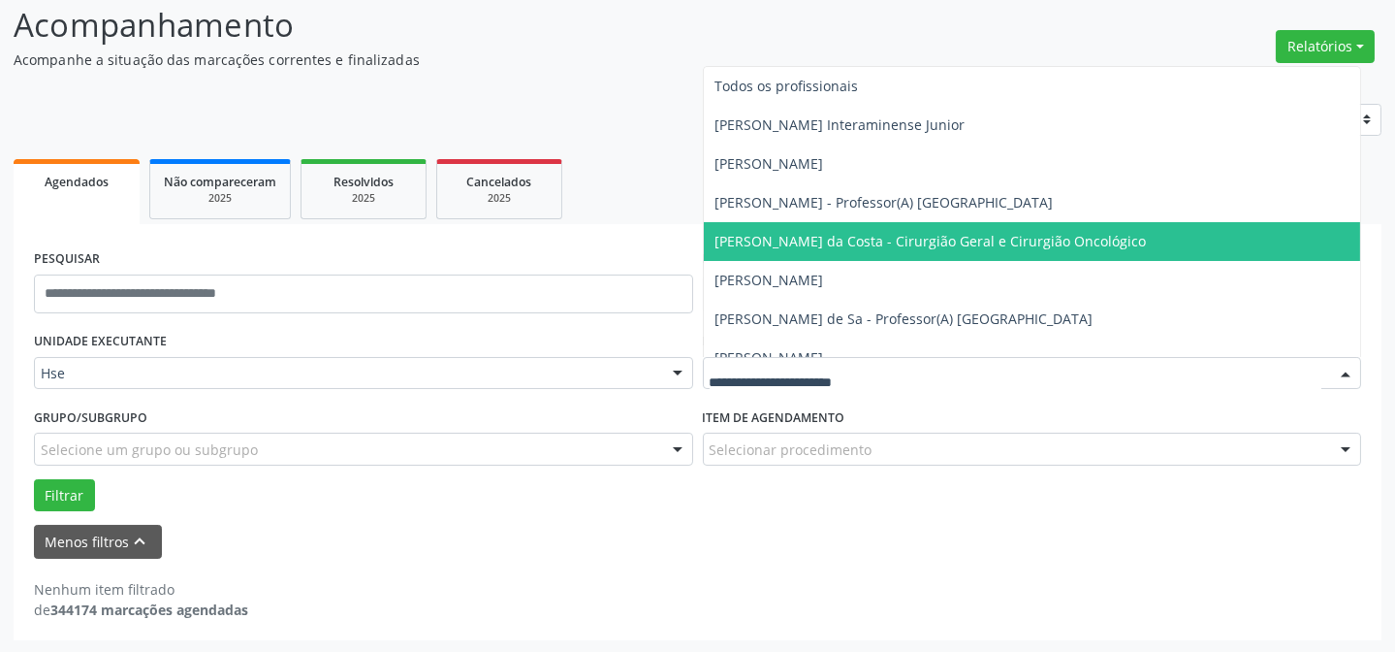
drag, startPoint x: 781, startPoint y: 370, endPoint x: 795, endPoint y: 337, distance: 35.6
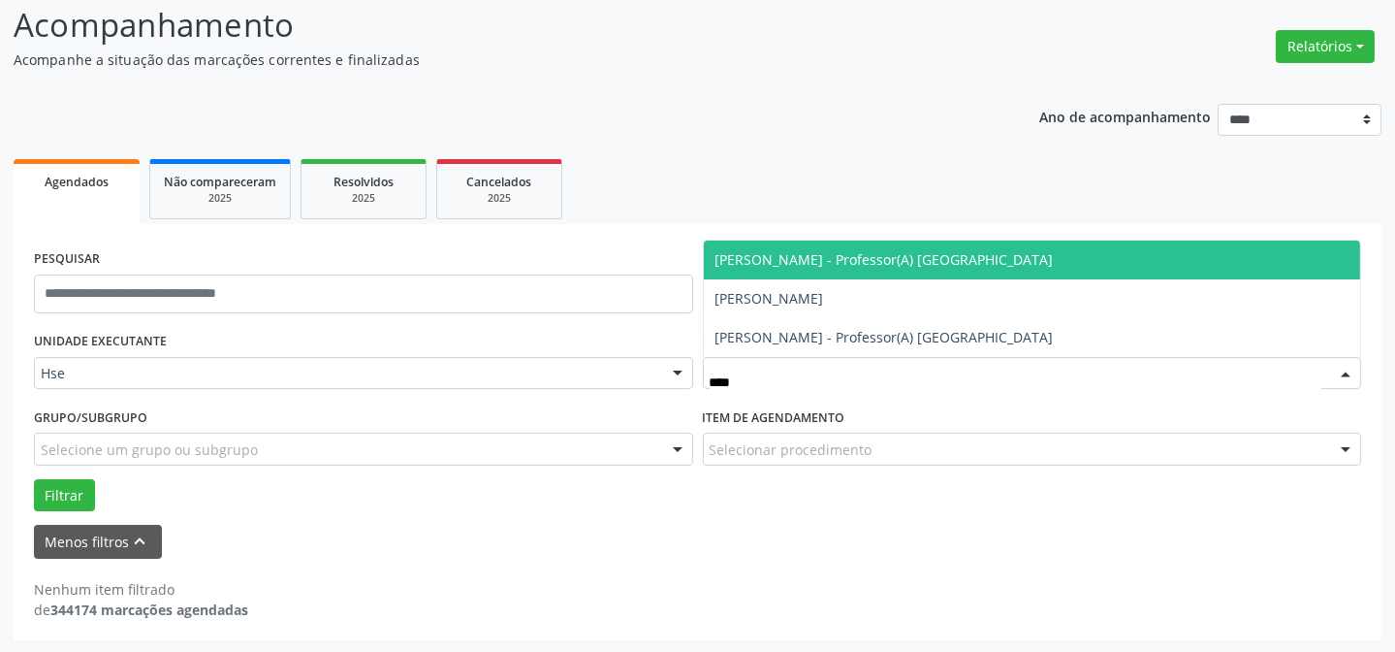
click at [751, 255] on span "[PERSON_NAME] - Professor(A) [GEOGRAPHIC_DATA]" at bounding box center [885, 259] width 338 height 18
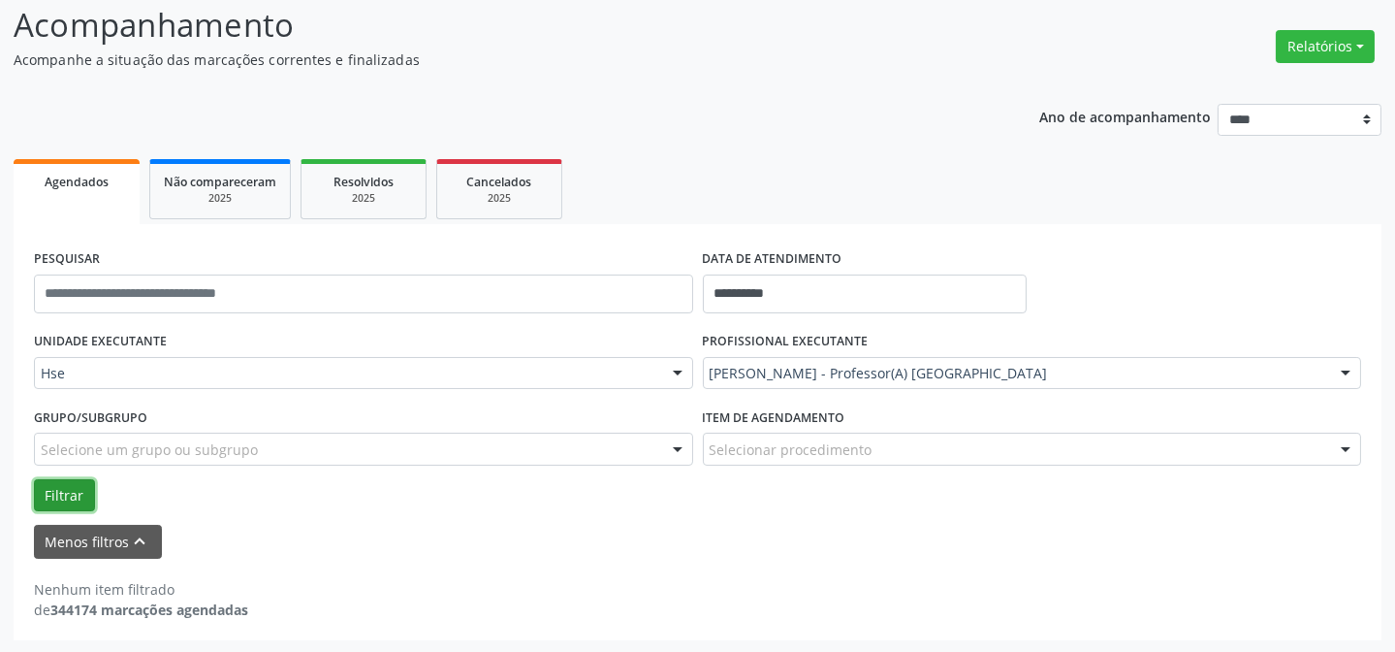
drag, startPoint x: 87, startPoint y: 500, endPoint x: 68, endPoint y: 508, distance: 20.9
click at [68, 508] on button "Filtrar" at bounding box center [64, 495] width 61 height 33
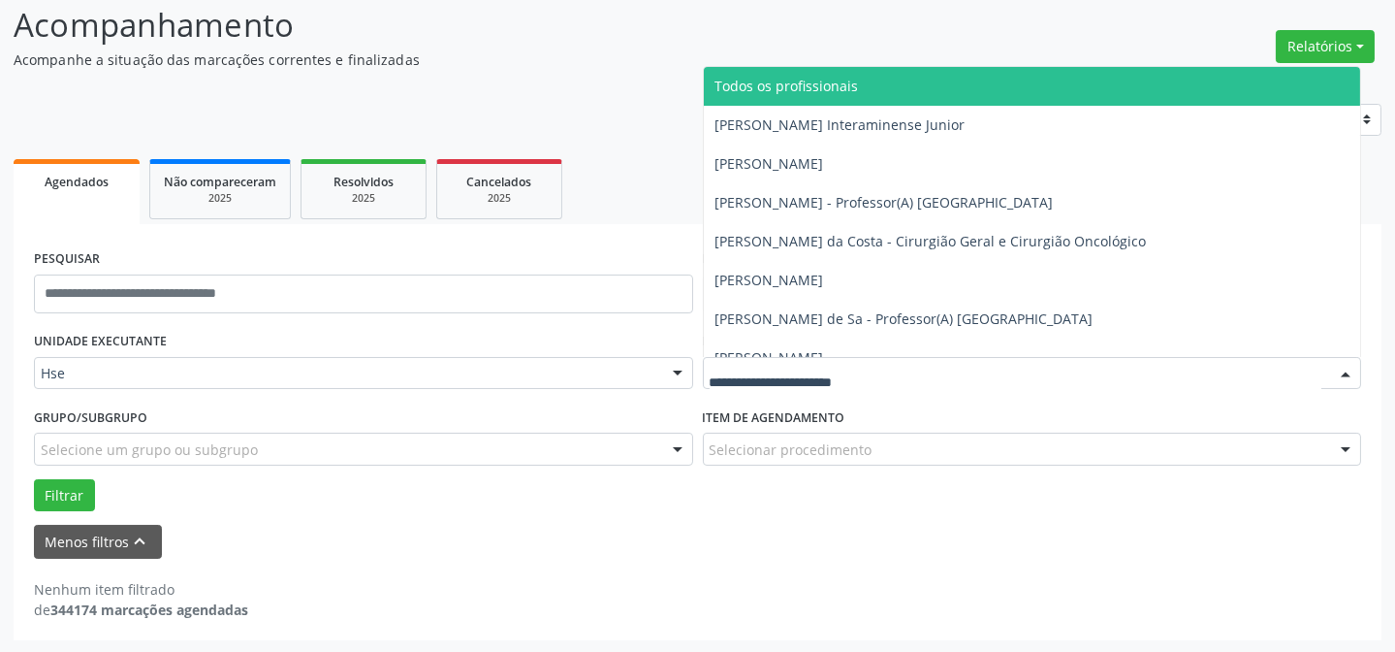
drag, startPoint x: 732, startPoint y: 362, endPoint x: 412, endPoint y: 283, distance: 329.4
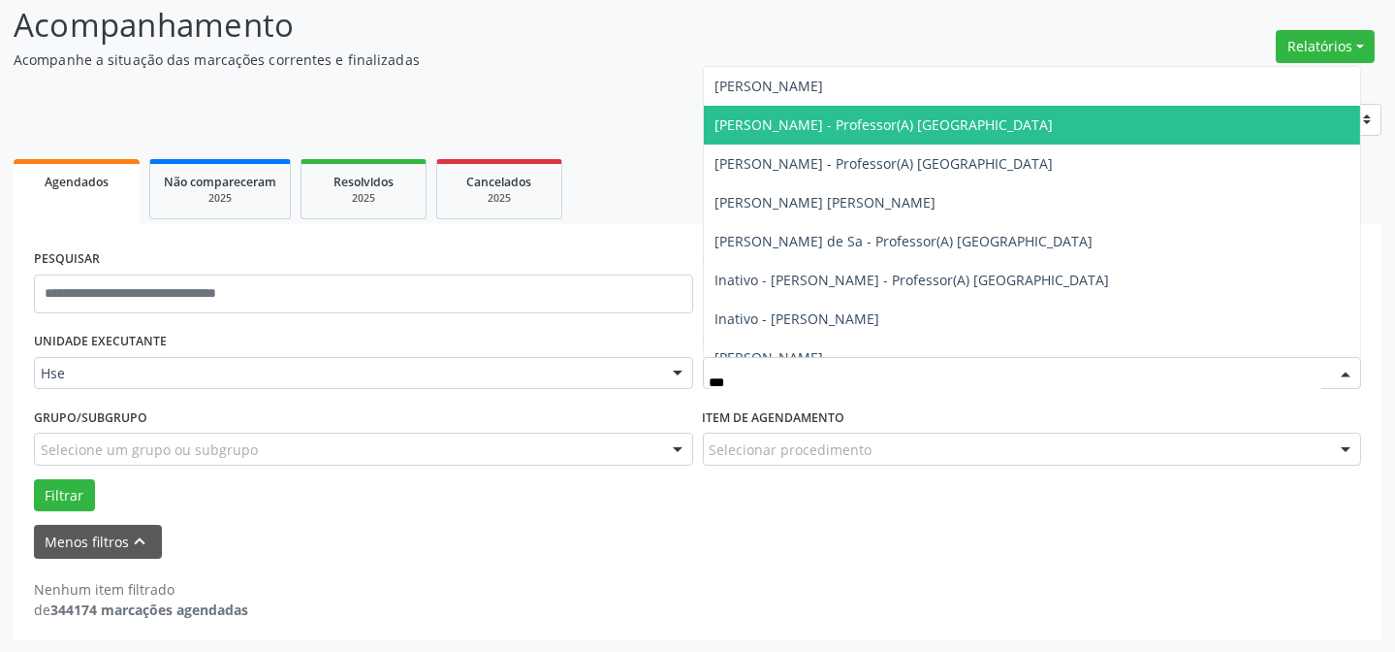
click at [757, 126] on span "[PERSON_NAME] - Professor(A) [GEOGRAPHIC_DATA]" at bounding box center [885, 124] width 338 height 18
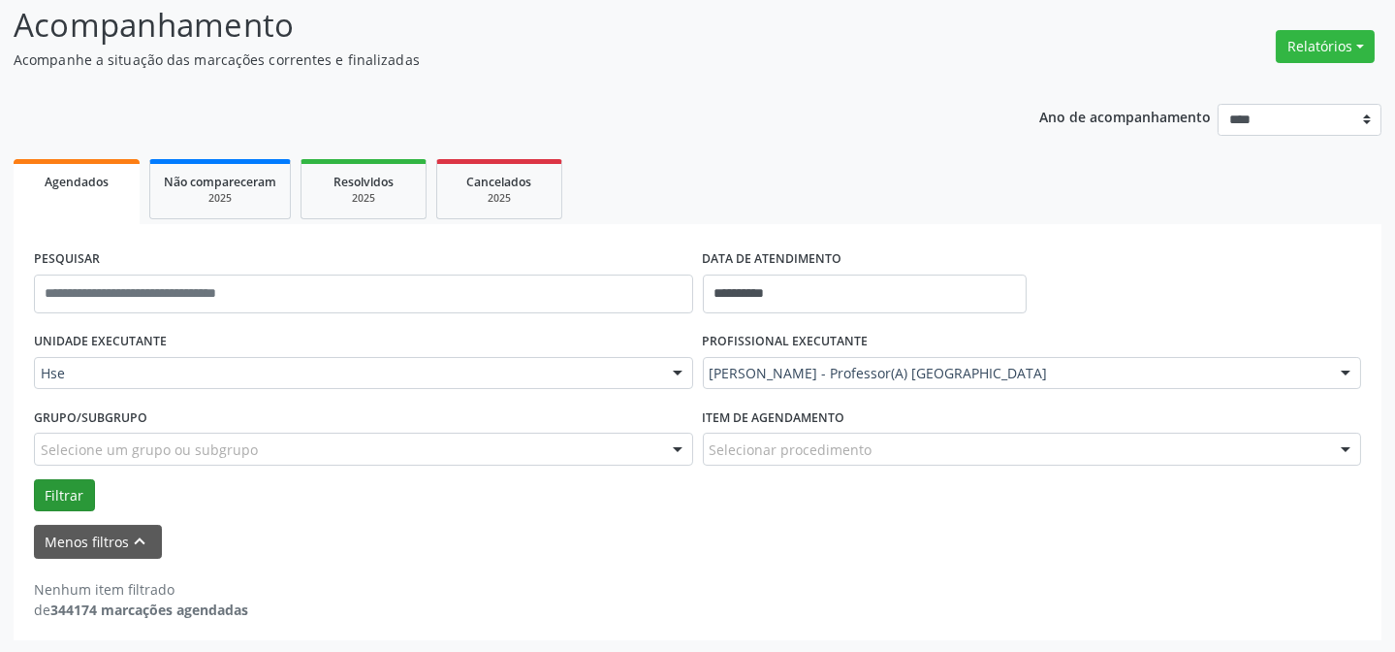
click at [59, 507] on form "**********" at bounding box center [697, 401] width 1327 height 314
click at [63, 501] on button "Filtrar" at bounding box center [64, 495] width 61 height 33
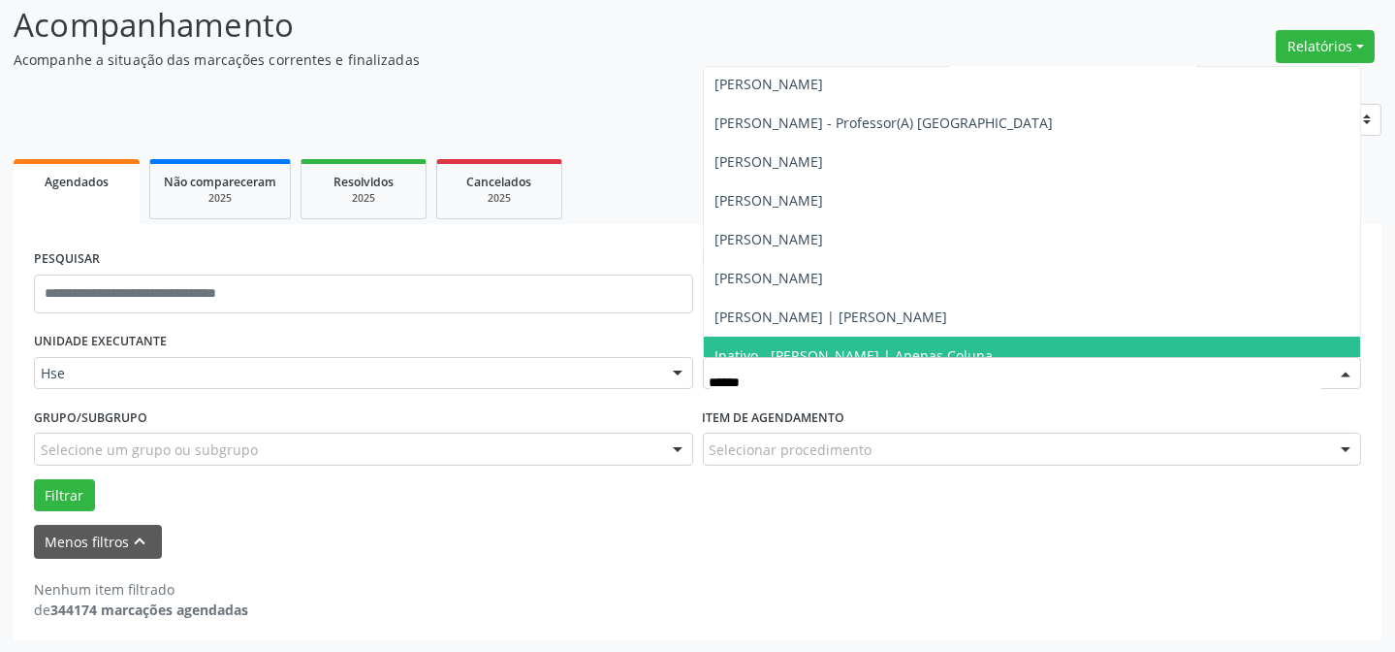
scroll to position [10, 0]
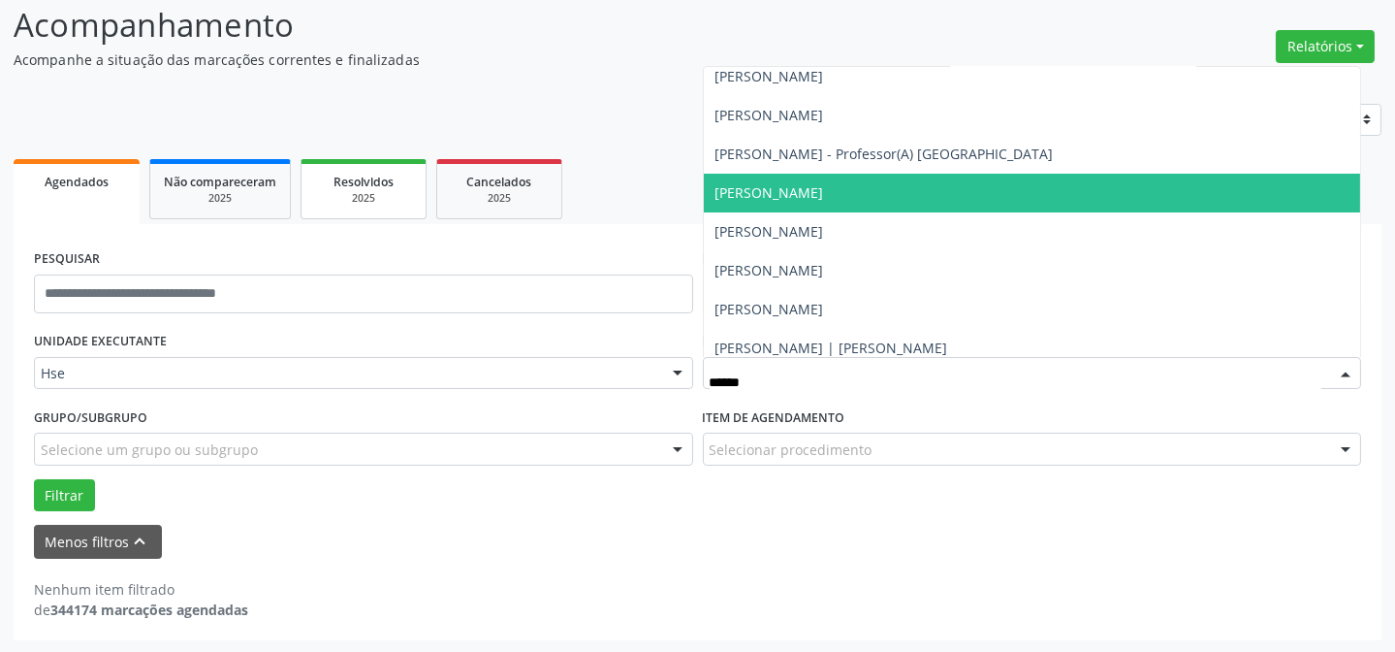
drag, startPoint x: 832, startPoint y: 200, endPoint x: 356, endPoint y: 207, distance: 476.1
click at [824, 200] on span "[PERSON_NAME]" at bounding box center [770, 192] width 109 height 18
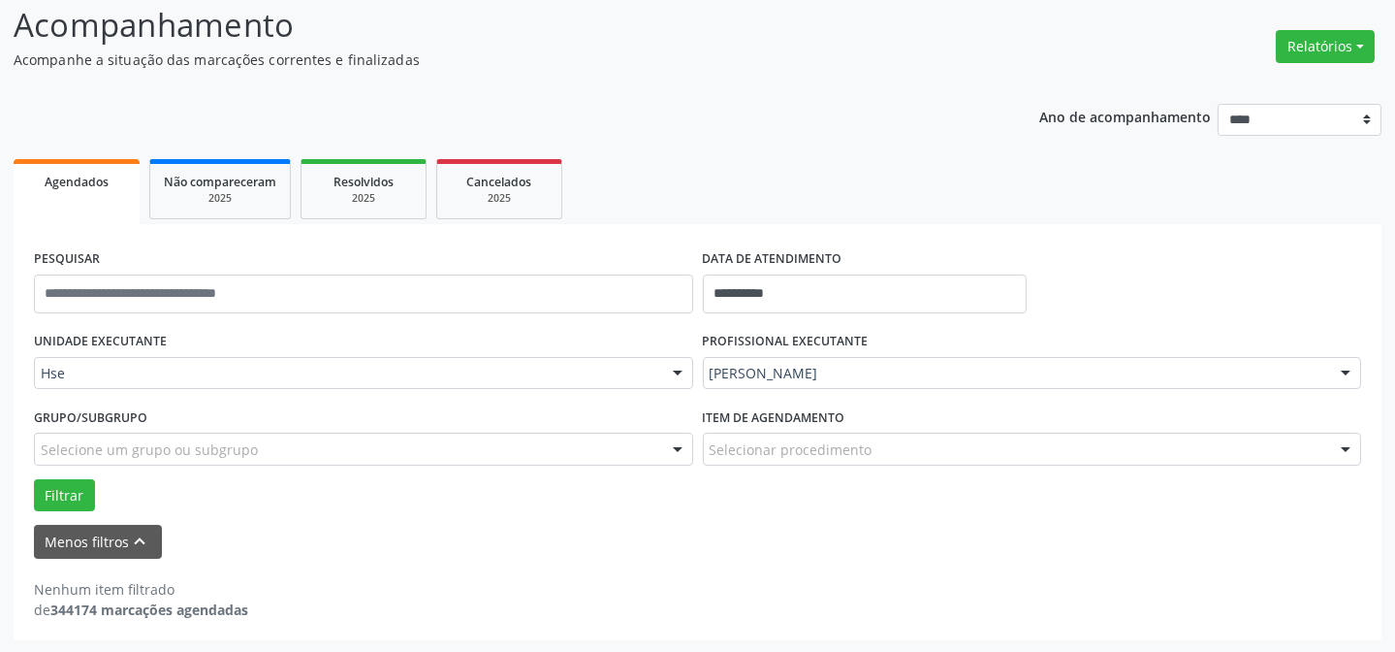
click at [86, 475] on div "Grupo/Subgrupo Selecione um grupo ou subgrupo Todos os grupos e subgrupos Nenhu…" at bounding box center [363, 440] width 669 height 76
click at [78, 486] on button "Filtrar" at bounding box center [64, 495] width 61 height 33
drag, startPoint x: 1005, startPoint y: 339, endPoint x: 983, endPoint y: 359, distance: 29.6
click at [983, 359] on div "PROFISSIONAL EXECUTANTE [PERSON_NAME] Todos os profissionais [PERSON_NAME] Inte…" at bounding box center [1032, 365] width 669 height 76
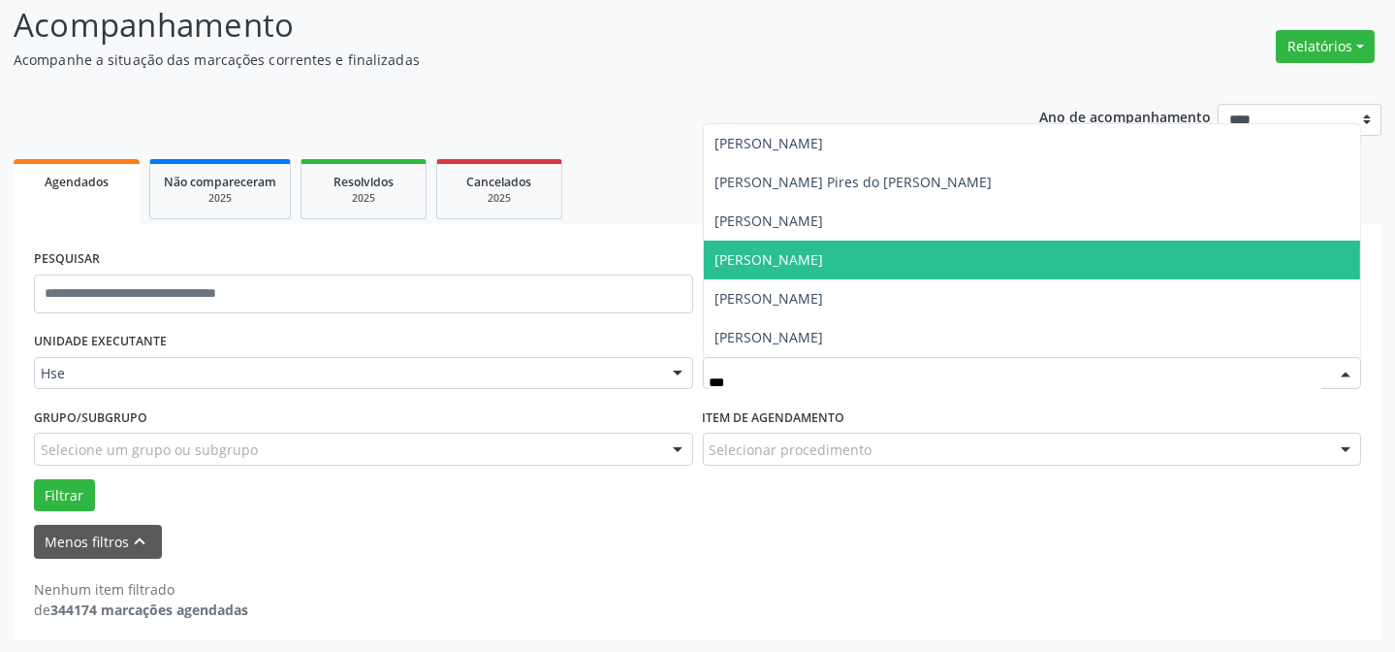
scroll to position [0, 0]
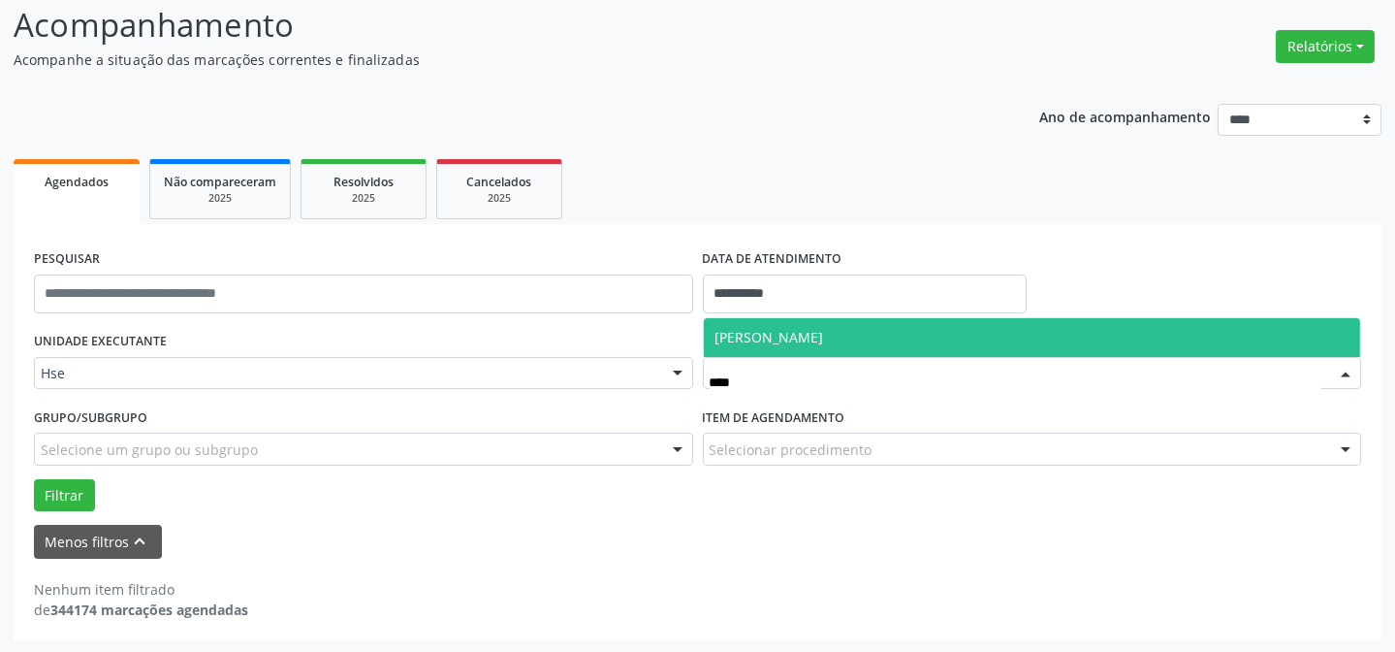
click at [963, 326] on span "[PERSON_NAME]" at bounding box center [1032, 337] width 657 height 39
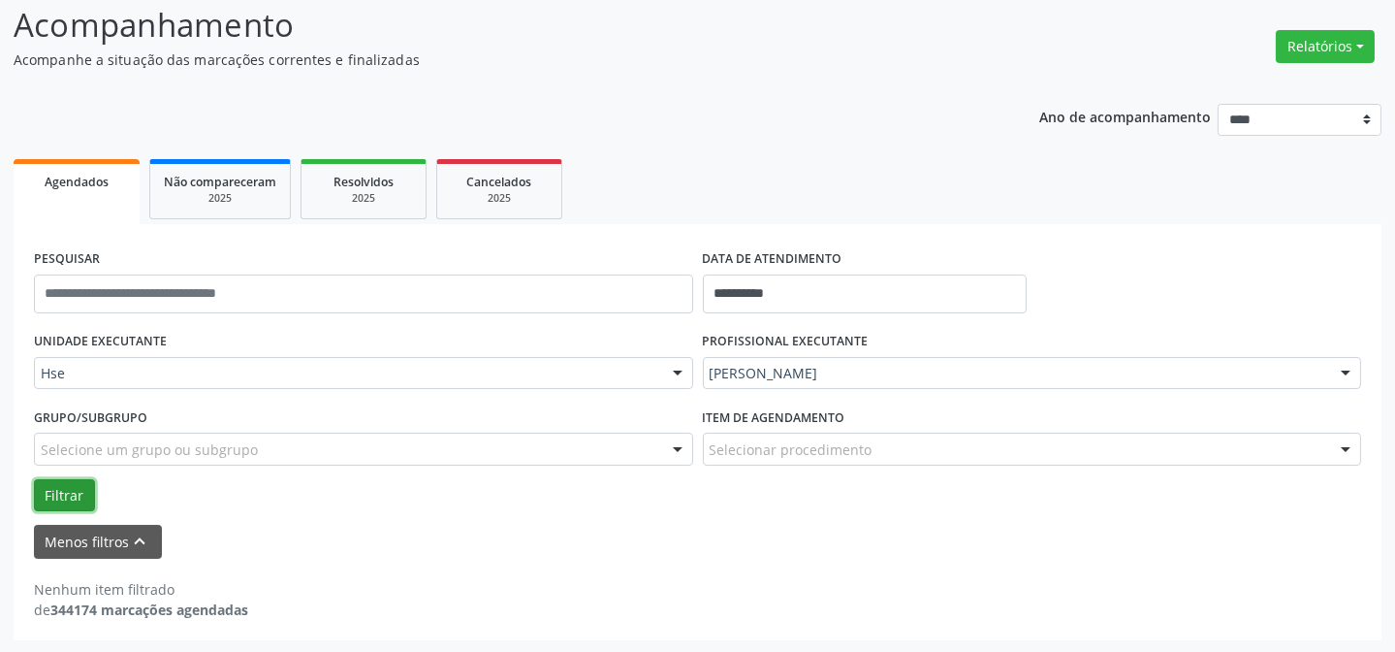
click at [59, 490] on button "Filtrar" at bounding box center [64, 495] width 61 height 33
click at [695, 373] on div "UNIDADE EXECUTANTE Hse Todos as unidades Hse Nenhum resultado encontrado para: …" at bounding box center [363, 365] width 669 height 76
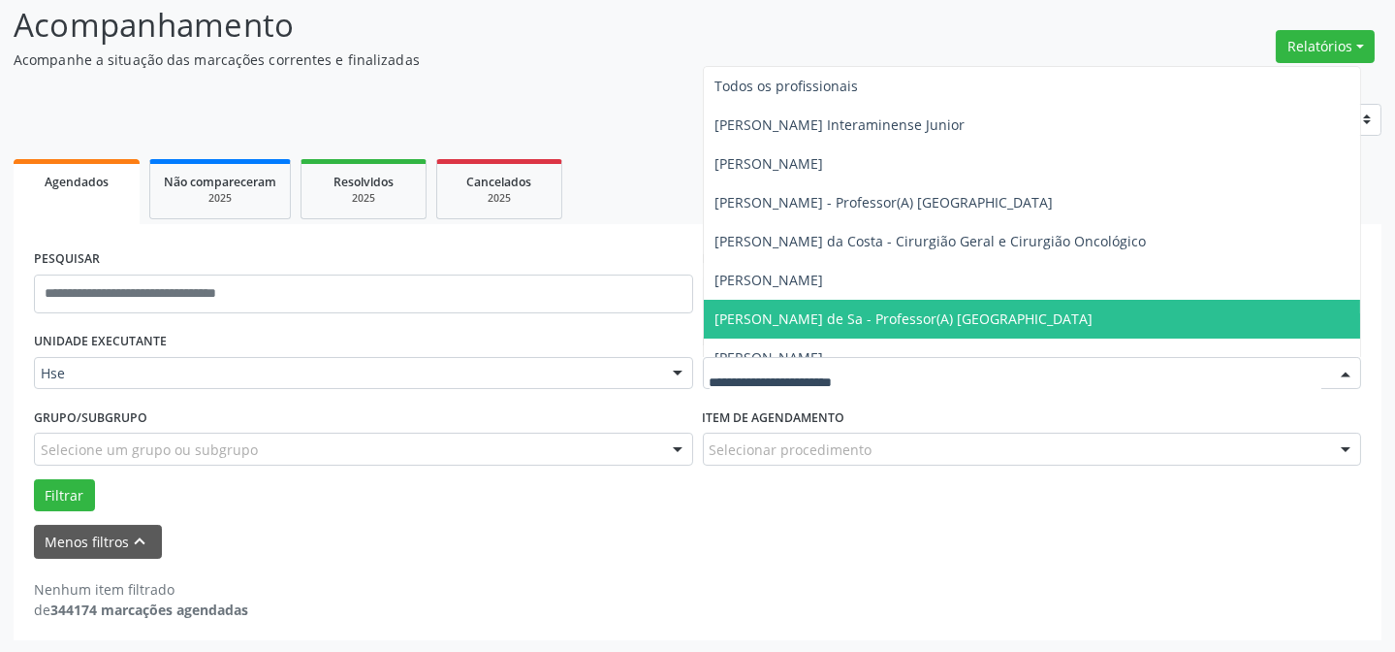
drag, startPoint x: 743, startPoint y: 372, endPoint x: 700, endPoint y: 373, distance: 42.7
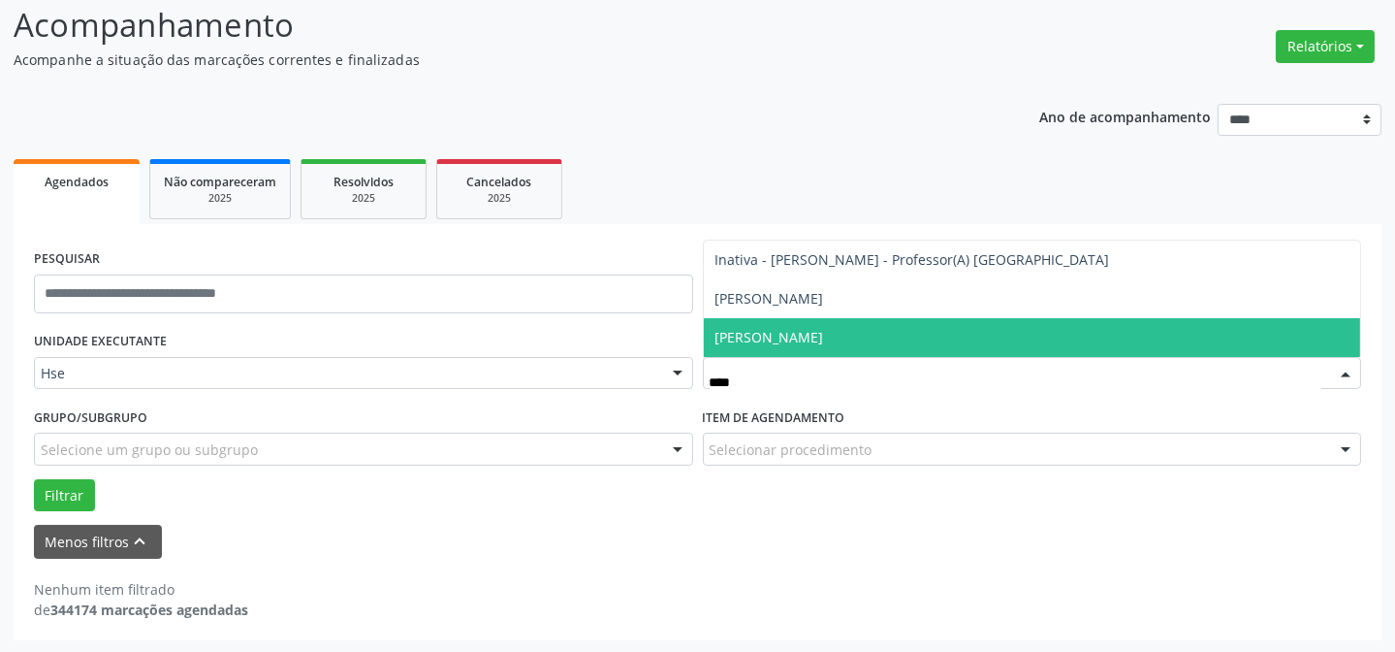
drag, startPoint x: 755, startPoint y: 321, endPoint x: 526, endPoint y: 346, distance: 230.2
click at [753, 324] on span "[PERSON_NAME]" at bounding box center [1032, 337] width 657 height 39
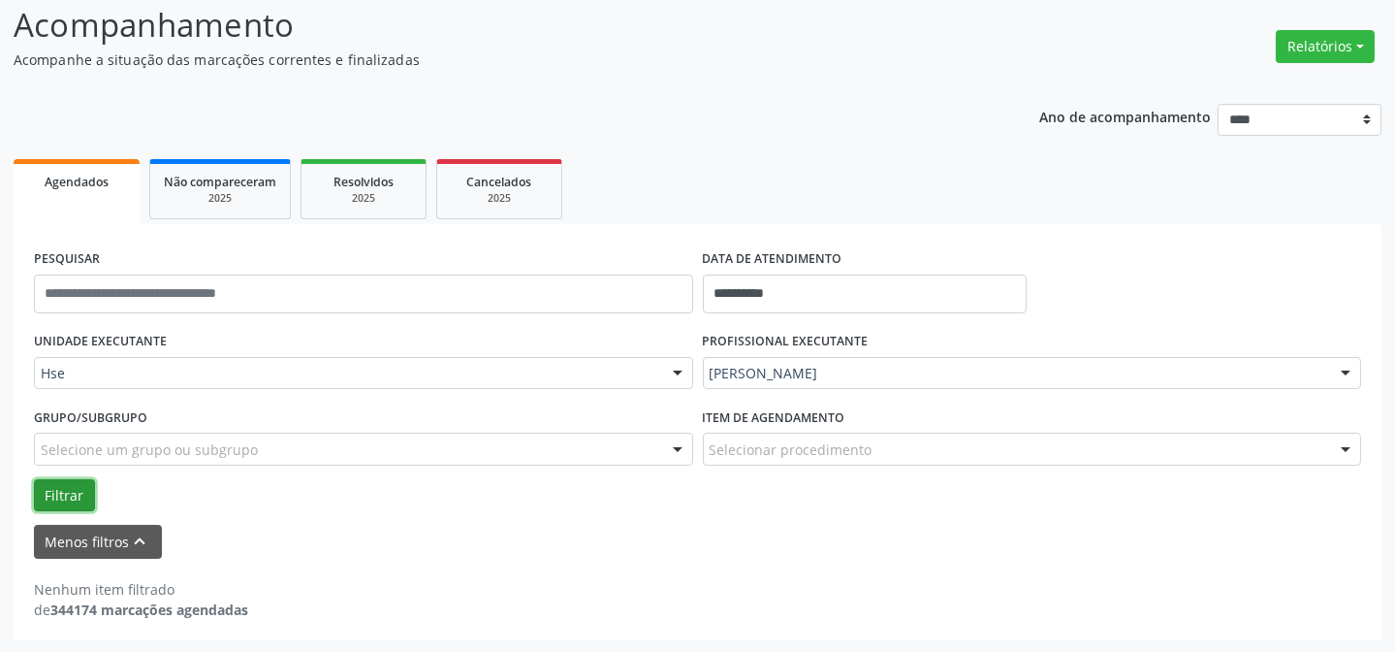
click at [85, 500] on button "Filtrar" at bounding box center [64, 495] width 61 height 33
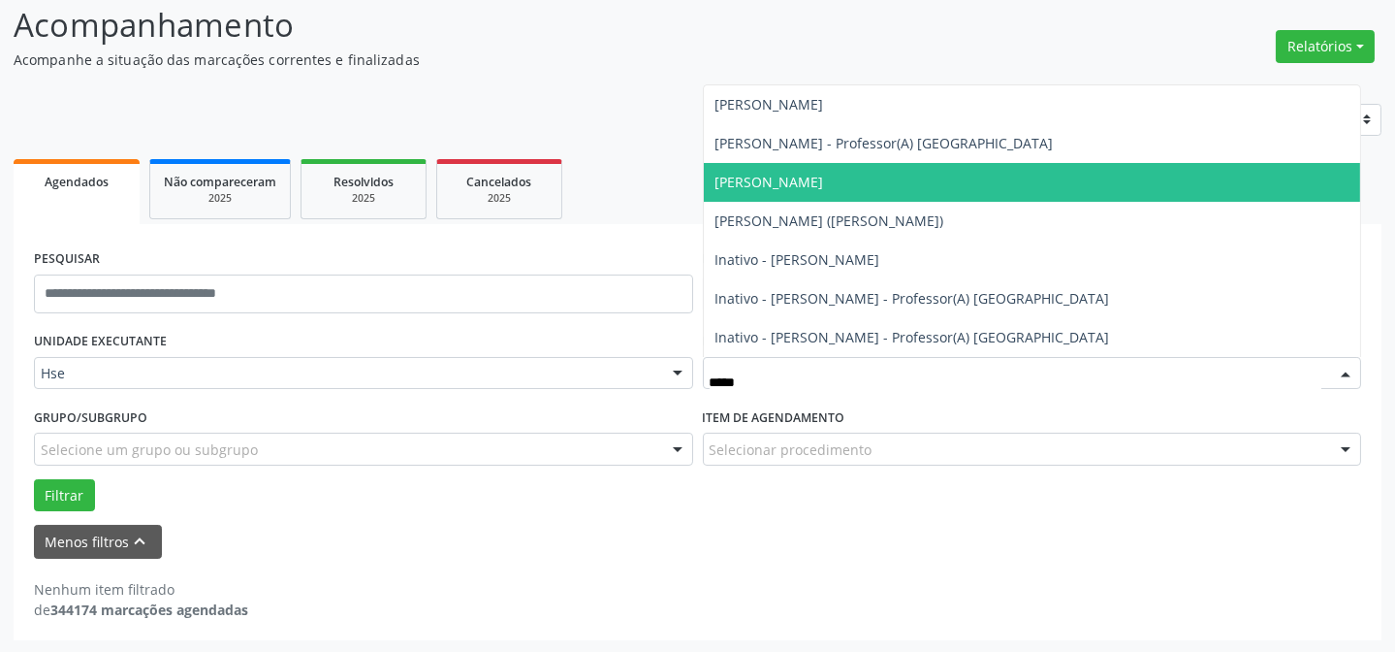
drag, startPoint x: 842, startPoint y: 148, endPoint x: 846, endPoint y: 178, distance: 30.4
click at [846, 178] on ul "[PERSON_NAME] - Professor(A) Nassau [PERSON_NAME] ([PERSON_NAME]) Inativo - [PE…" at bounding box center [1032, 220] width 657 height 271
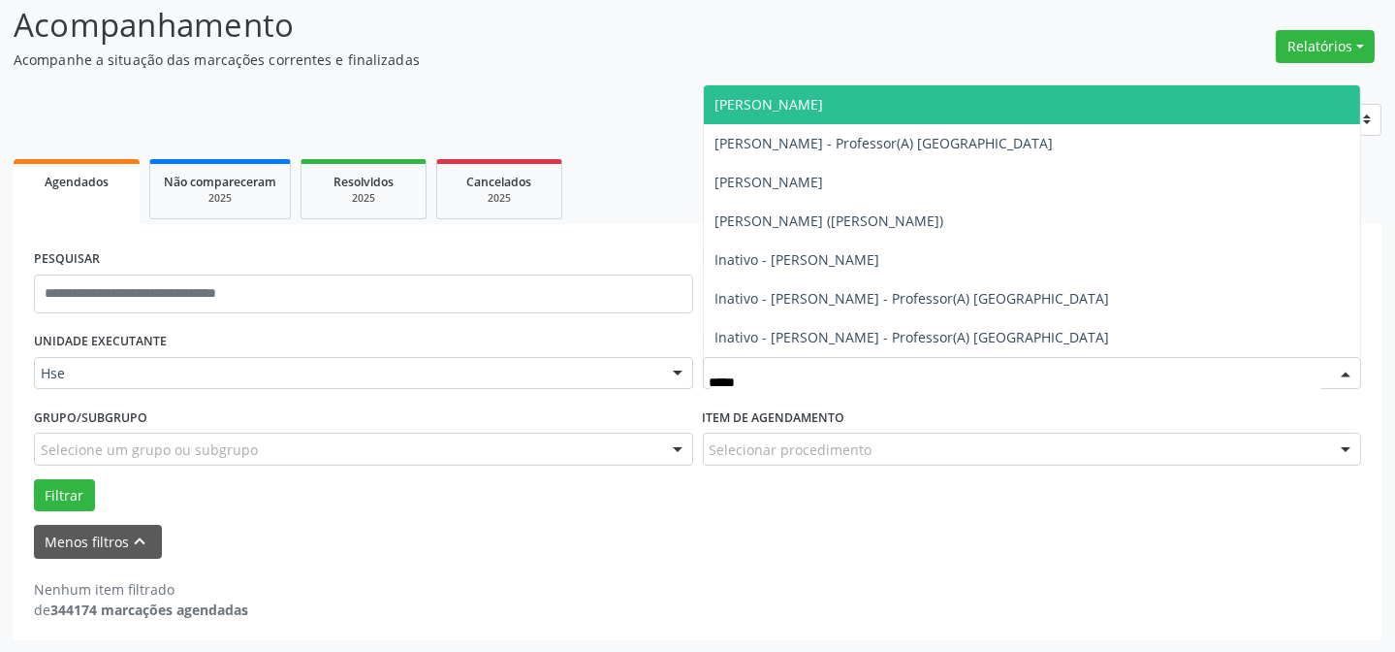
drag, startPoint x: 829, startPoint y: 108, endPoint x: 788, endPoint y: 112, distance: 41.0
click at [824, 108] on span "[PERSON_NAME]" at bounding box center [770, 104] width 109 height 18
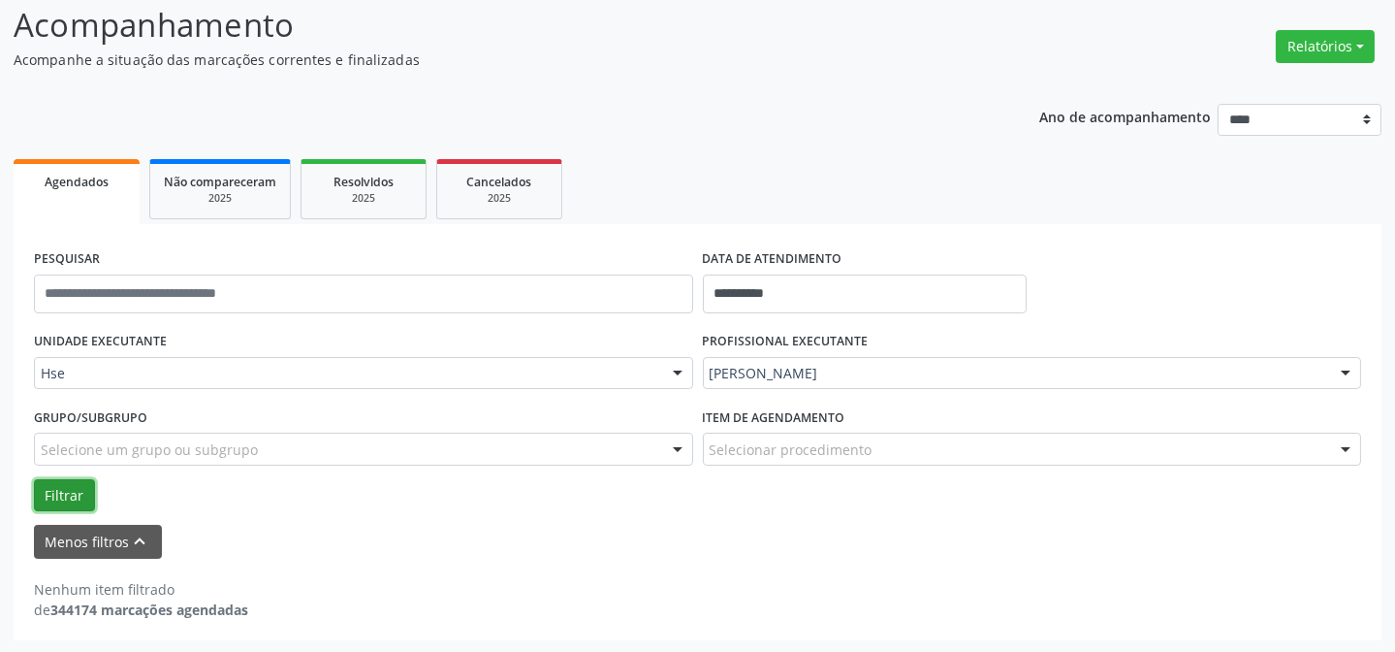
click at [50, 484] on button "Filtrar" at bounding box center [64, 495] width 61 height 33
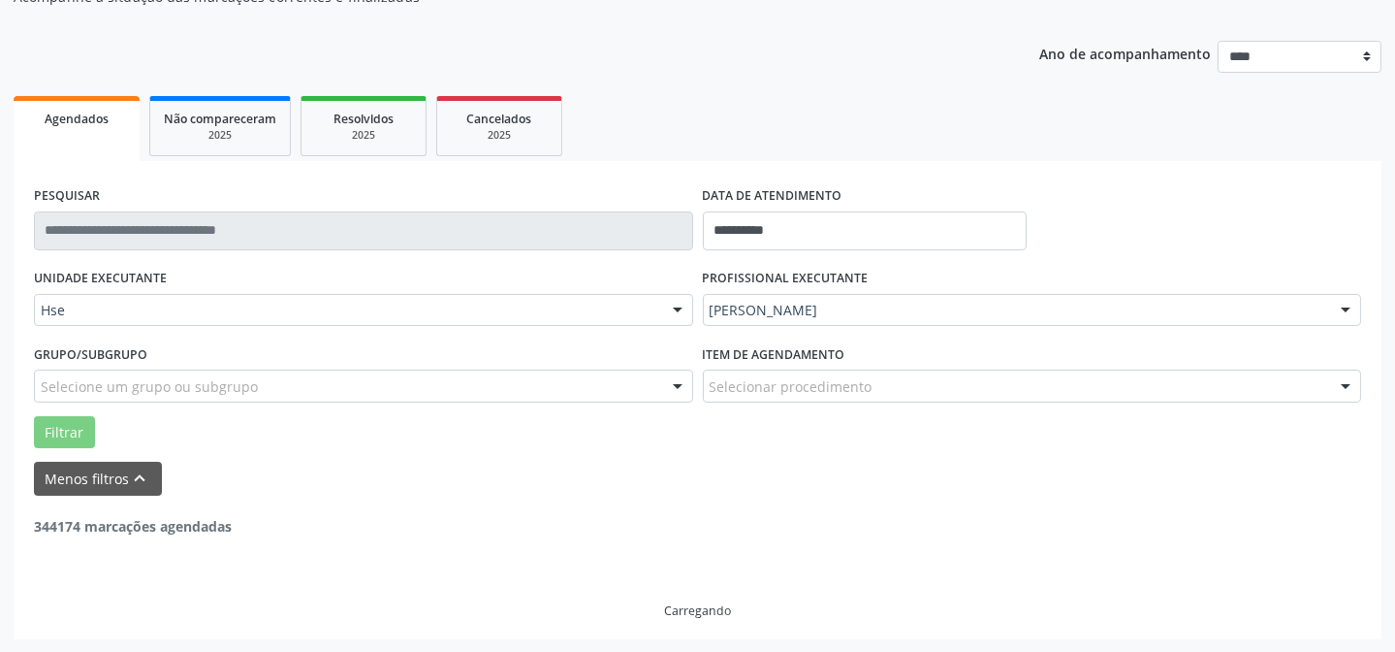
scroll to position [131, 0]
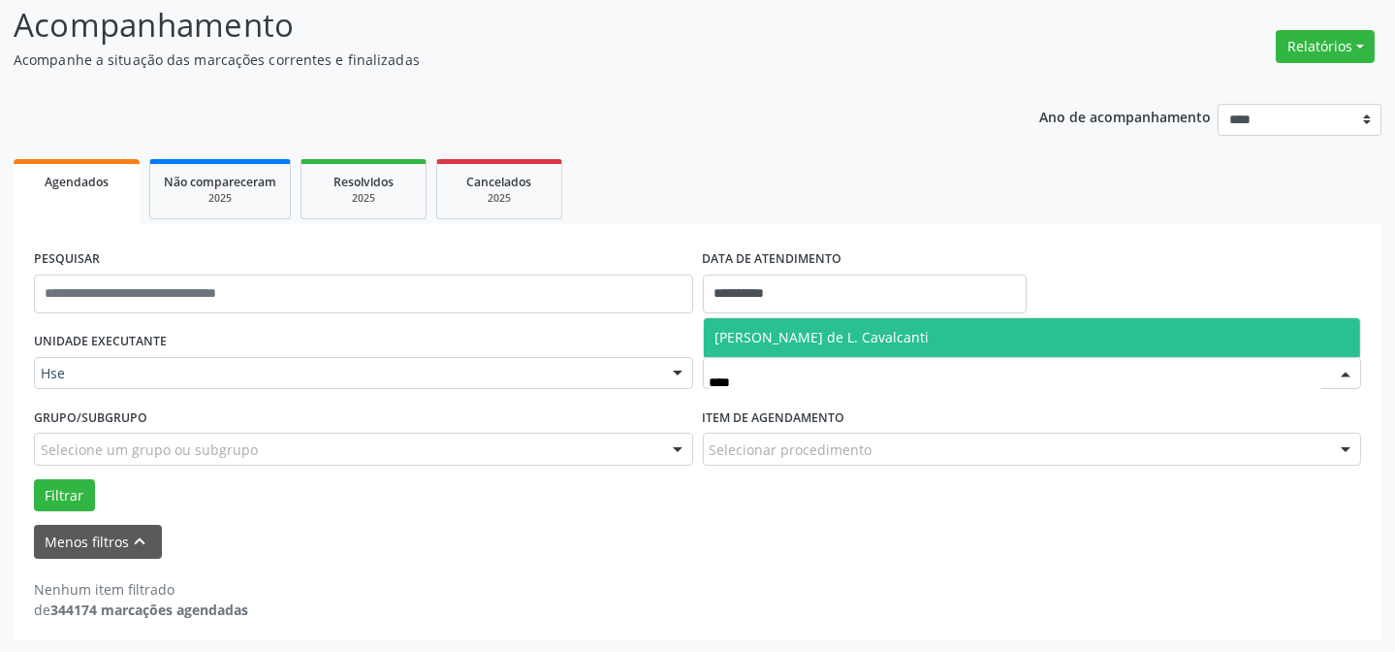
type input "*****"
click at [802, 347] on span "[PERSON_NAME] de L. Cavalcanti" at bounding box center [1032, 337] width 657 height 39
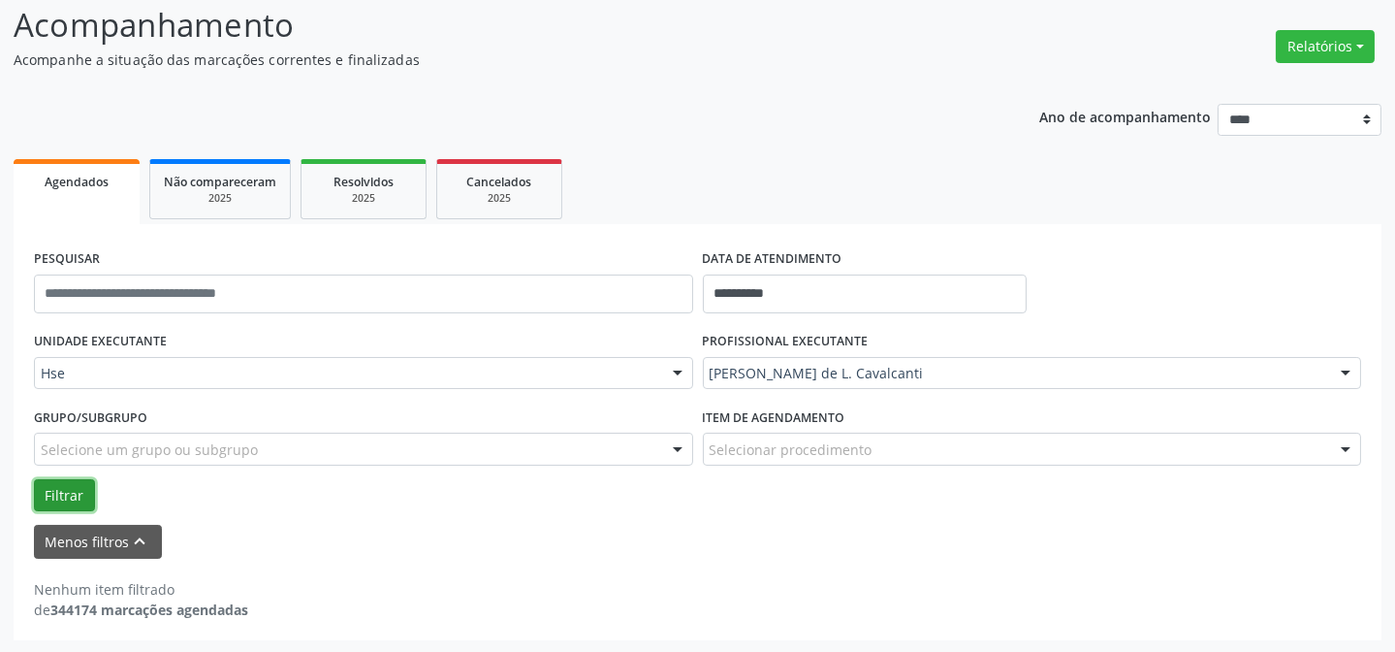
click at [56, 505] on button "Filtrar" at bounding box center [64, 495] width 61 height 33
